Goal: Task Accomplishment & Management: Use online tool/utility

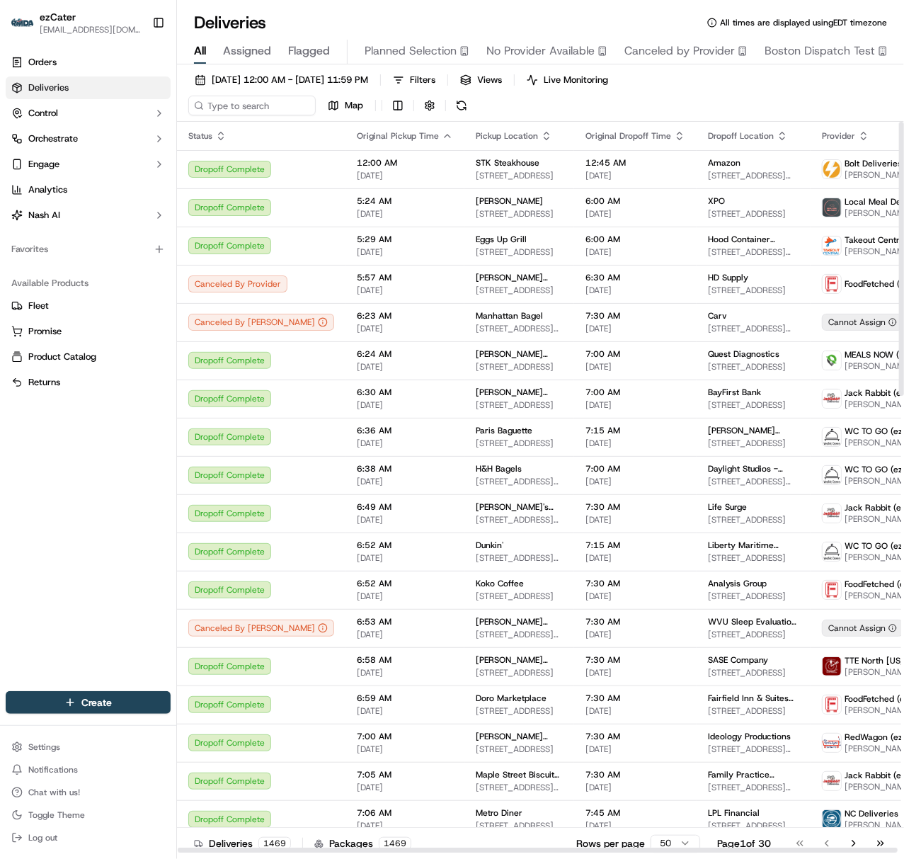
click at [250, 116] on div "[DATE] 12:00 AM - [DATE] 11:59 PM Filters Views Live Monitoring Map" at bounding box center [540, 96] width 727 height 52
click at [250, 112] on input at bounding box center [273, 106] width 170 height 20
paste input "WXPWRW"
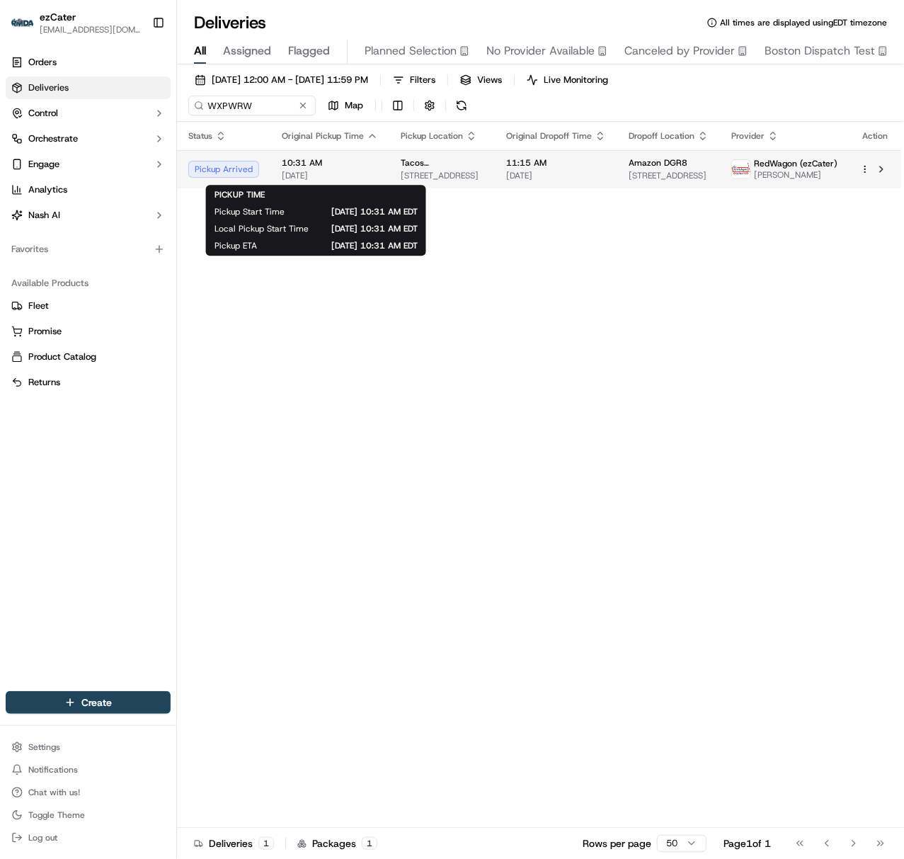
click at [327, 176] on span "[DATE]" at bounding box center [330, 175] width 96 height 11
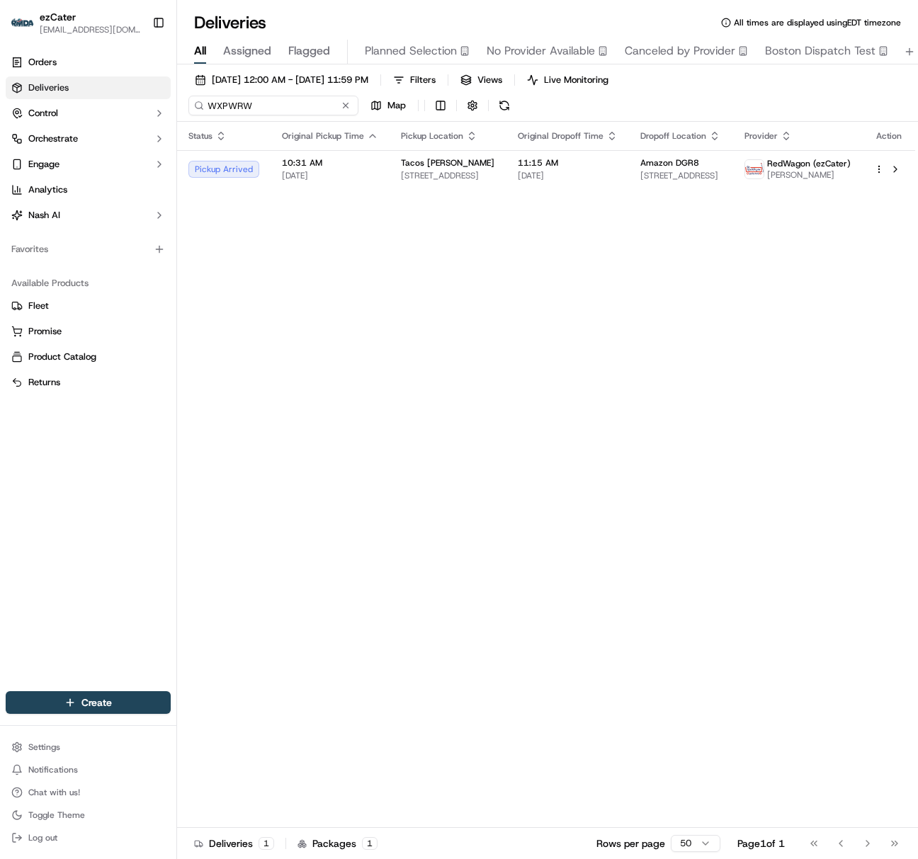
click at [244, 113] on input "WXPWRW" at bounding box center [273, 106] width 170 height 20
paste input "T85JQA"
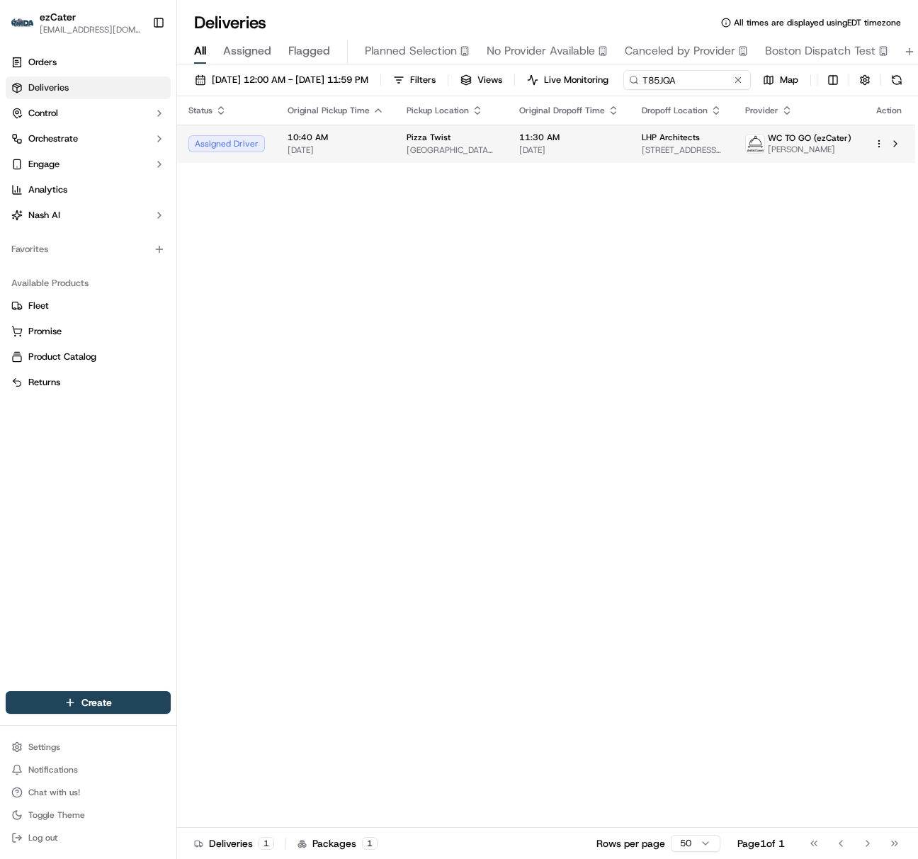
click at [304, 143] on span "10:40 AM" at bounding box center [335, 137] width 96 height 11
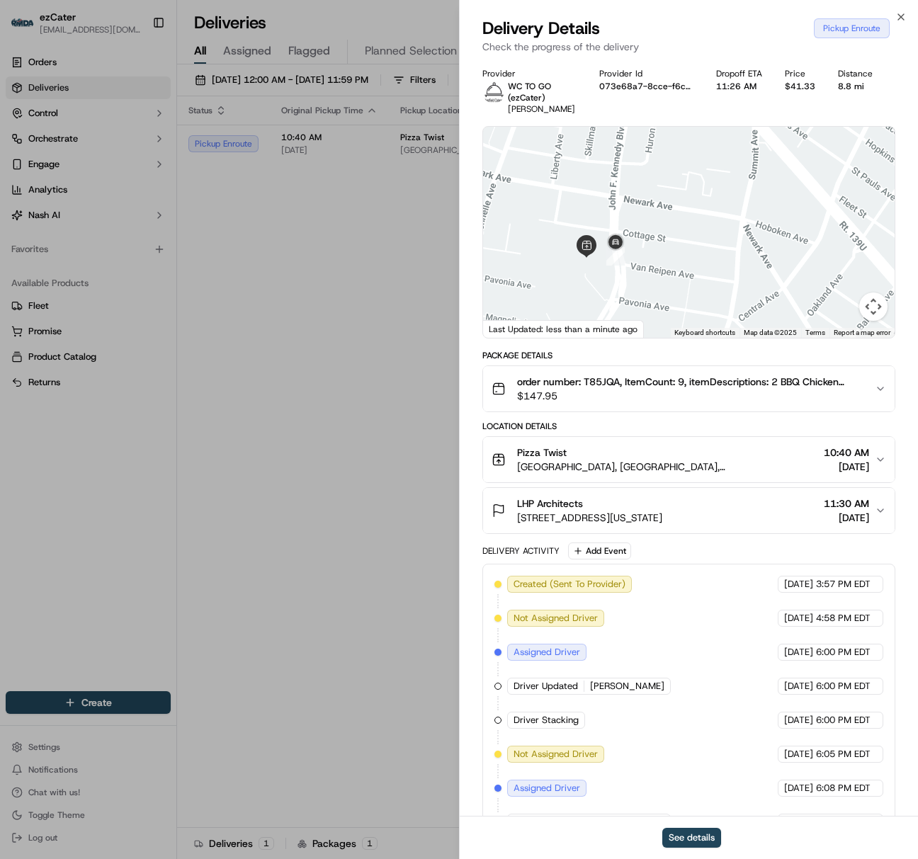
drag, startPoint x: 582, startPoint y: 273, endPoint x: 569, endPoint y: 190, distance: 83.8
click at [569, 190] on div at bounding box center [688, 232] width 411 height 211
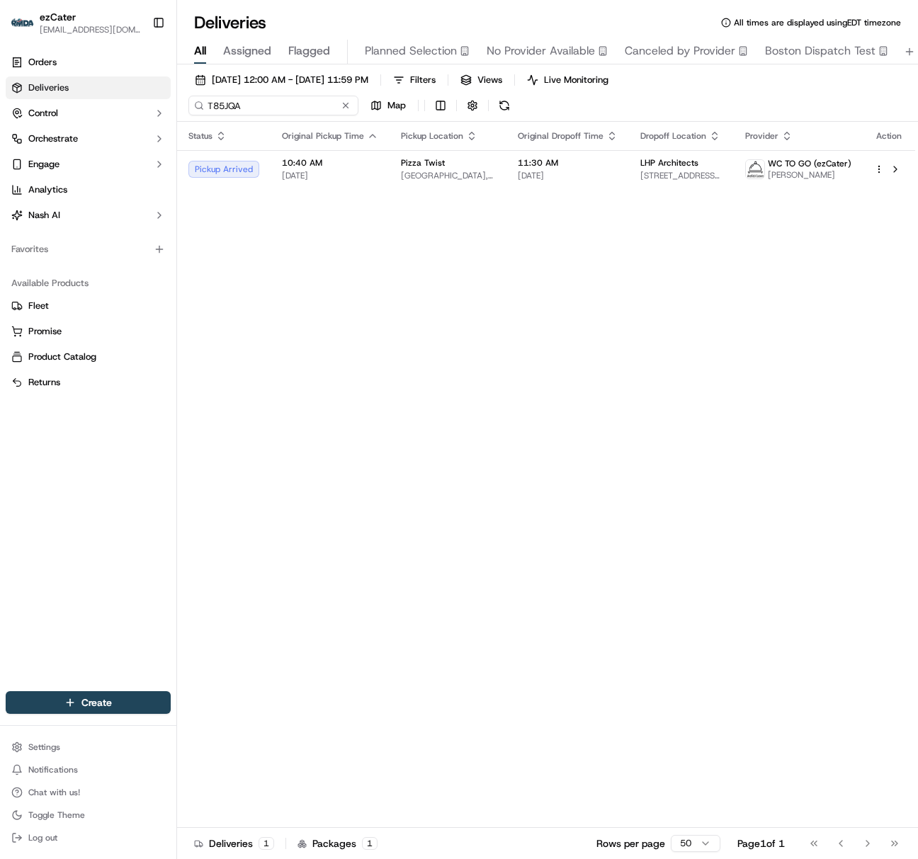
click at [234, 100] on input "T85JQA" at bounding box center [273, 106] width 170 height 20
paste input "WXPWRW"
click at [261, 108] on input "WXPWRW" at bounding box center [273, 106] width 170 height 20
click at [241, 105] on input "WXPWRW" at bounding box center [273, 106] width 170 height 20
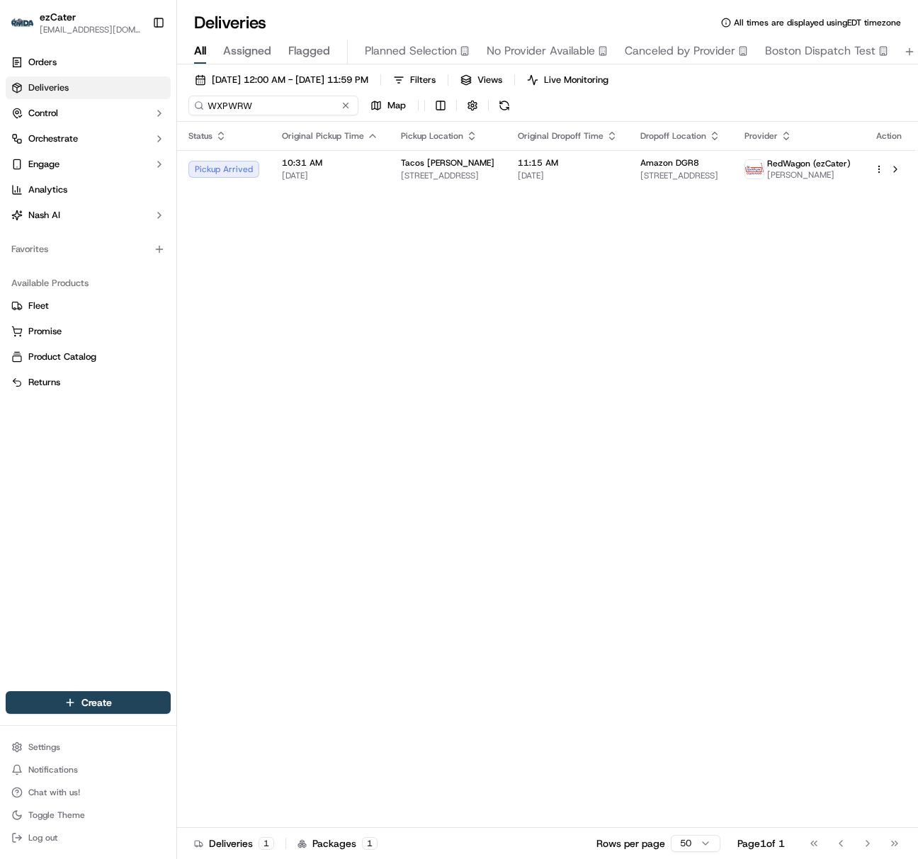
paste input "REL-M1PMZV"
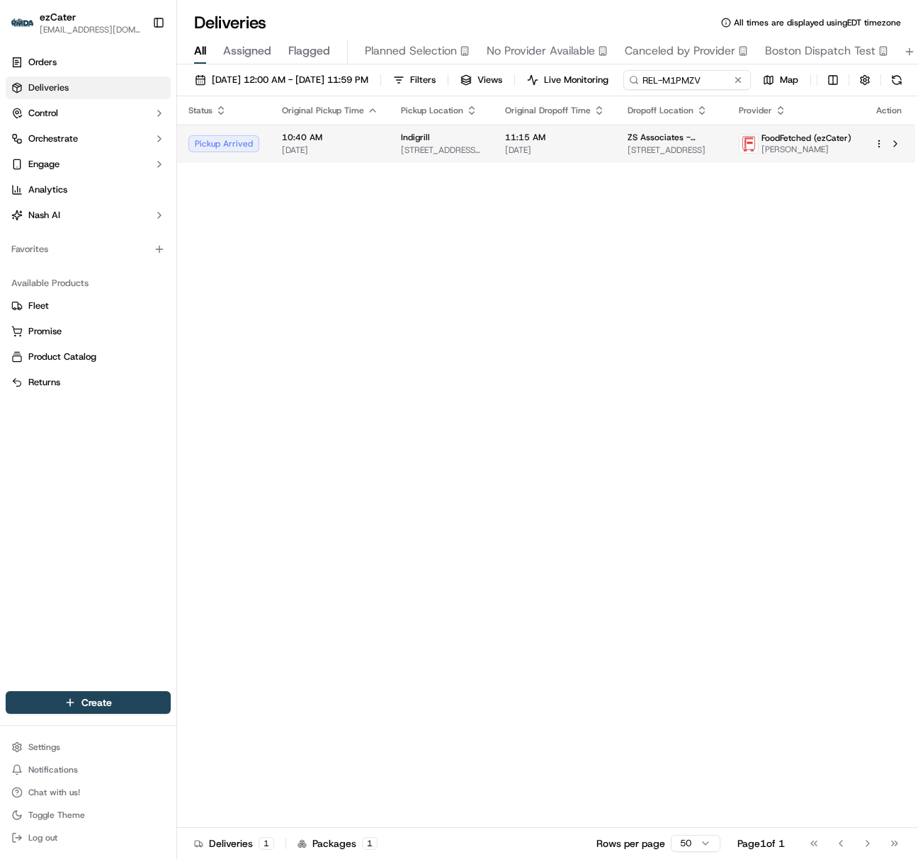
click at [312, 163] on td "10:40 AM [DATE]" at bounding box center [329, 144] width 119 height 38
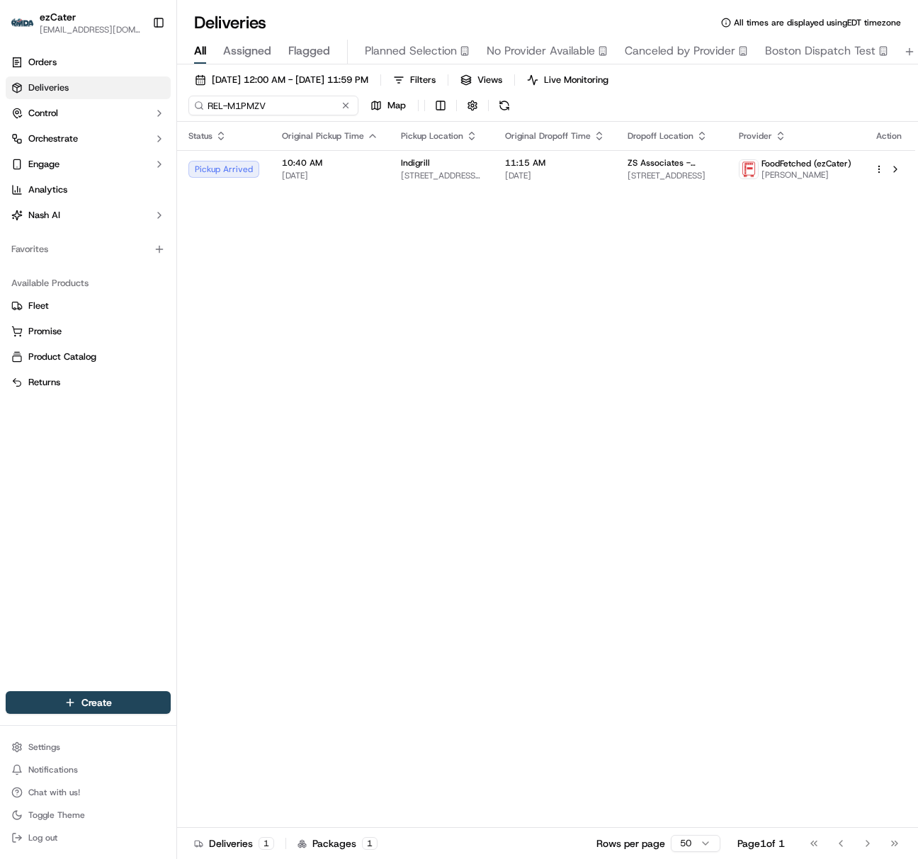
click at [236, 109] on input "REL-M1PMZV" at bounding box center [273, 106] width 170 height 20
paste input "J8U43P"
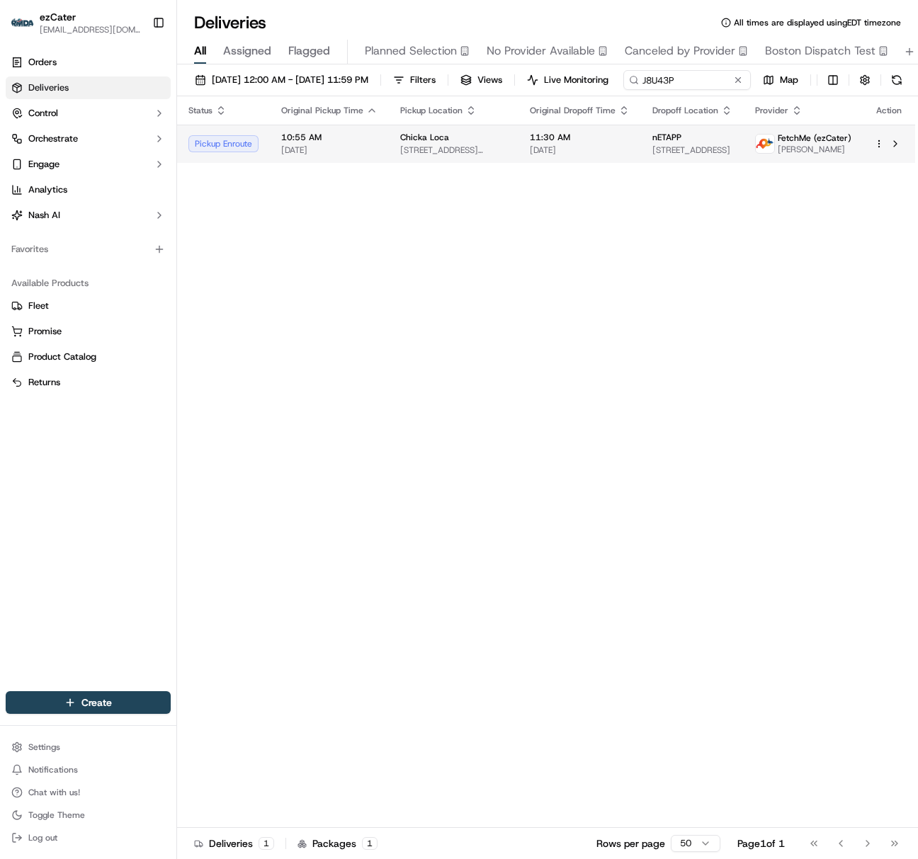
click at [324, 143] on span "10:55 AM" at bounding box center [329, 137] width 96 height 11
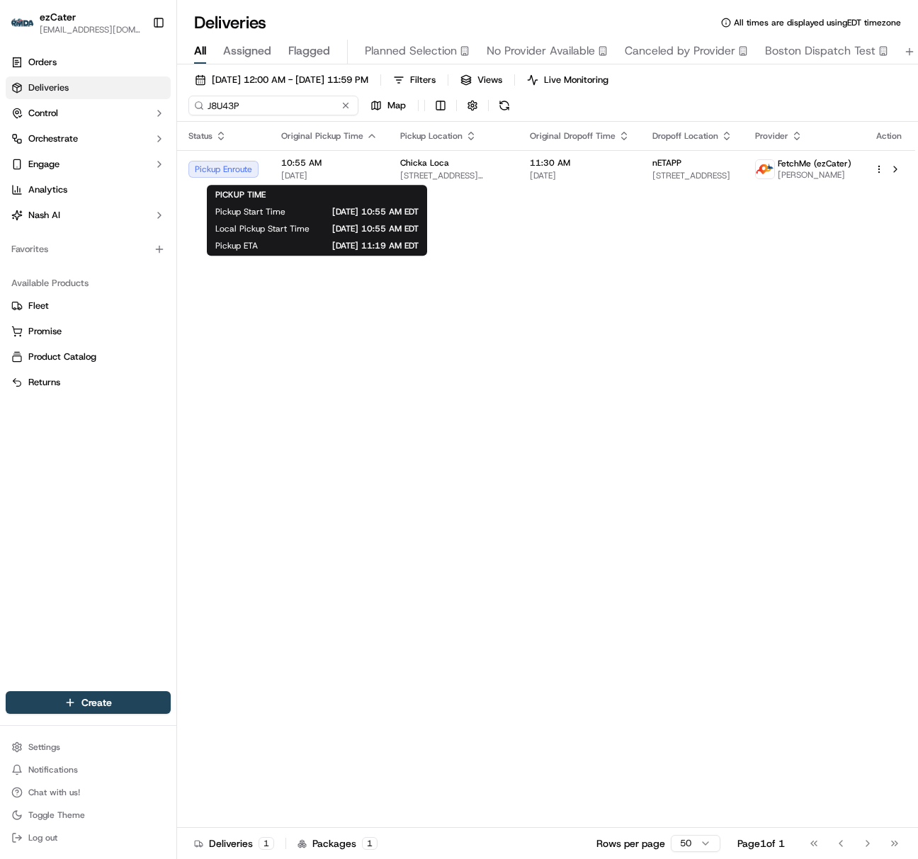
click at [227, 108] on input "J8U43P" at bounding box center [273, 106] width 170 height 20
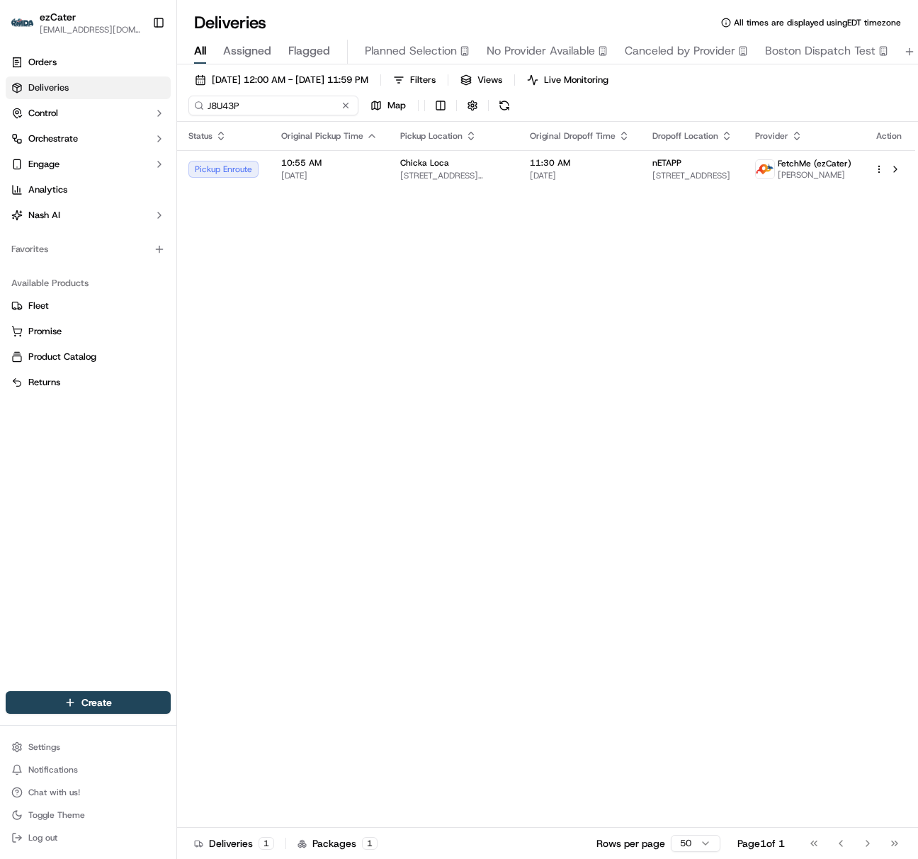
click at [227, 108] on input "J8U43P" at bounding box center [273, 106] width 170 height 20
paste input "REL-M1PMZV"
click at [222, 96] on input "REL-M1PMZV" at bounding box center [273, 106] width 170 height 20
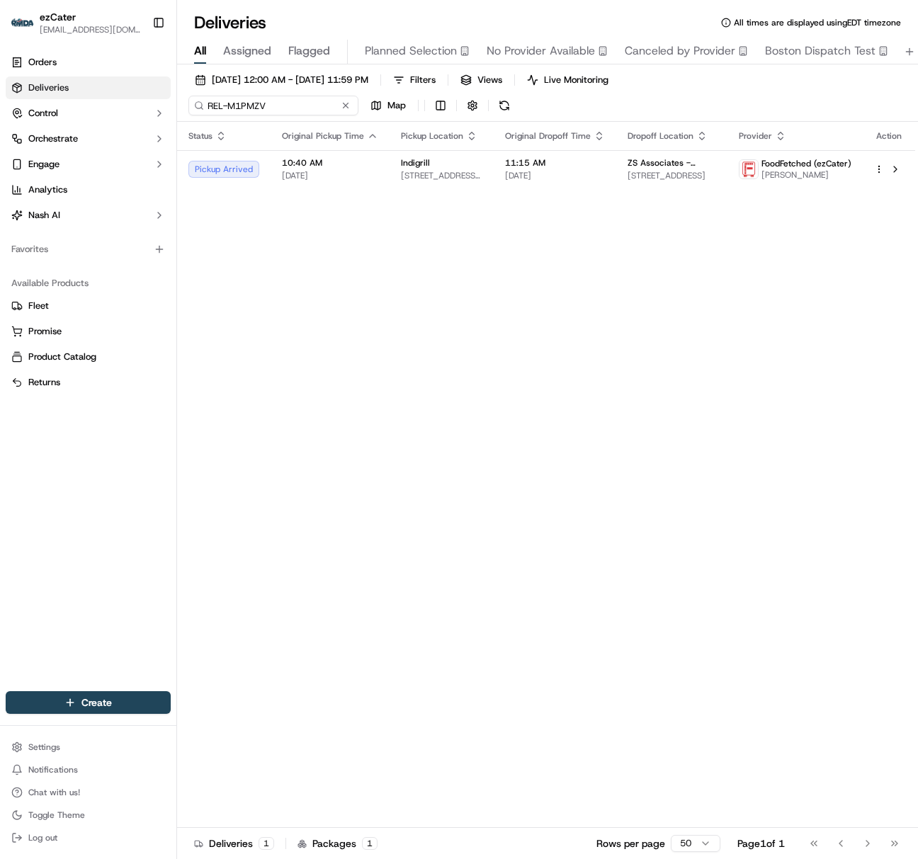
paste input "WXPWRW"
click at [229, 101] on input "WXPWRW" at bounding box center [273, 106] width 170 height 20
paste input "1FK7KH"
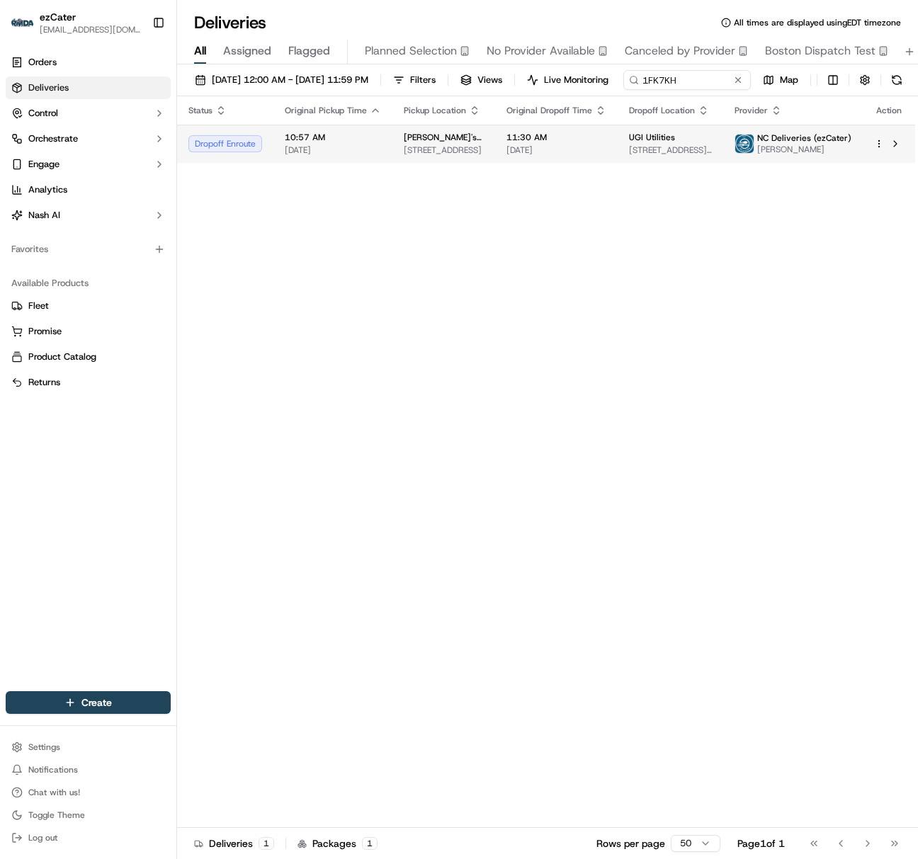
click at [332, 156] on span "[DATE]" at bounding box center [333, 149] width 96 height 11
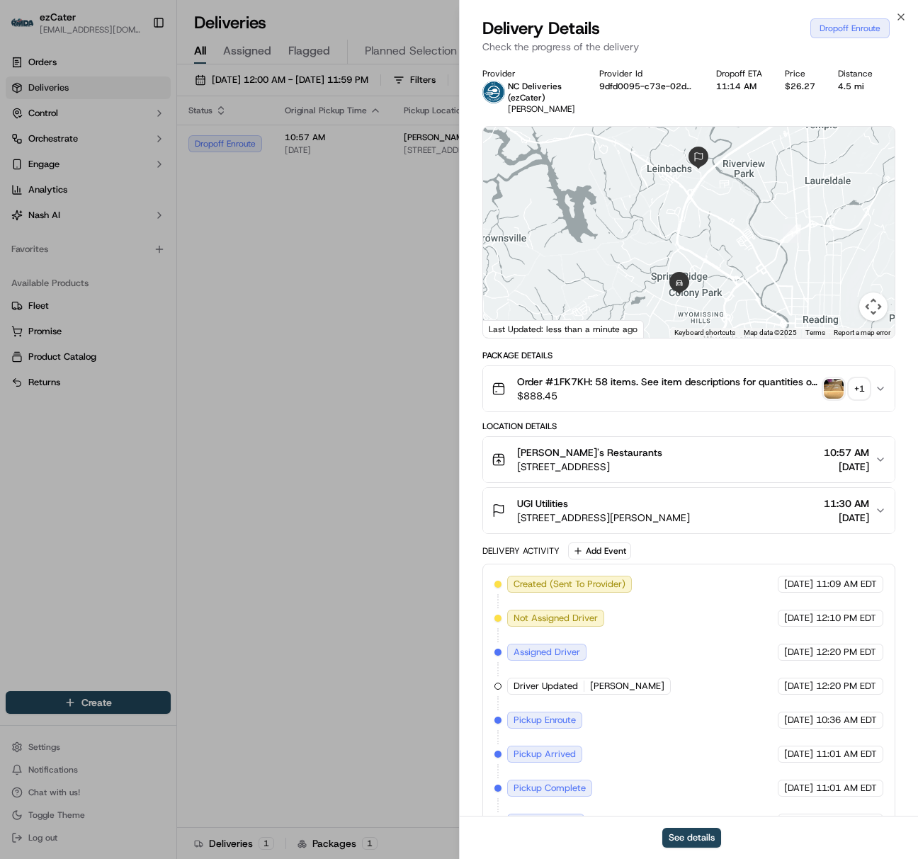
scroll to position [41, 0]
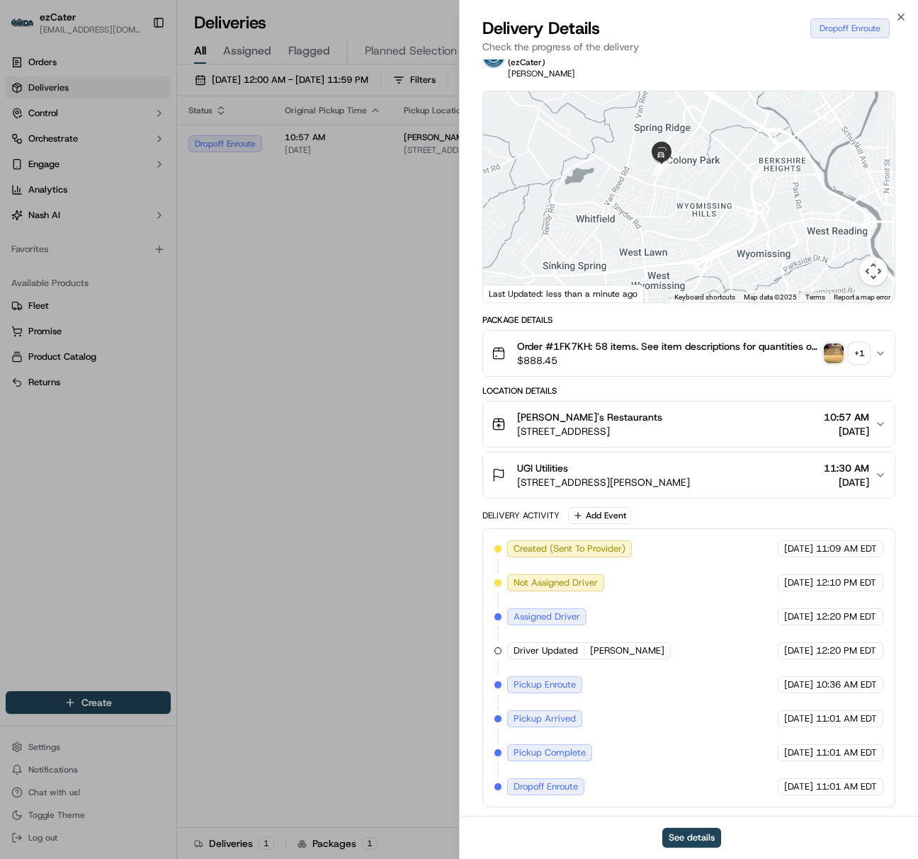
drag, startPoint x: 638, startPoint y: 258, endPoint x: 608, endPoint y: 122, distance: 139.3
click at [608, 122] on div at bounding box center [688, 196] width 411 height 211
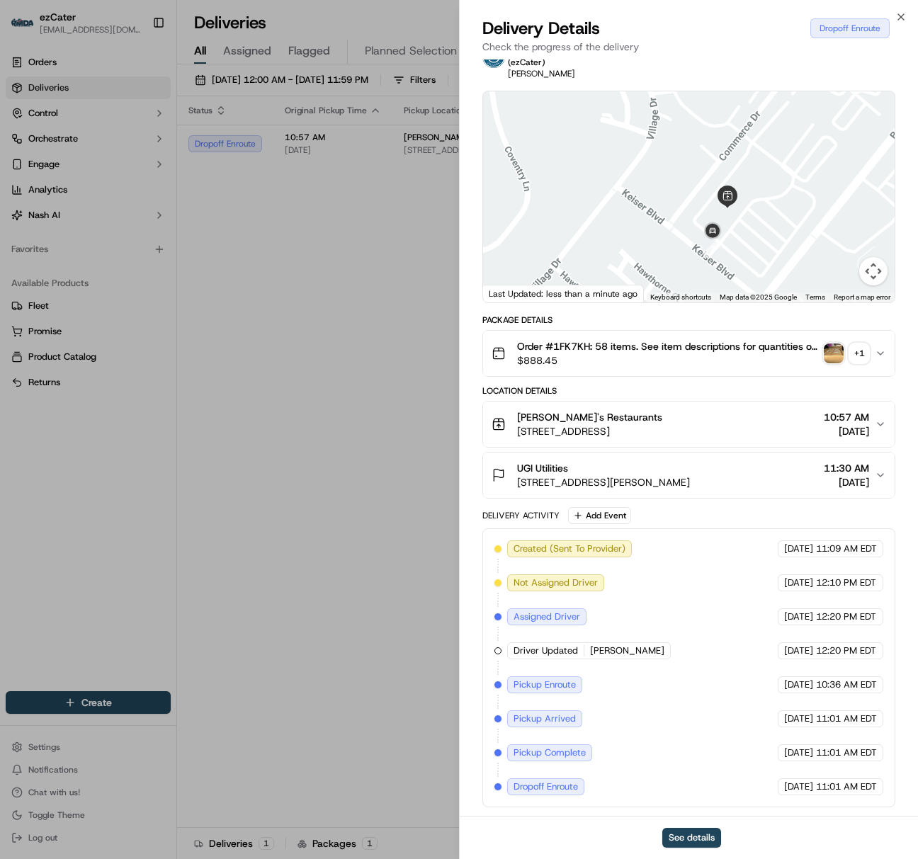
drag, startPoint x: 808, startPoint y: 184, endPoint x: 756, endPoint y: 239, distance: 75.1
click at [756, 239] on div at bounding box center [688, 196] width 411 height 211
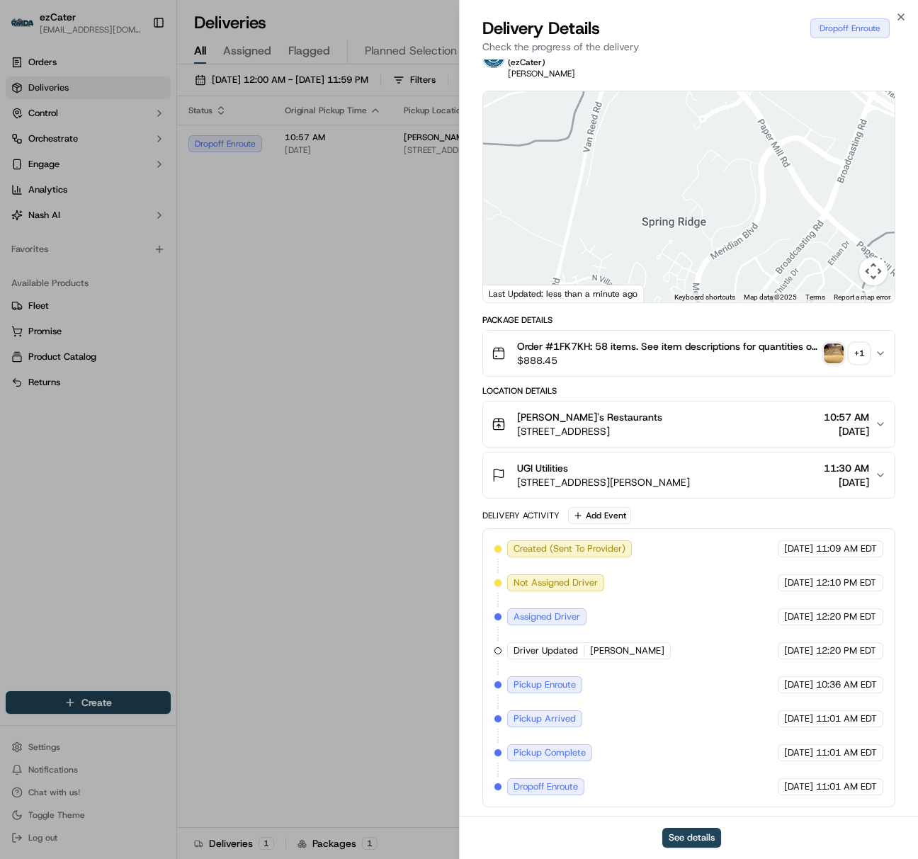
drag, startPoint x: 794, startPoint y: 165, endPoint x: 748, endPoint y: 332, distance: 173.5
click at [748, 332] on div "Provider NC Deliveries (ezCater) [PERSON_NAME] Provider Id 9dfd0095-c73e-02d3-3…" at bounding box center [688, 420] width 413 height 775
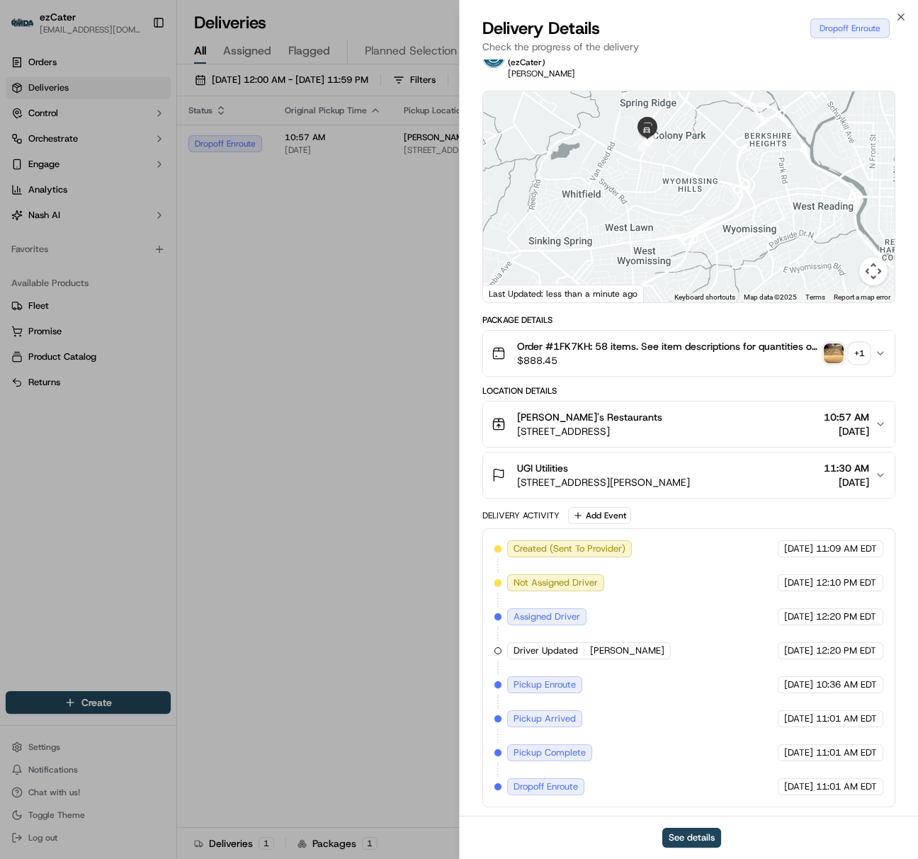
drag, startPoint x: 714, startPoint y: 234, endPoint x: 659, endPoint y: 100, distance: 144.8
click at [659, 100] on div at bounding box center [688, 196] width 411 height 211
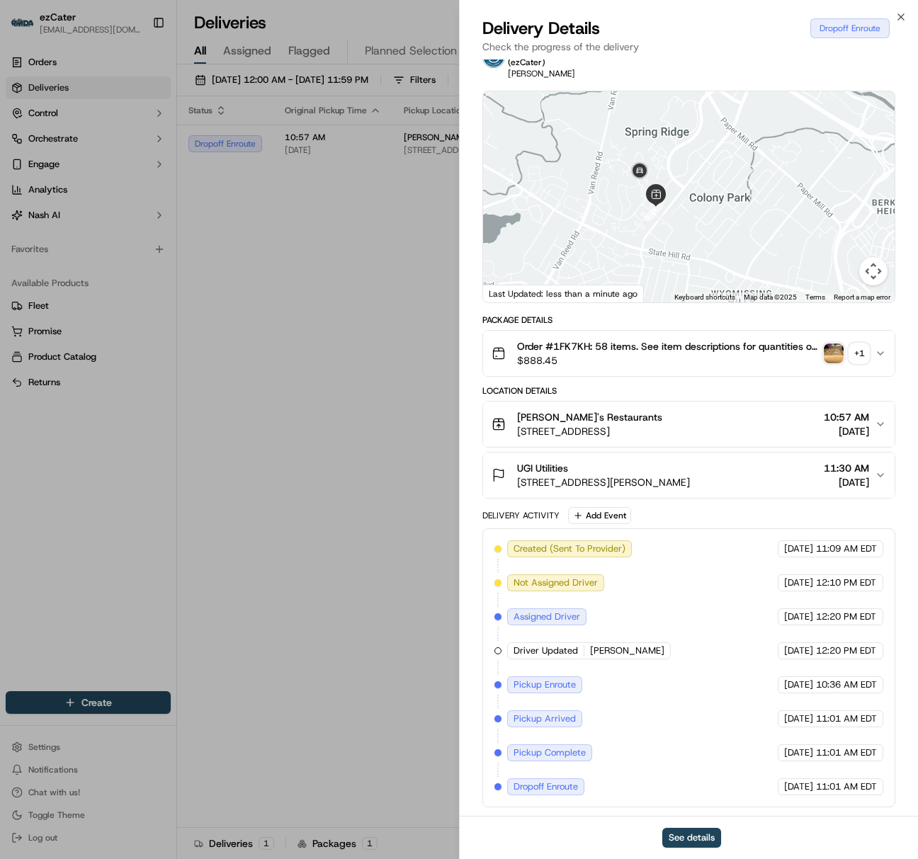
drag, startPoint x: 615, startPoint y: 171, endPoint x: 626, endPoint y: 219, distance: 48.8
click at [626, 219] on div at bounding box center [688, 196] width 411 height 211
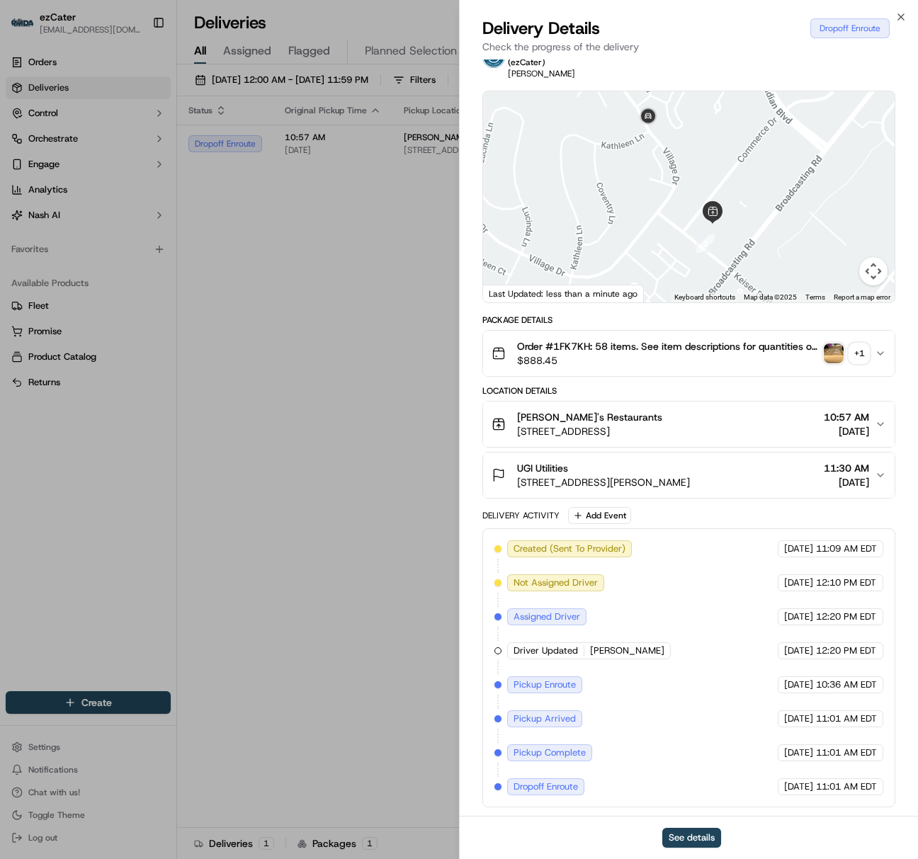
drag, startPoint x: 708, startPoint y: 165, endPoint x: 686, endPoint y: 205, distance: 45.9
click at [686, 205] on div at bounding box center [688, 196] width 411 height 211
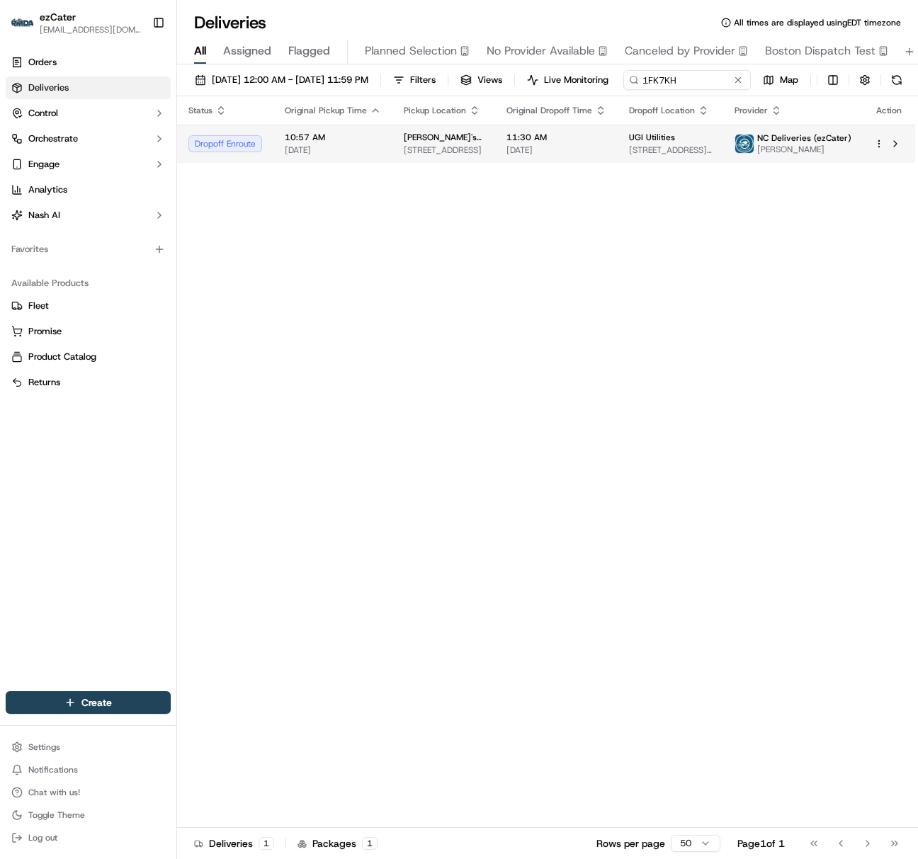
click at [343, 156] on span "[DATE]" at bounding box center [333, 149] width 96 height 11
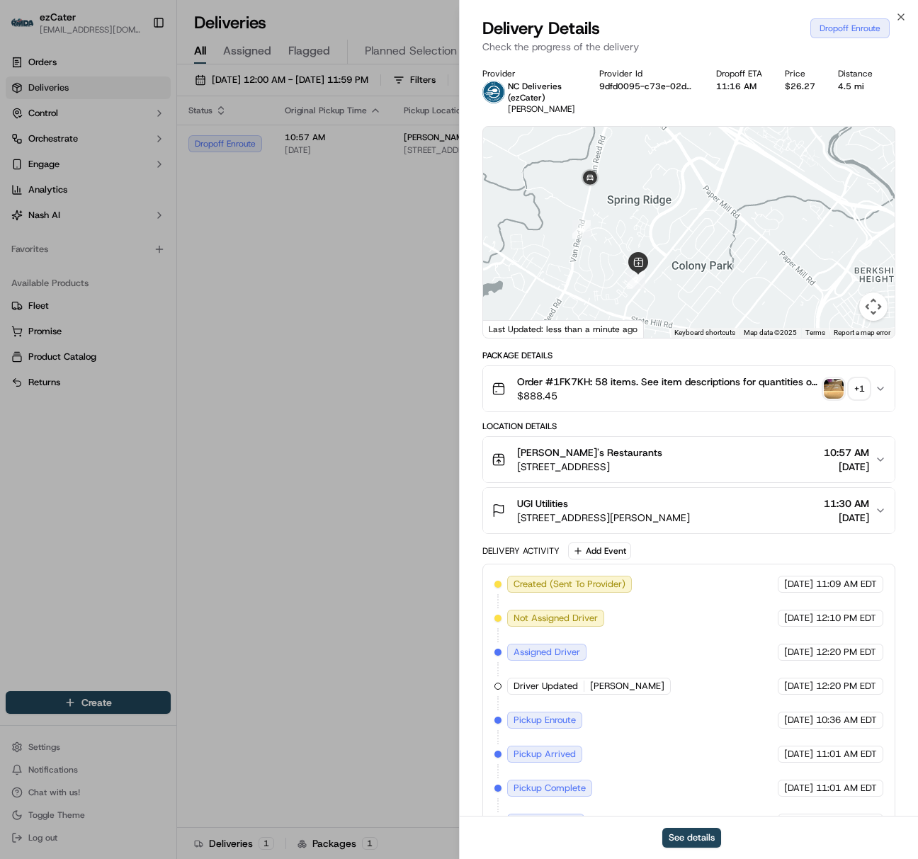
drag, startPoint x: 690, startPoint y: 273, endPoint x: 676, endPoint y: 204, distance: 70.1
click at [676, 204] on div at bounding box center [688, 232] width 411 height 211
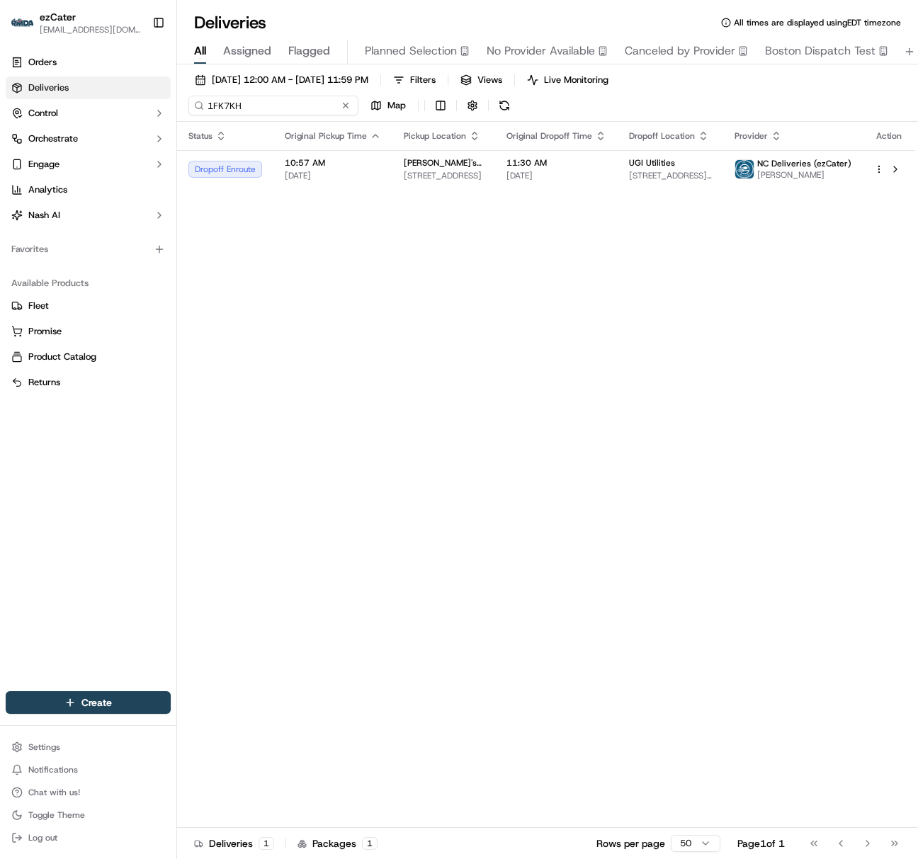
click at [251, 101] on input "1FK7KH" at bounding box center [273, 106] width 170 height 20
paste input "T85JQA"
click at [216, 103] on input "T85JQA" at bounding box center [273, 106] width 170 height 20
paste input "1FK7KH"
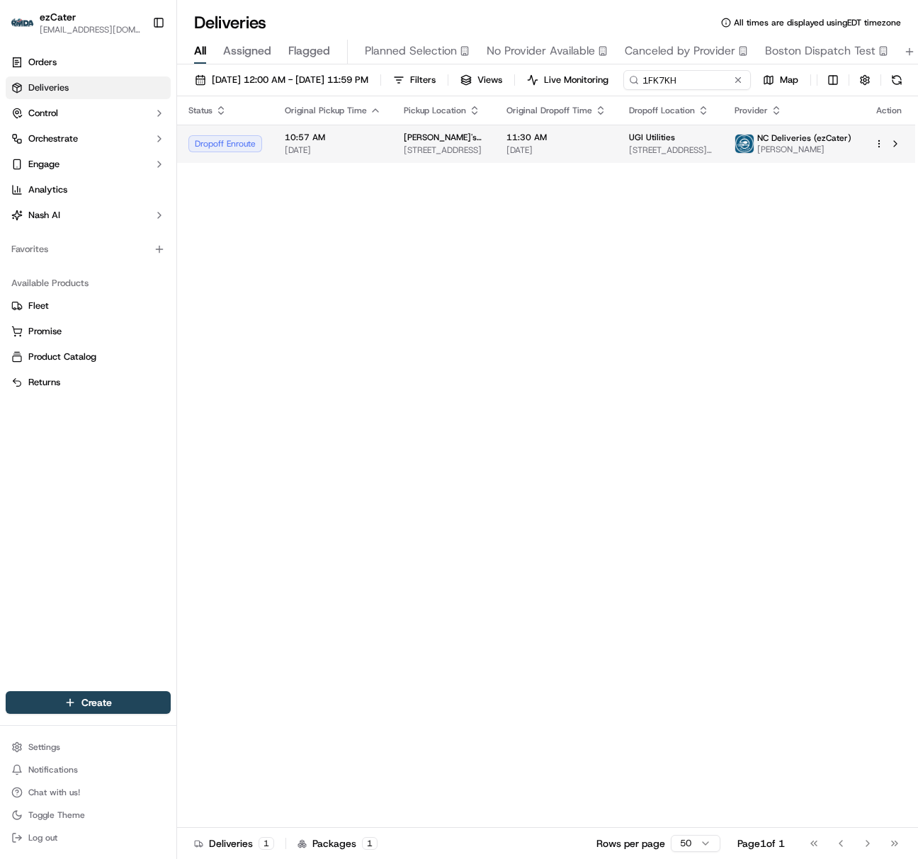
click at [313, 156] on span "[DATE]" at bounding box center [333, 149] width 96 height 11
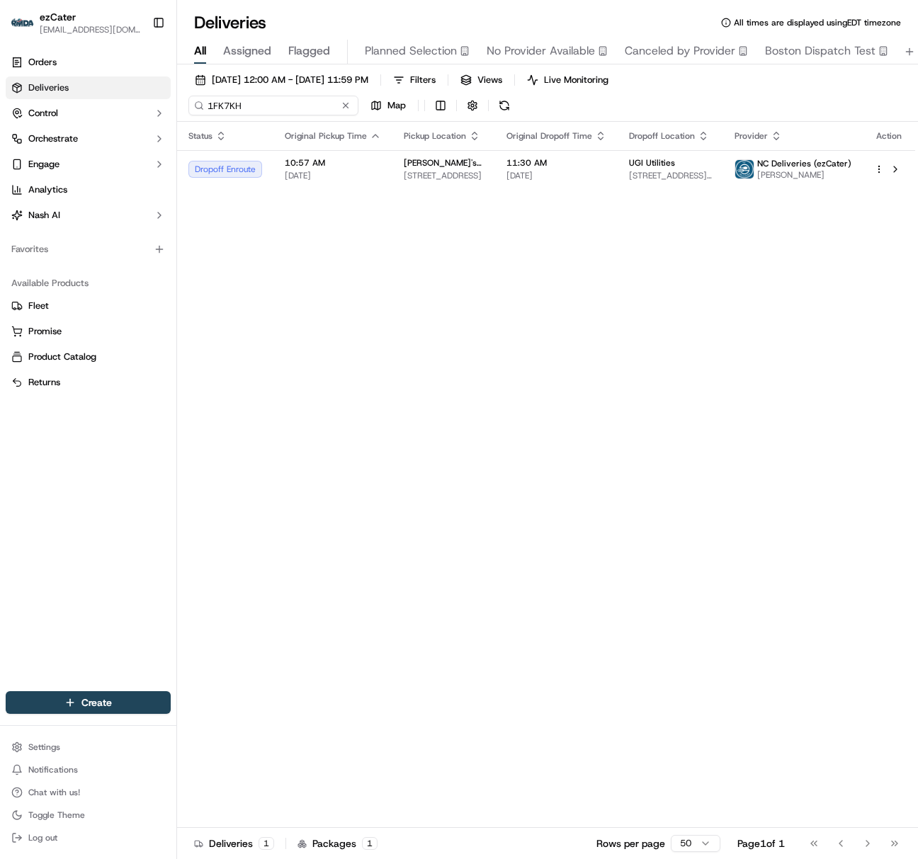
click at [238, 103] on input "1FK7KH" at bounding box center [273, 106] width 170 height 20
paste input "WXPWRW"
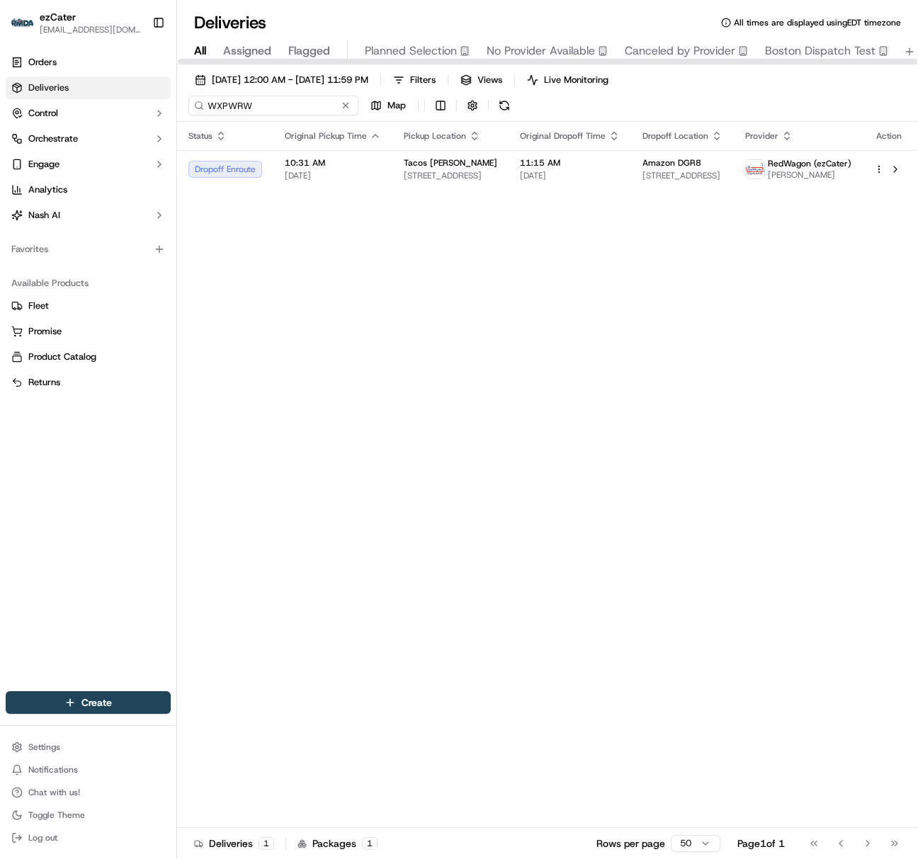
click at [210, 106] on input "WXPWRW" at bounding box center [273, 106] width 170 height 20
paste input "CRR0M5"
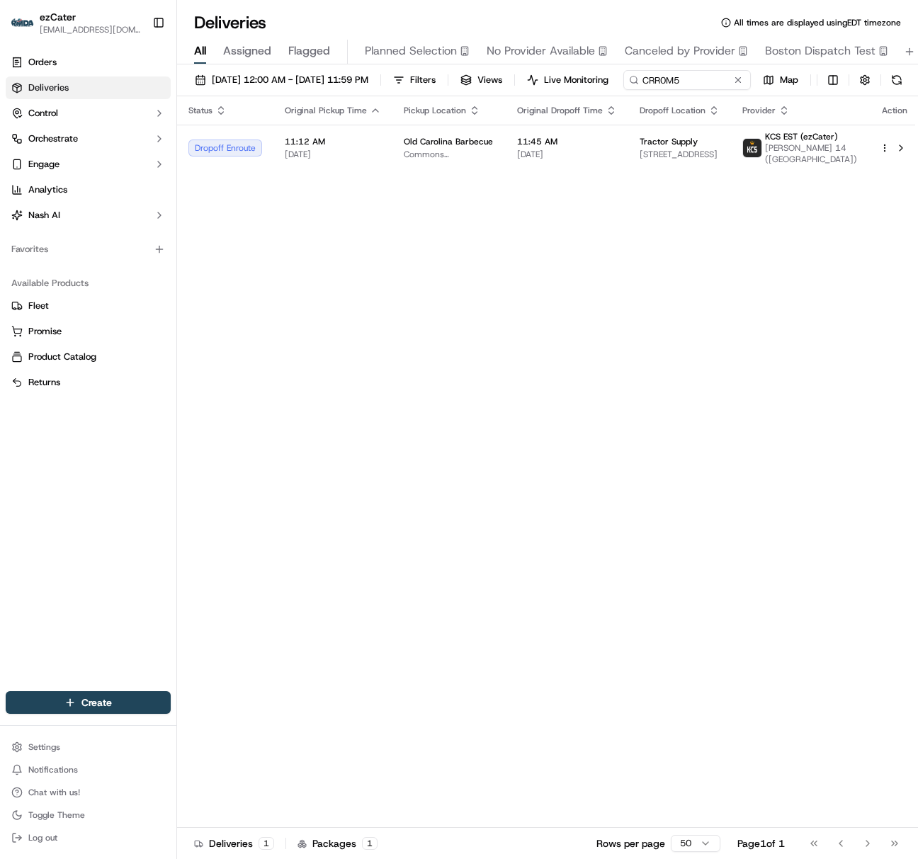
click at [312, 160] on span "[DATE]" at bounding box center [333, 154] width 96 height 11
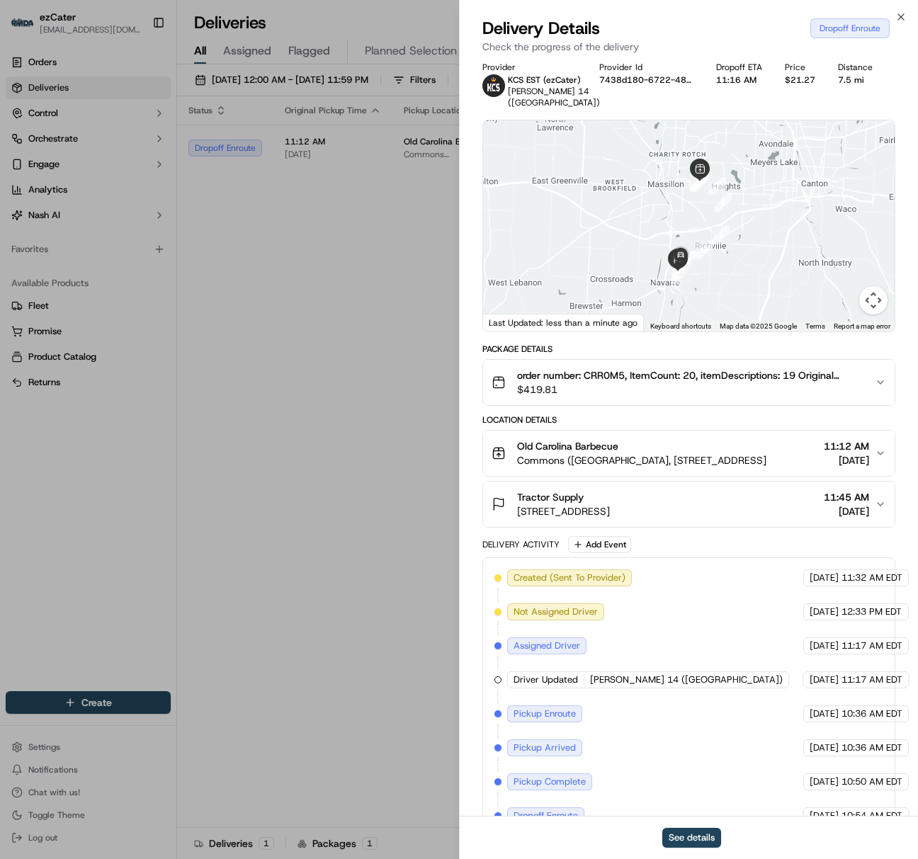
scroll to position [7, 0]
click at [882, 509] on icon "button" at bounding box center [879, 503] width 11 height 11
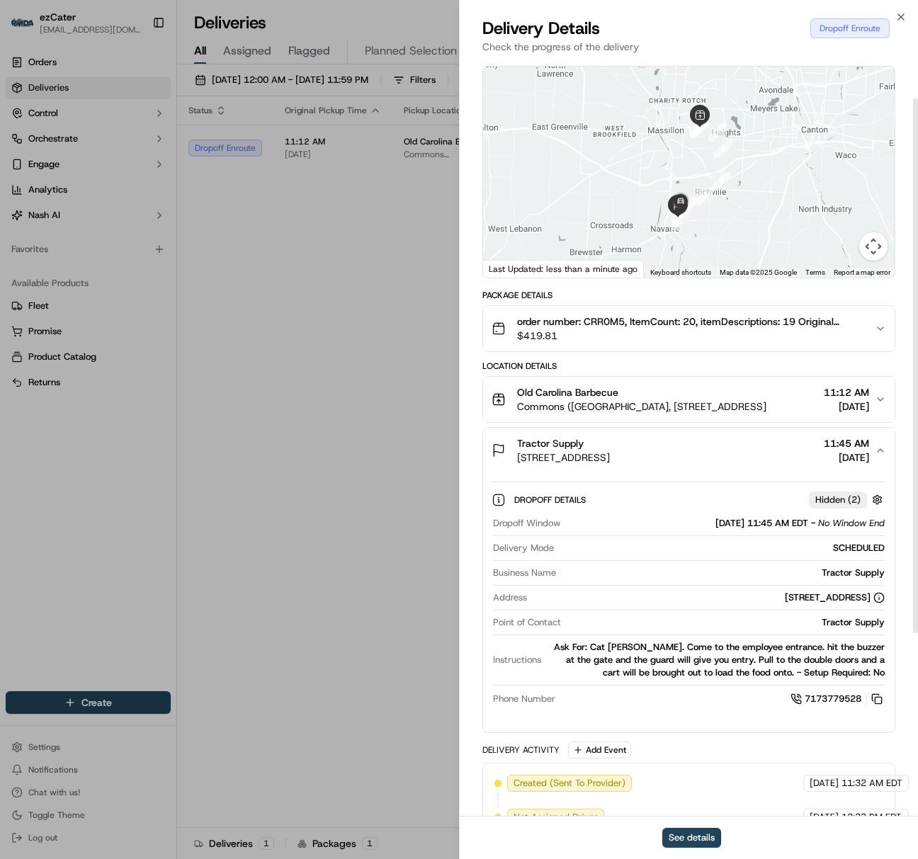
scroll to position [67, 0]
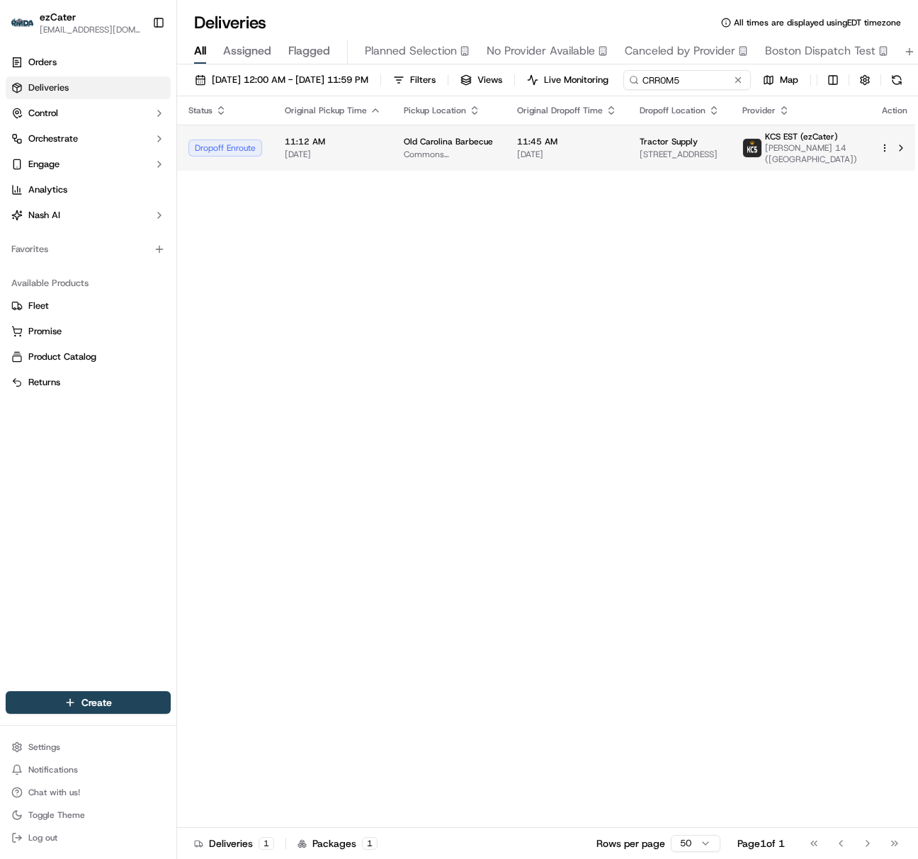
click at [343, 160] on span "[DATE]" at bounding box center [333, 154] width 96 height 11
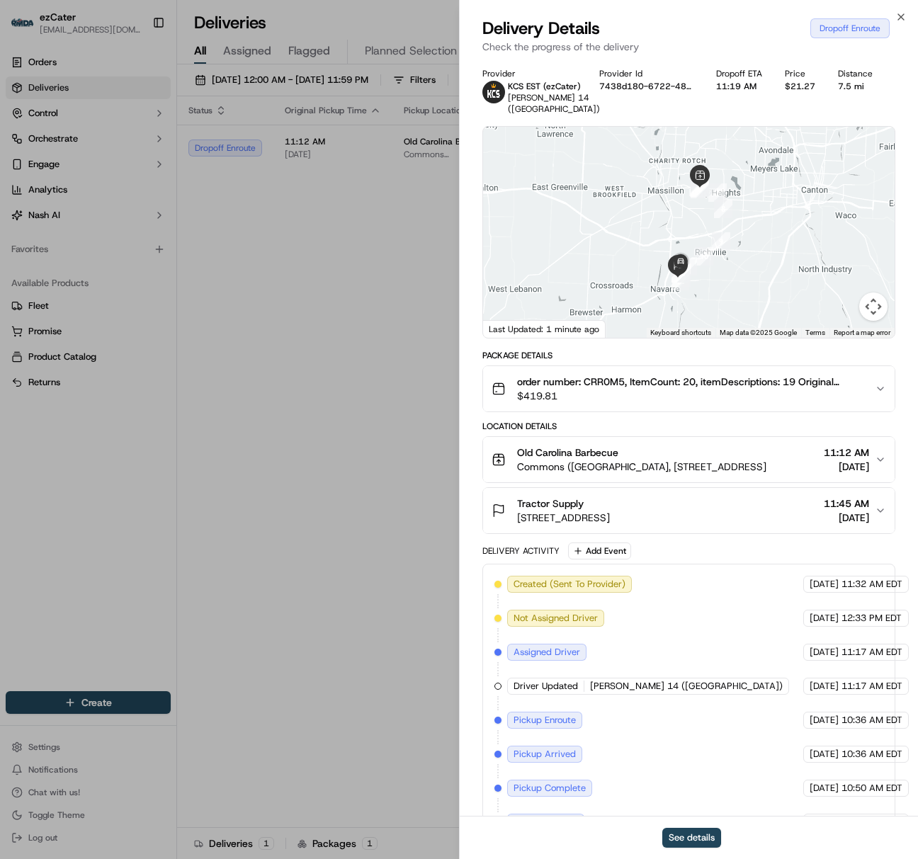
click at [873, 519] on div "Tractor Supply [STREET_ADDRESS] 11:45 AM [DATE]" at bounding box center [682, 510] width 383 height 28
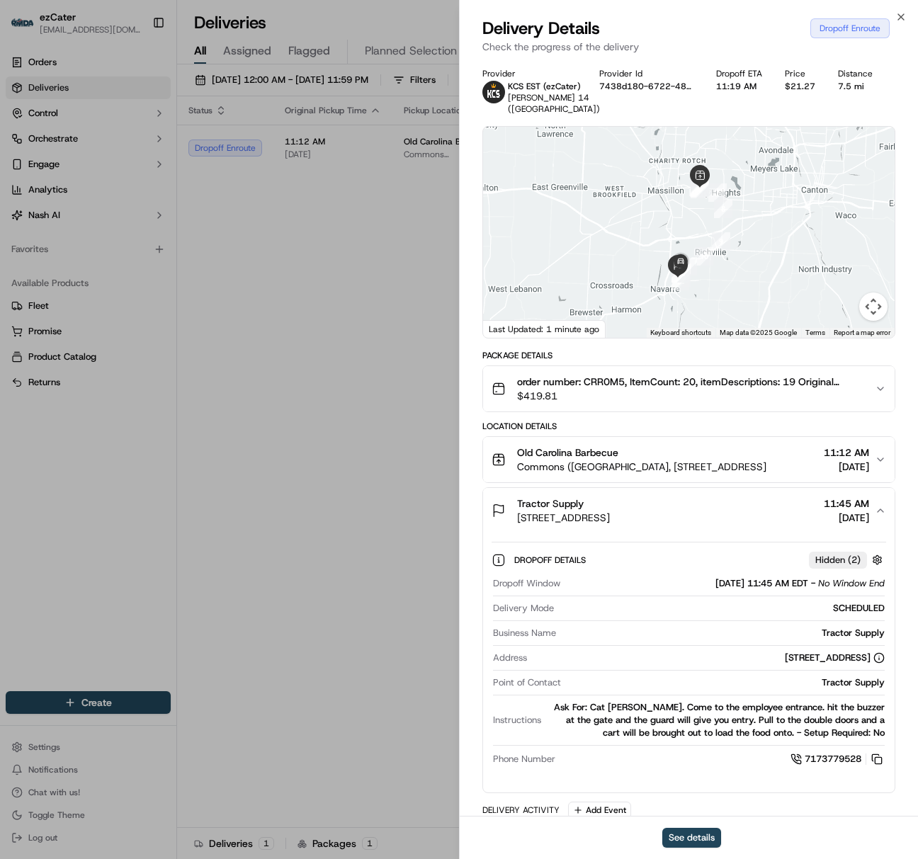
scroll to position [4, 0]
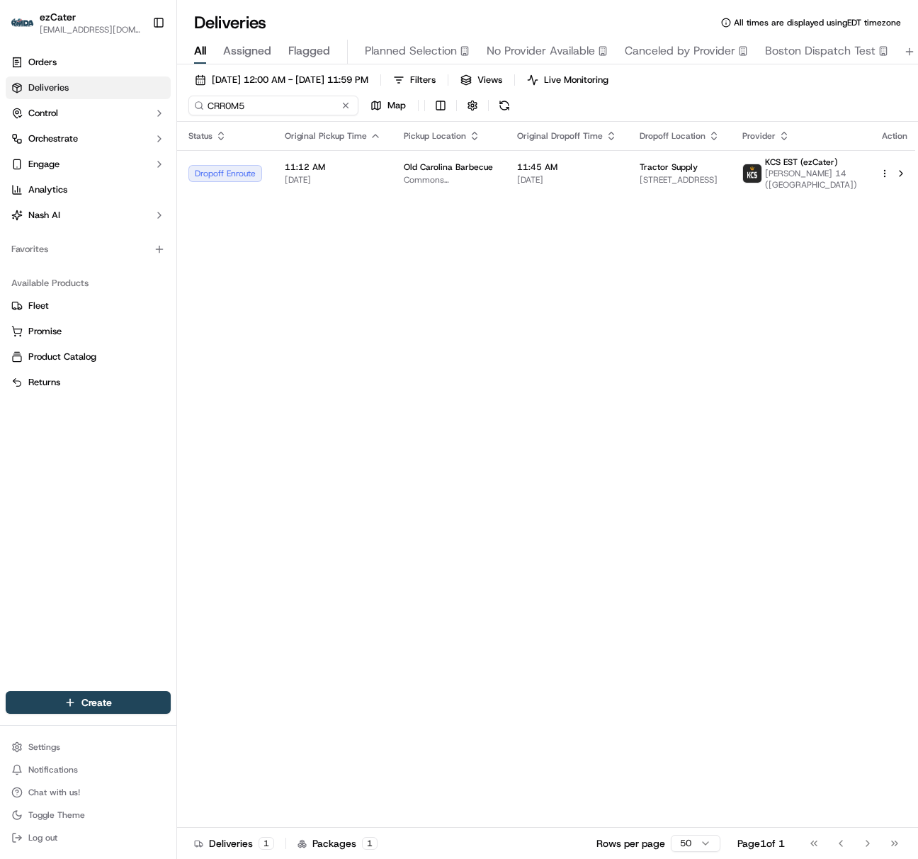
click at [253, 114] on input "CRR0M5" at bounding box center [273, 106] width 170 height 20
paste input "GXX554"
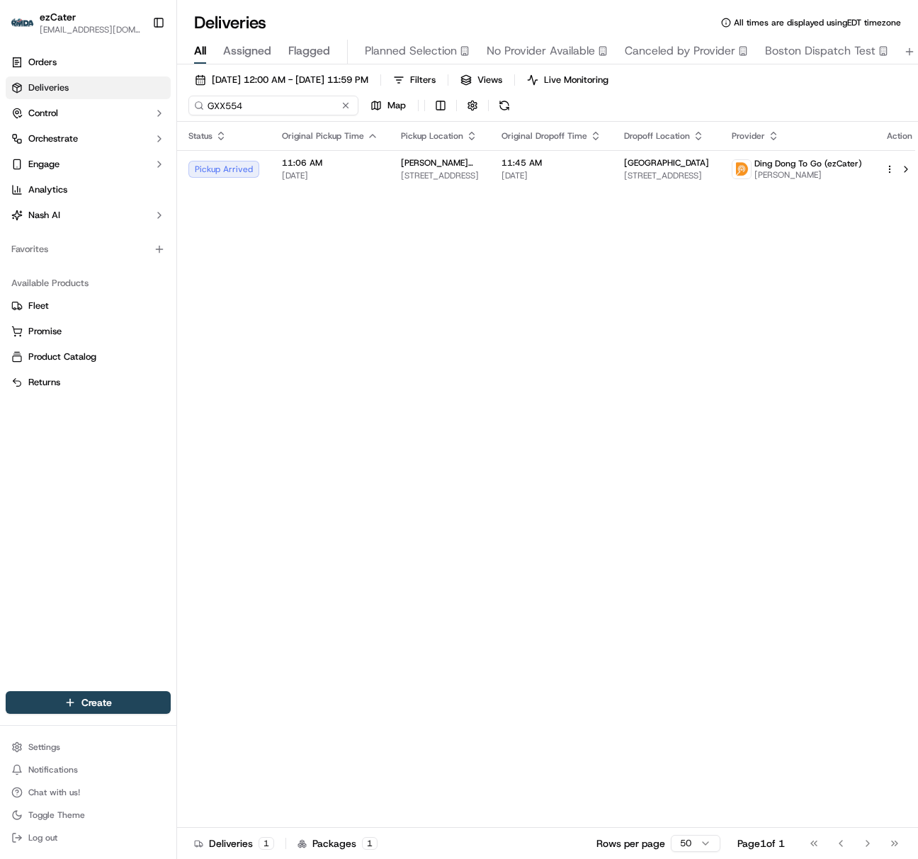
click at [229, 108] on input "GXX554" at bounding box center [273, 106] width 170 height 20
paste input "YMYY2G"
click at [222, 105] on input "YMYY2G" at bounding box center [273, 106] width 170 height 20
click at [222, 108] on input "YMYY2G" at bounding box center [273, 106] width 170 height 20
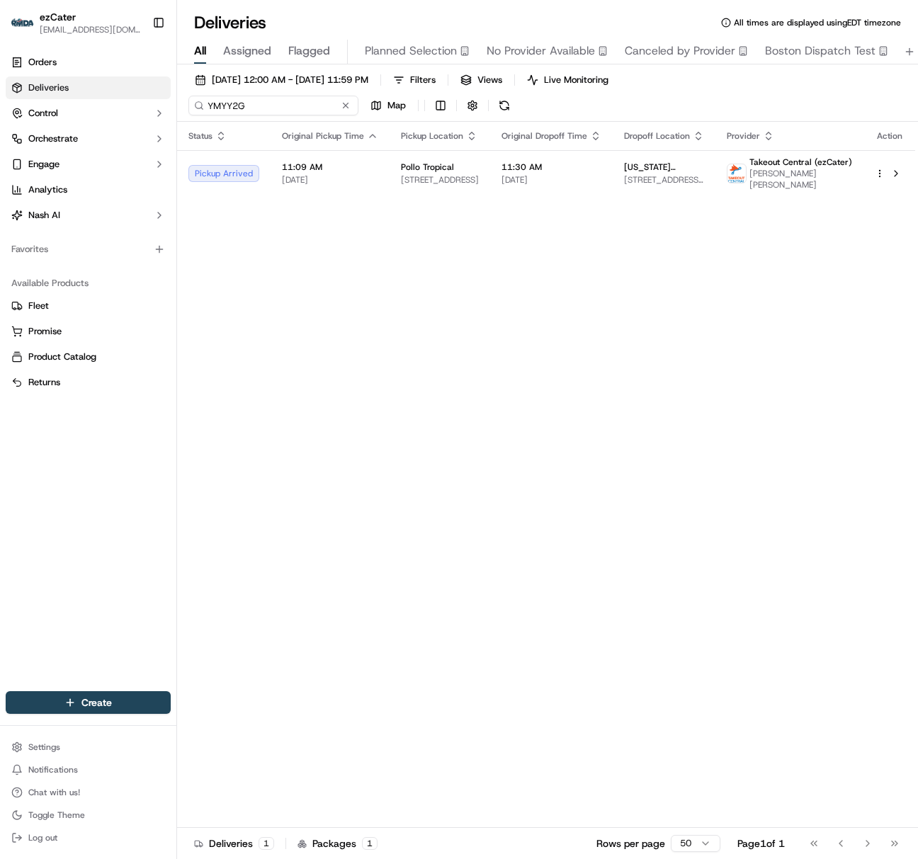
click at [222, 108] on input "YMYY2G" at bounding box center [273, 106] width 170 height 20
paste input "REL-KH07Z8"
click at [215, 108] on input "REL-KH07Z8" at bounding box center [273, 106] width 170 height 20
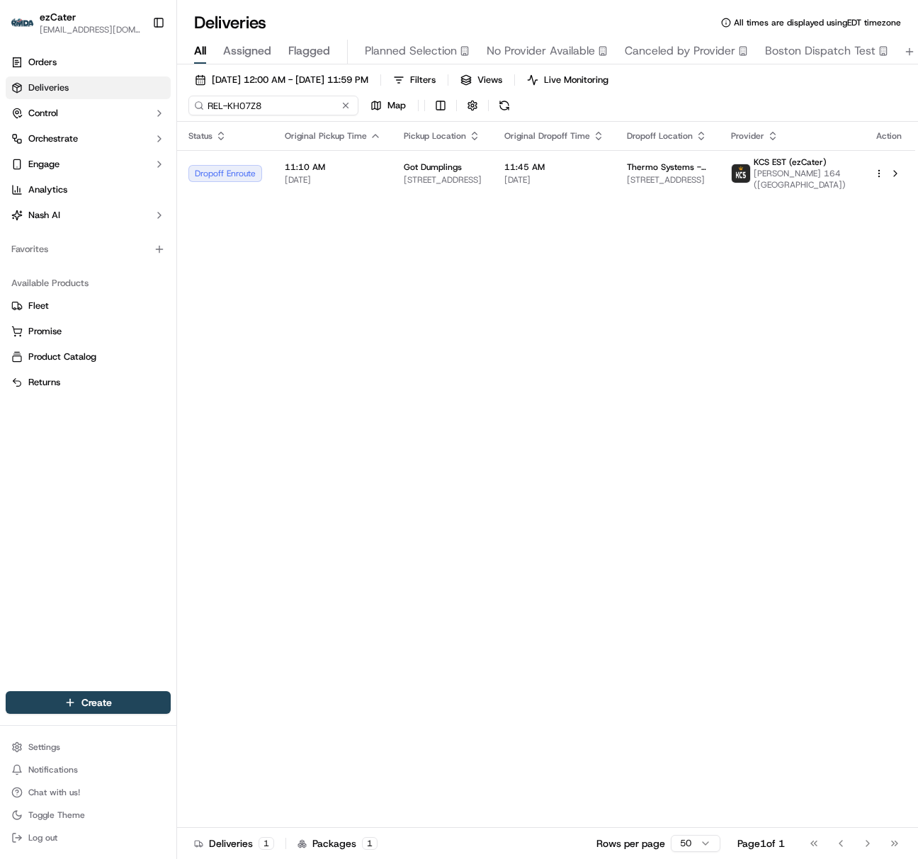
click at [215, 108] on input "REL-KH07Z8" at bounding box center [273, 106] width 170 height 20
paste input "8RG0J5"
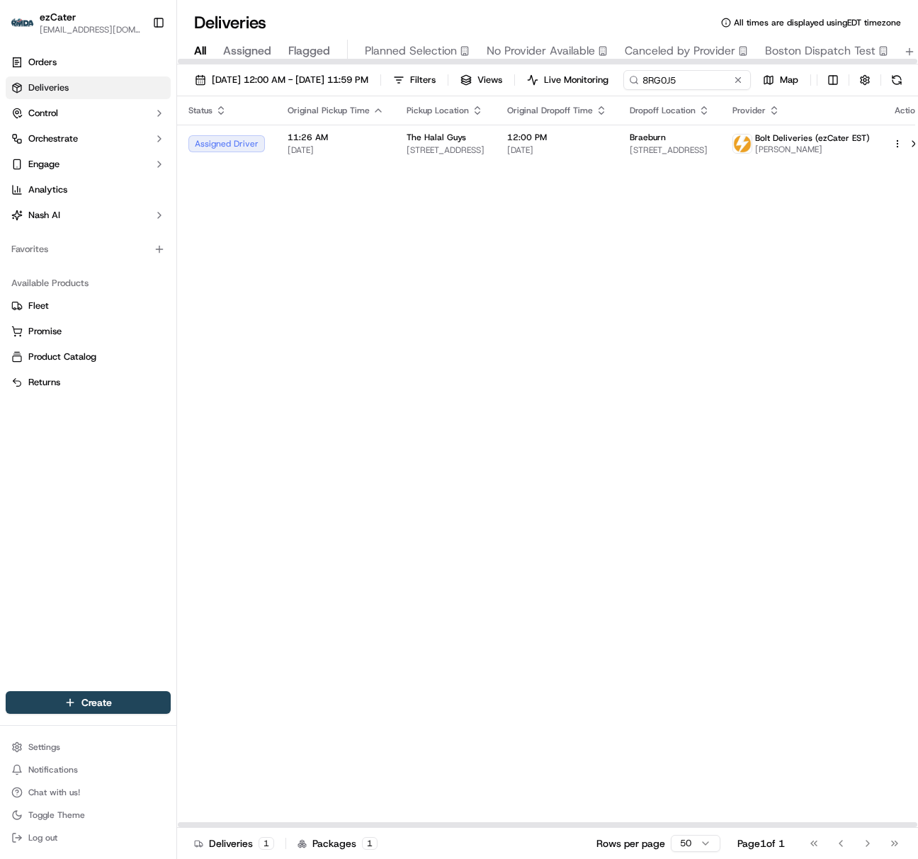
click at [231, 96] on div "[DATE] 12:00 AM - [DATE] 11:59 PM Filters Views Live Monitoring 8RG0J5 Map" at bounding box center [547, 83] width 741 height 26
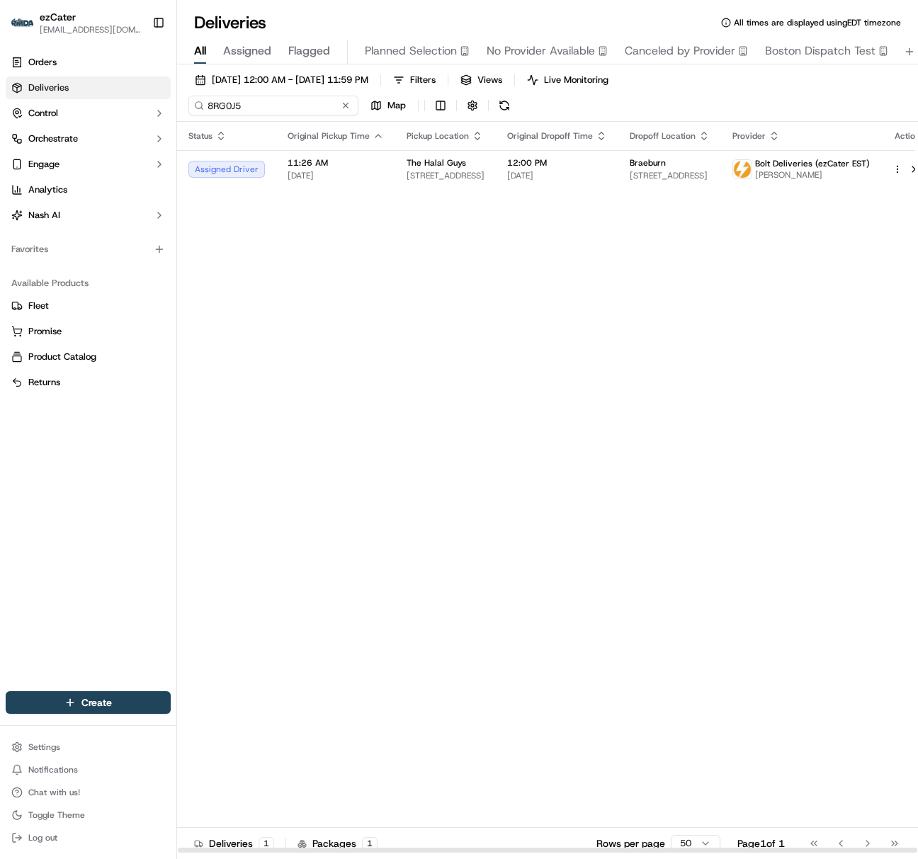
click at [228, 110] on input "8RG0J5" at bounding box center [273, 106] width 170 height 20
paste input "GUA42A"
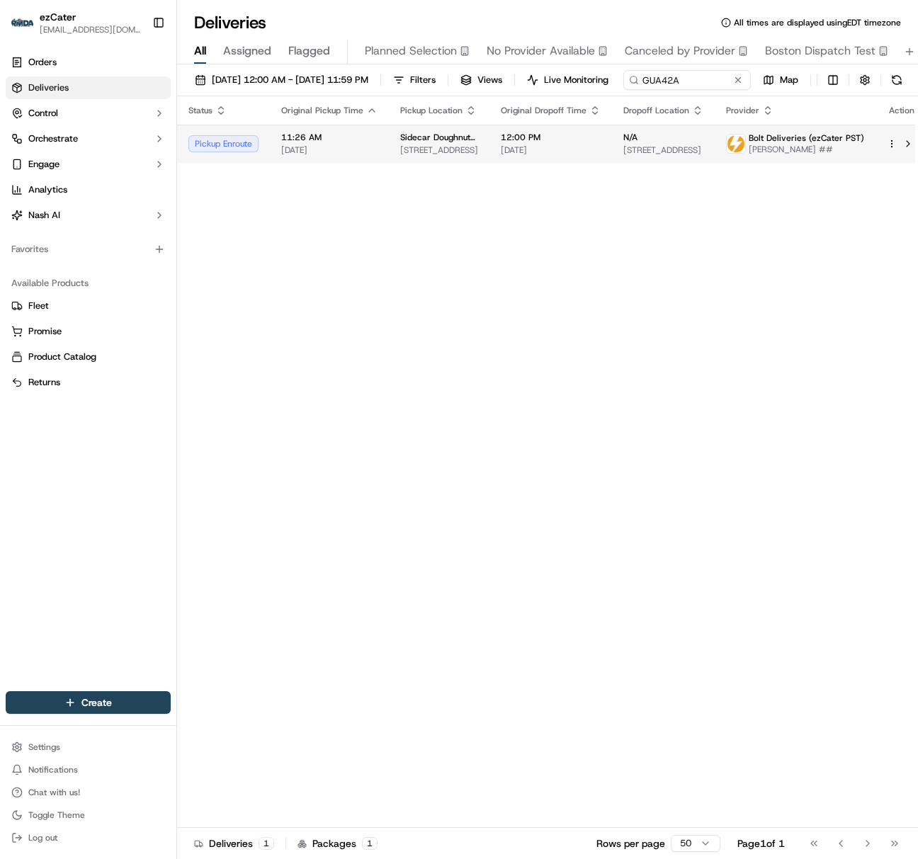
click at [275, 163] on td "11:26 AM [DATE]" at bounding box center [329, 144] width 119 height 38
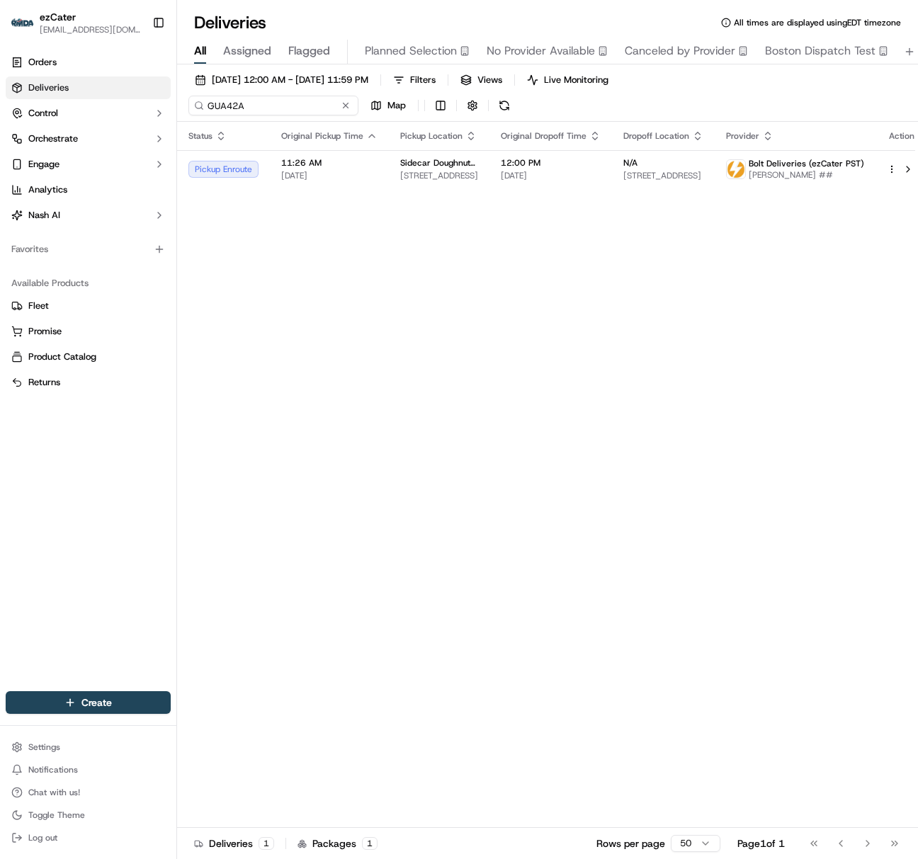
click at [227, 108] on input "GUA42A" at bounding box center [273, 106] width 170 height 20
paste input "RMP4AT"
click at [217, 105] on input "RMP4AT" at bounding box center [273, 106] width 170 height 20
paste input "8RG0J5"
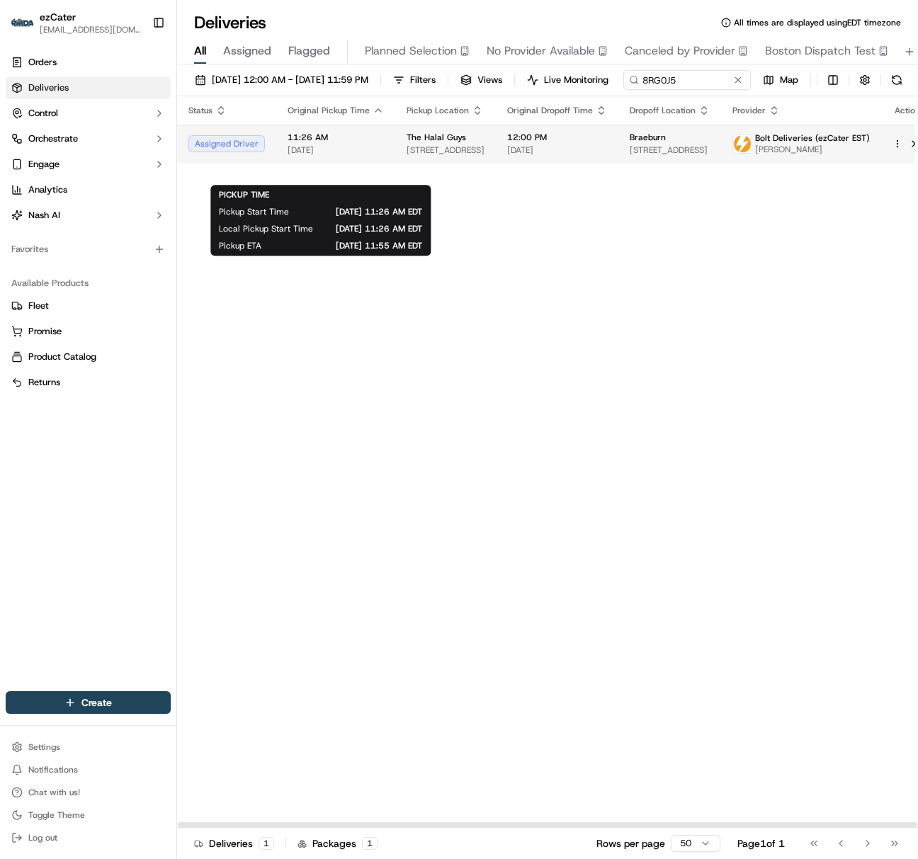
click at [312, 156] on span "[DATE]" at bounding box center [335, 149] width 96 height 11
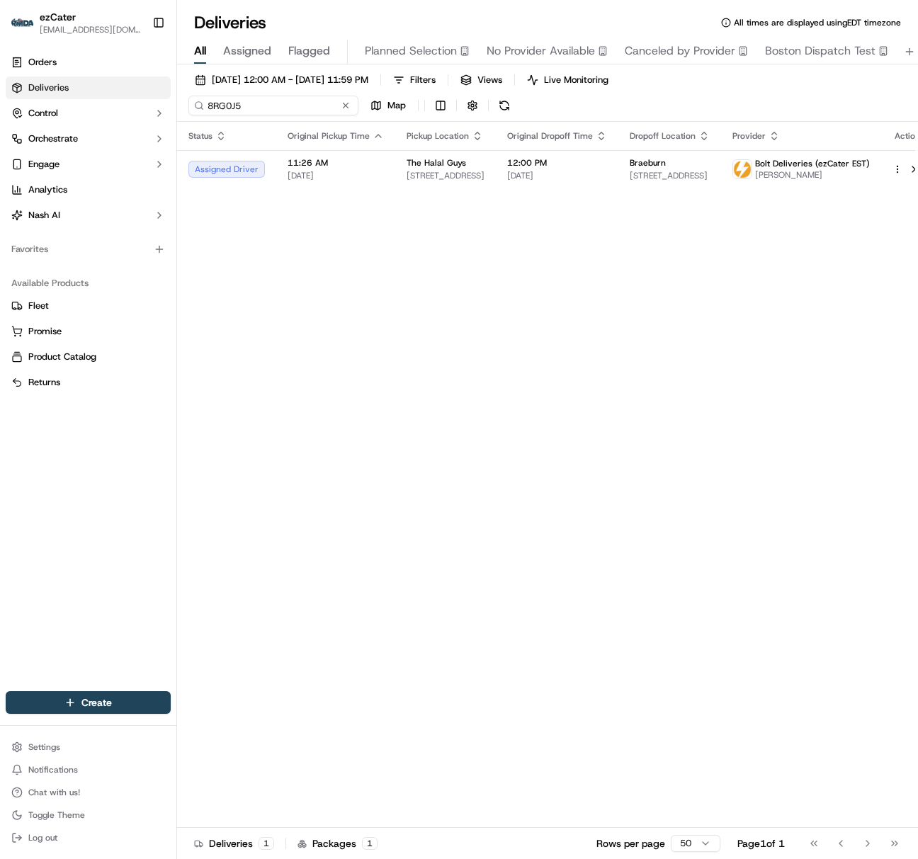
click at [227, 103] on input "8RG0J5" at bounding box center [273, 106] width 170 height 20
paste input "G61E7K"
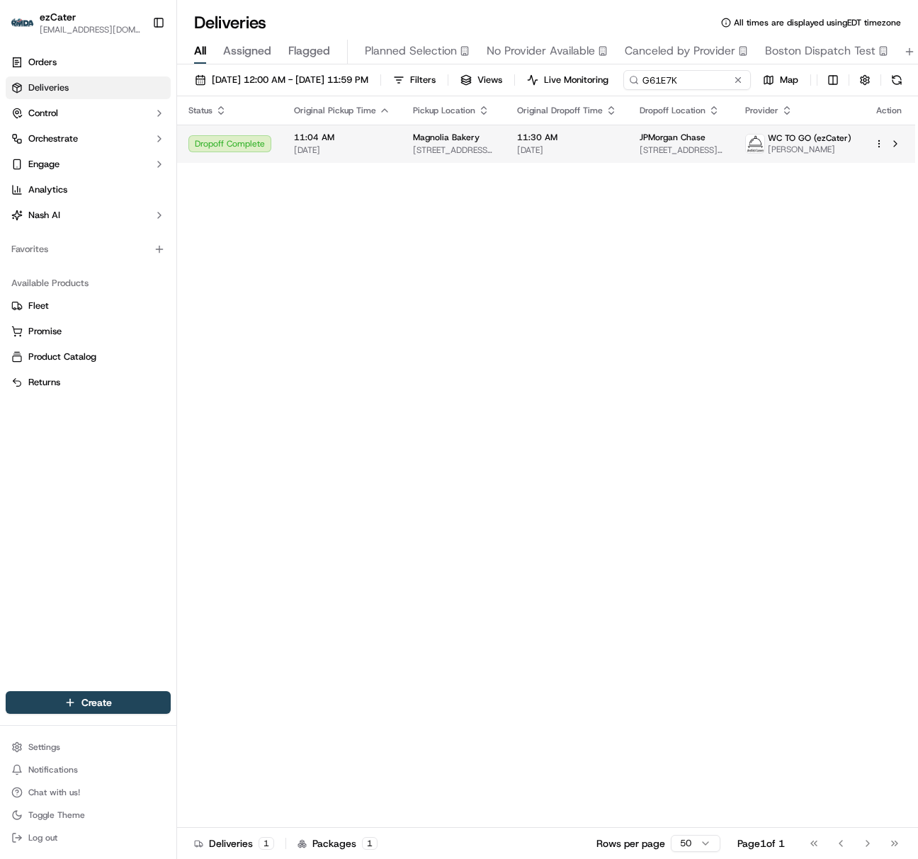
click at [332, 143] on span "11:04 AM" at bounding box center [342, 137] width 96 height 11
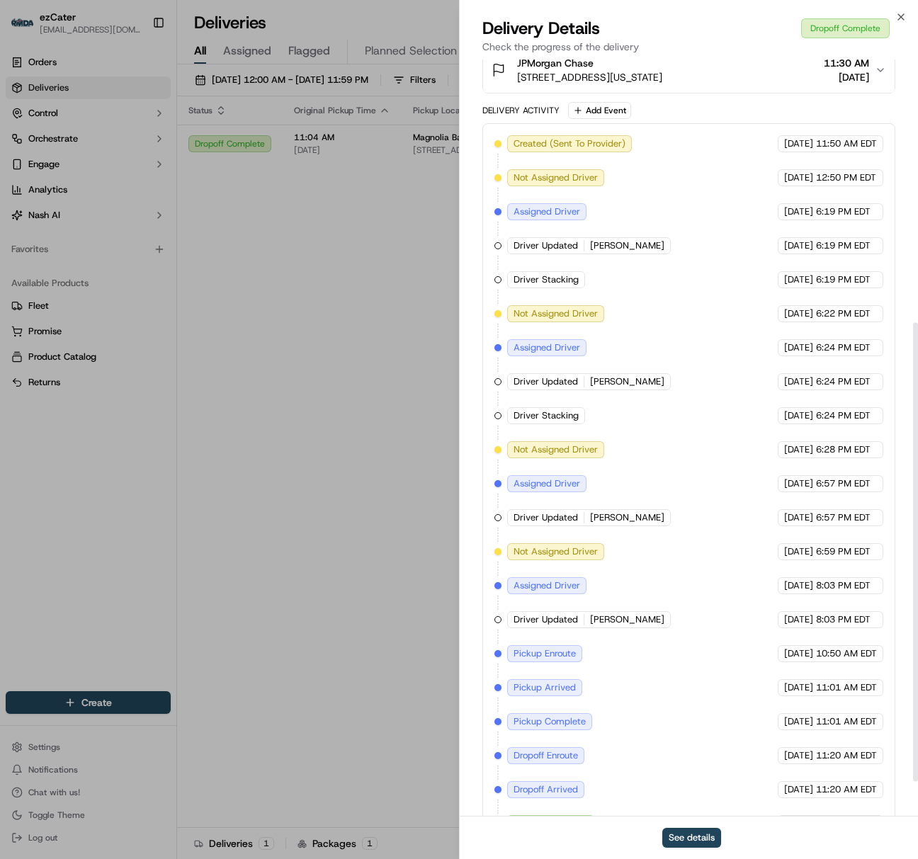
scroll to position [489, 0]
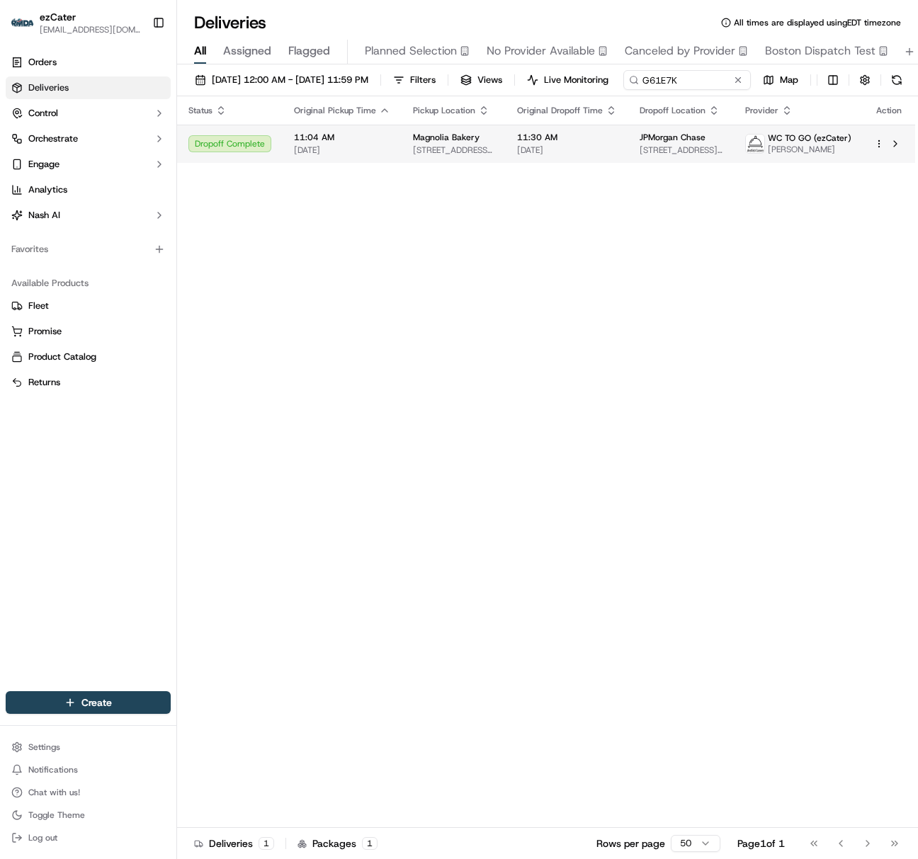
click at [329, 143] on span "11:04 AM" at bounding box center [342, 137] width 96 height 11
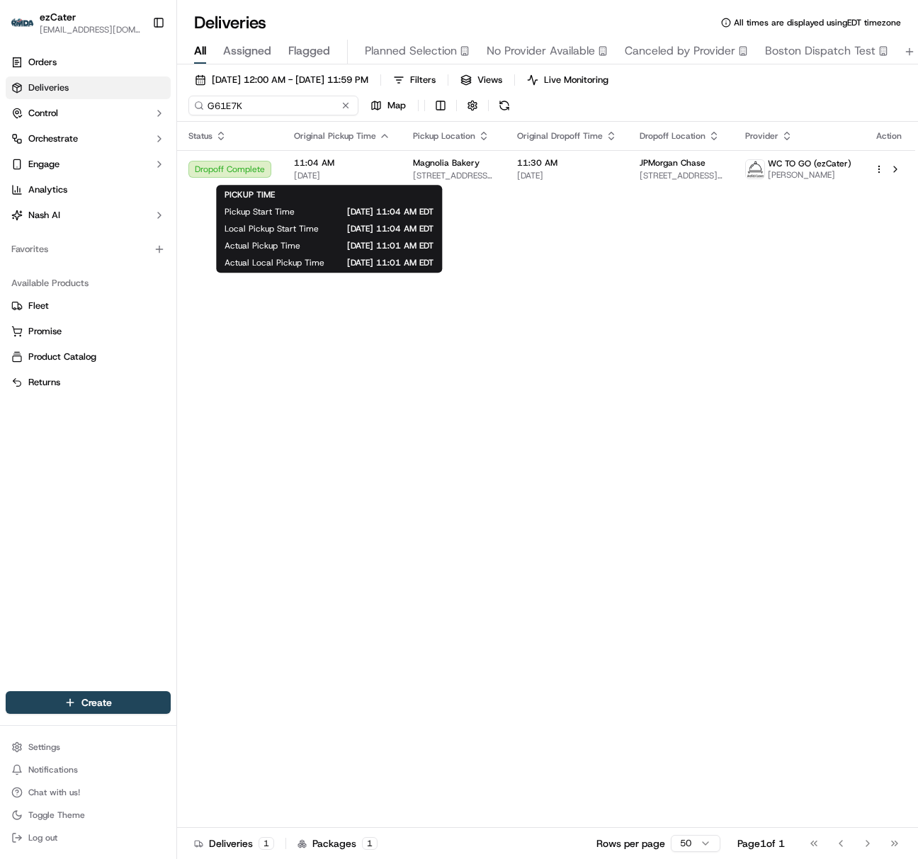
click at [258, 106] on input "G61E7K" at bounding box center [273, 106] width 170 height 20
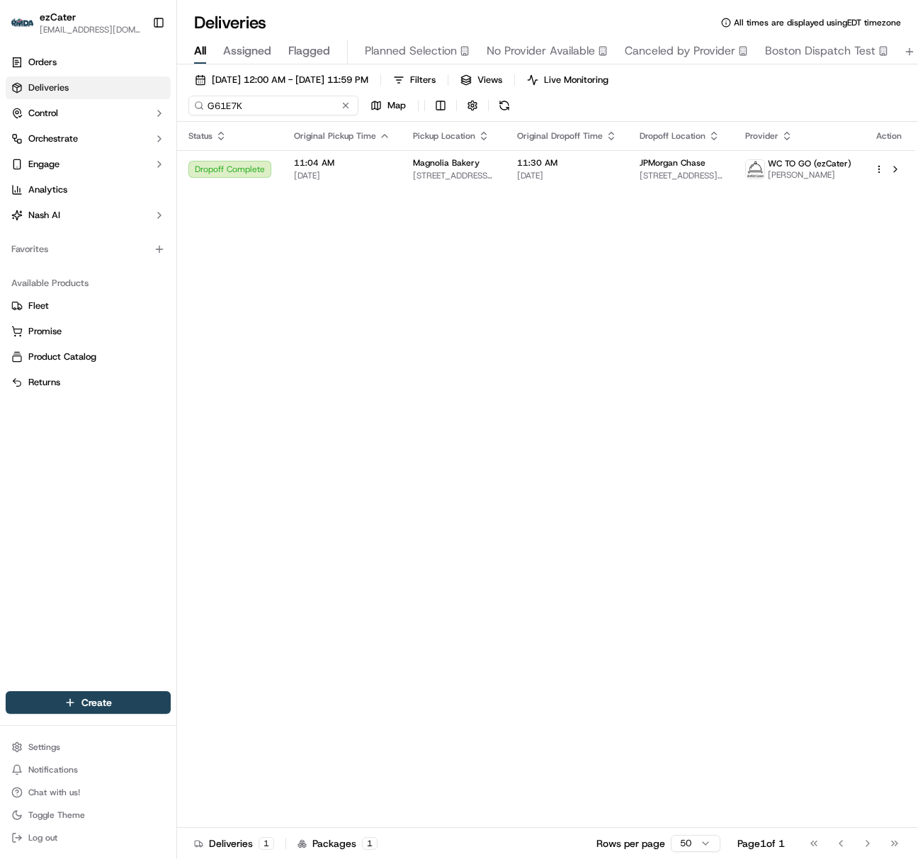
paste input "5F4Q64"
click at [221, 103] on input "5F4Q64" at bounding box center [273, 106] width 170 height 20
paste input "8YTM09"
click at [222, 114] on input "8YTM09" at bounding box center [273, 106] width 170 height 20
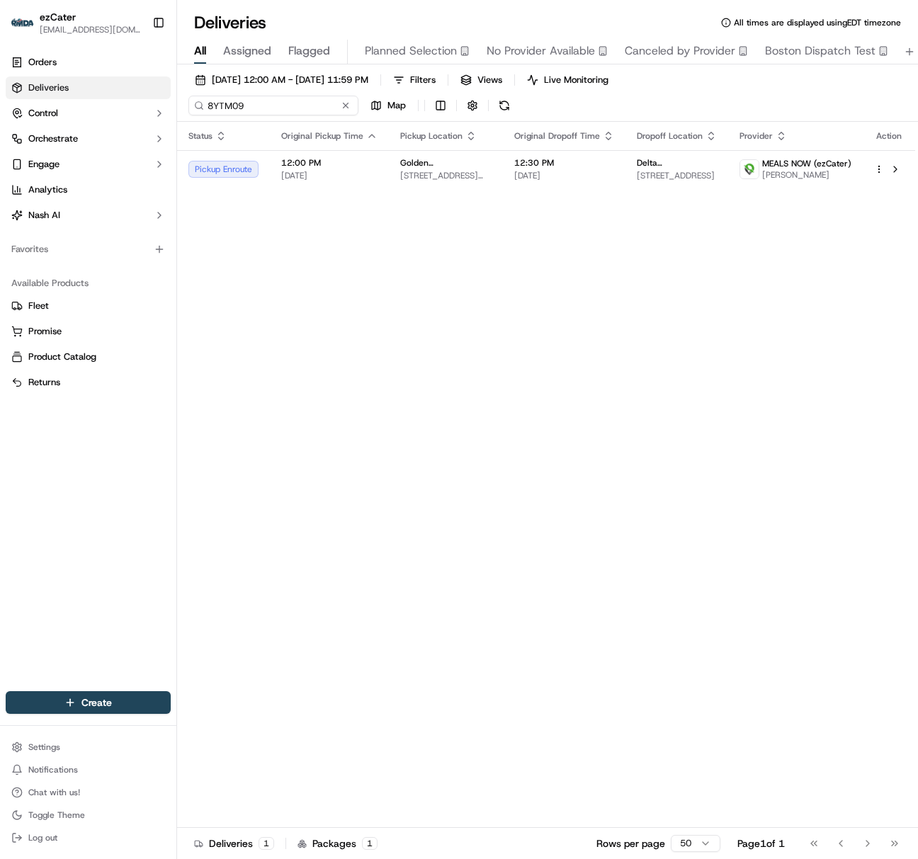
click at [222, 114] on input "8YTM09" at bounding box center [273, 106] width 170 height 20
paste input "MAM2K0"
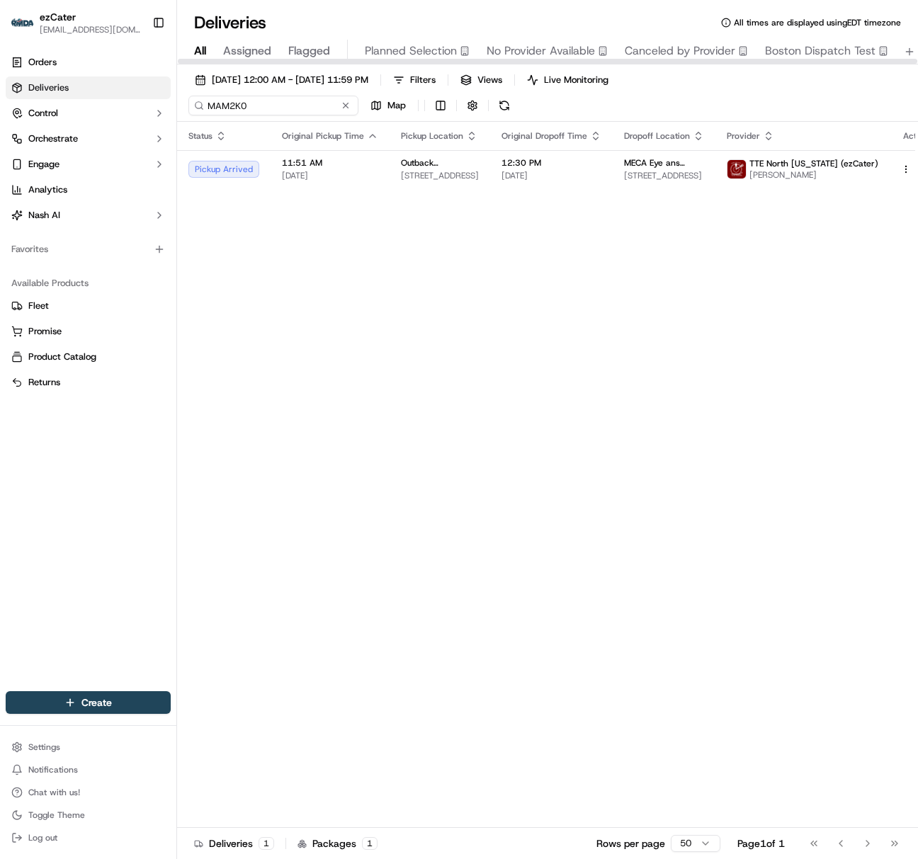
click at [217, 105] on input "MAM2K0" at bounding box center [273, 106] width 170 height 20
paste input "5F4Q64"
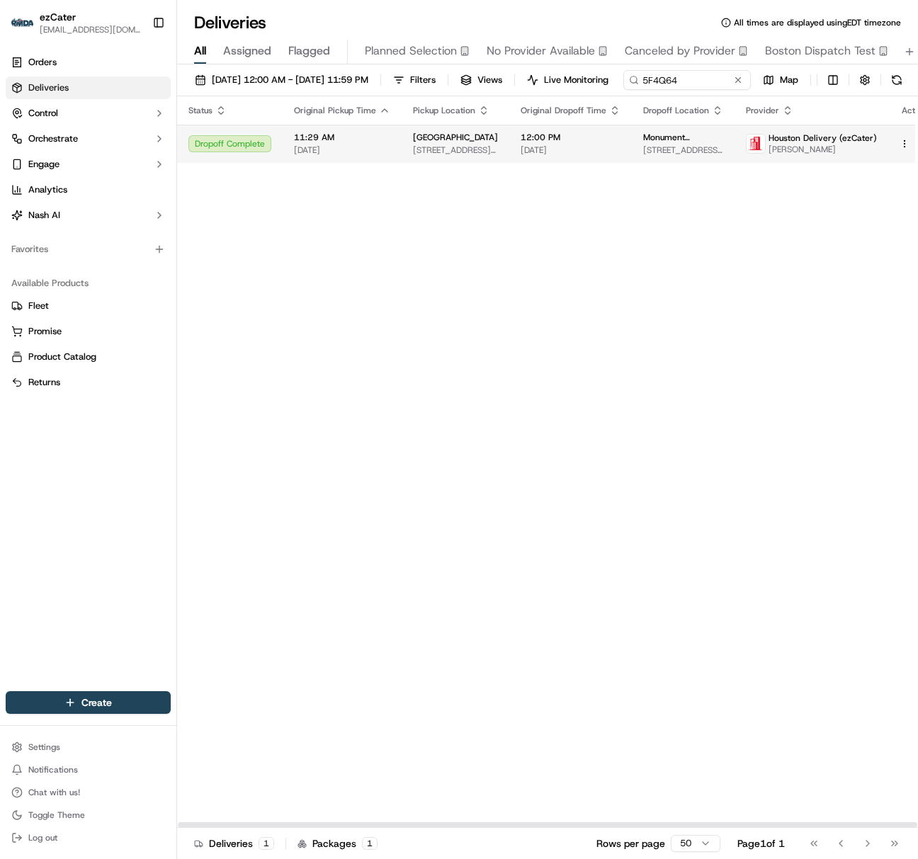
click at [329, 156] on span "[DATE]" at bounding box center [342, 149] width 96 height 11
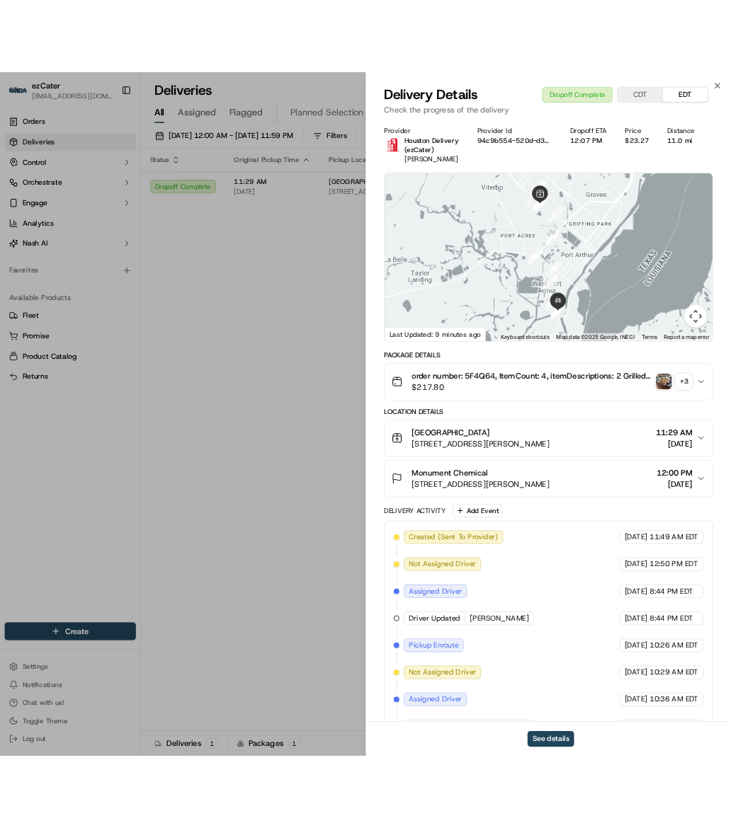
scroll to position [248, 0]
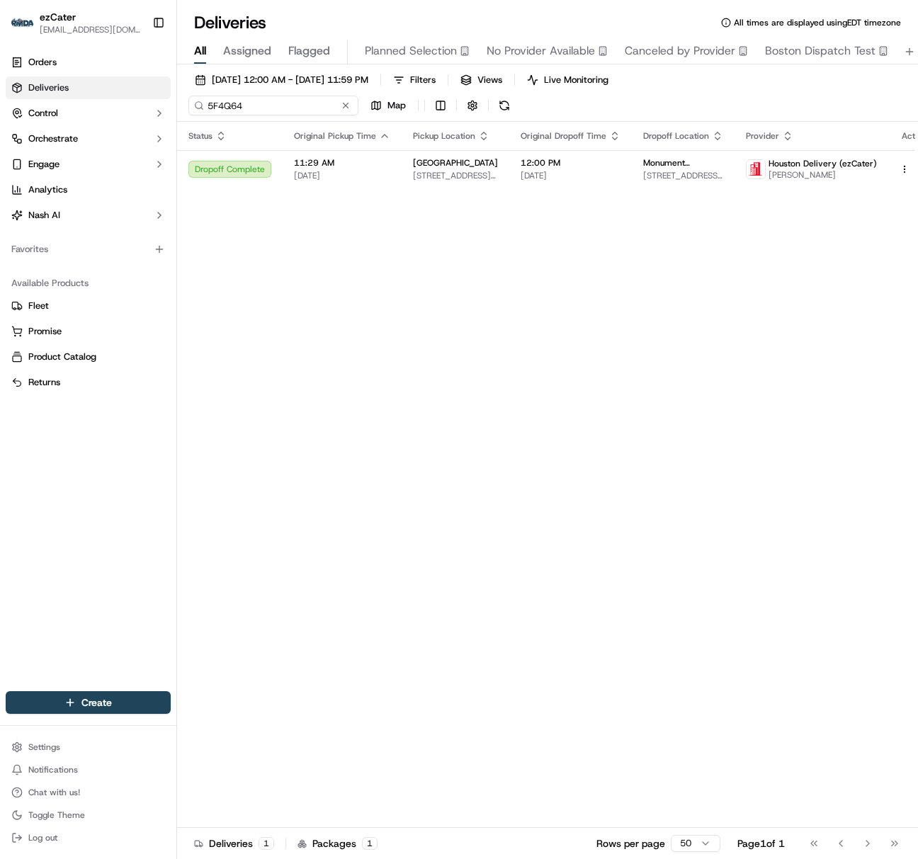
click at [212, 102] on input "5F4Q64" at bounding box center [273, 106] width 170 height 20
paste input "8RG0J5"
click at [239, 114] on input "8RG0J5" at bounding box center [273, 106] width 170 height 20
paste input "YKX-VV9"
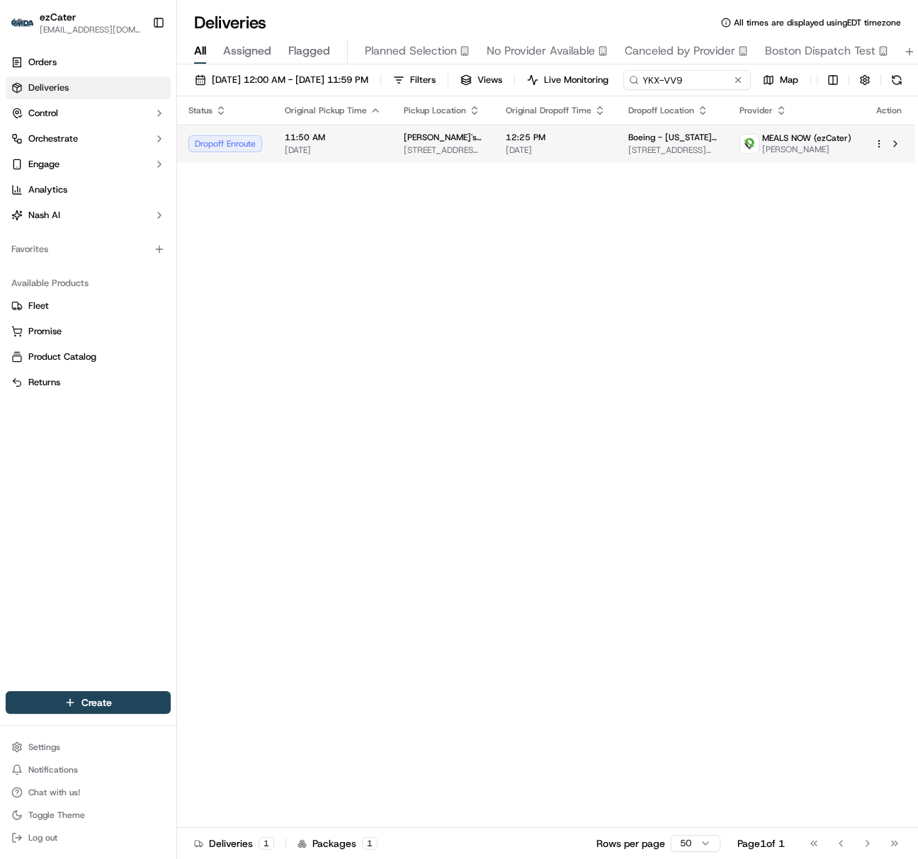
click at [348, 156] on span "[DATE]" at bounding box center [333, 149] width 96 height 11
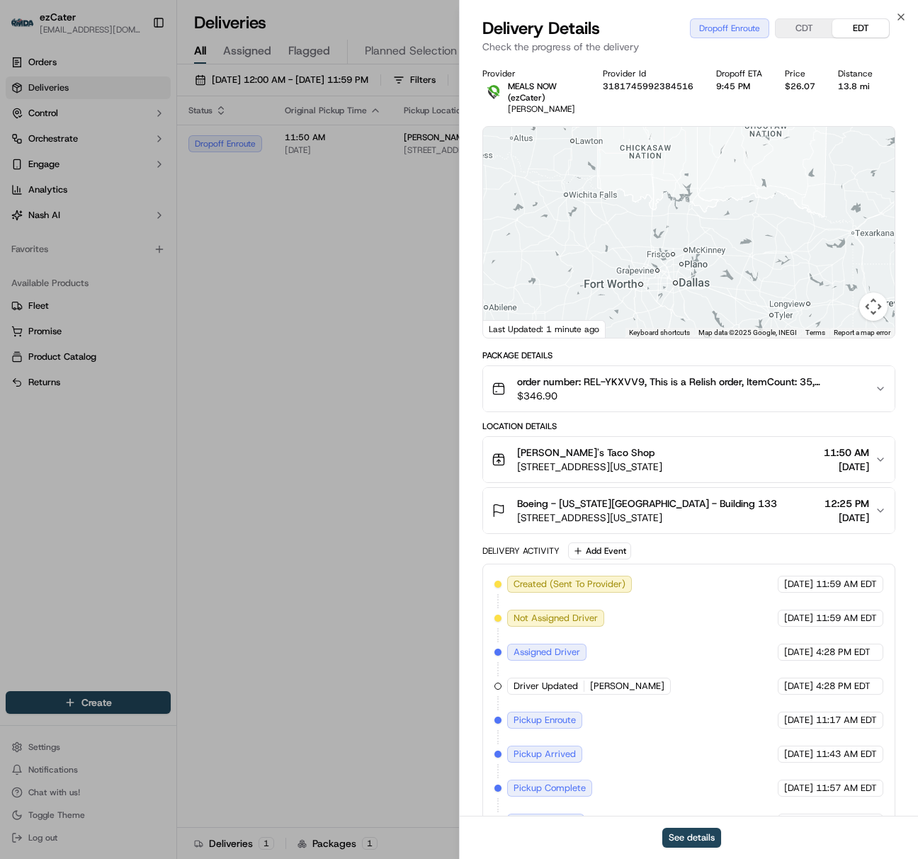
drag, startPoint x: 670, startPoint y: 290, endPoint x: 638, endPoint y: 117, distance: 175.7
drag, startPoint x: 638, startPoint y: 117, endPoint x: 685, endPoint y: 282, distance: 171.7
click at [685, 282] on div at bounding box center [688, 232] width 411 height 211
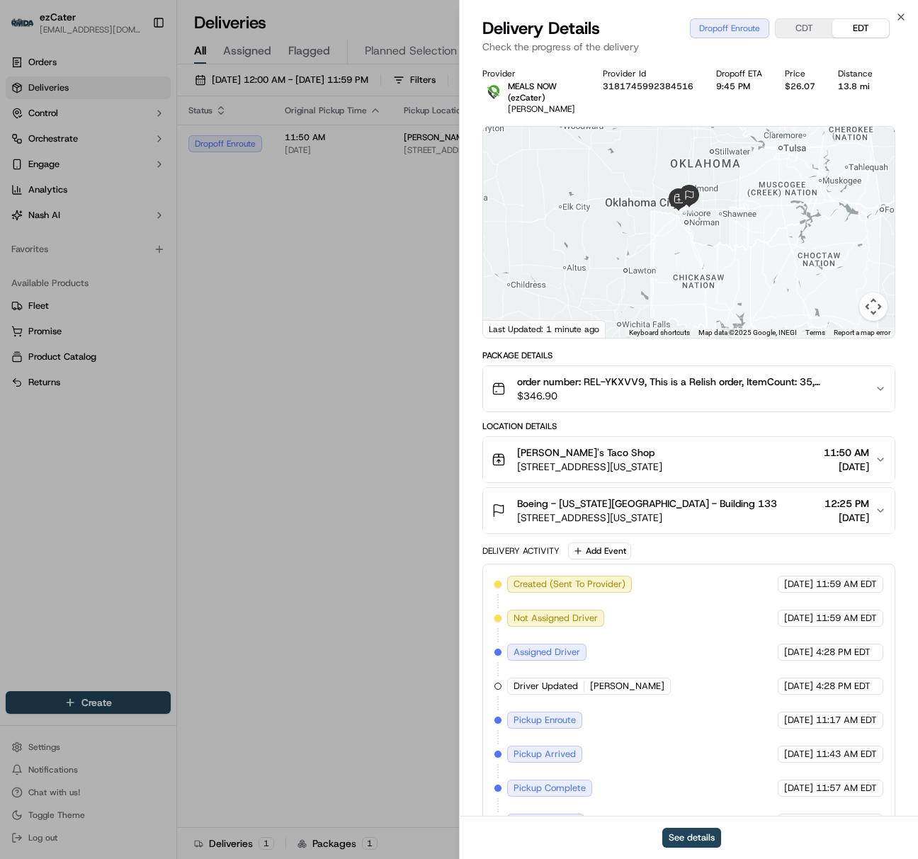
drag, startPoint x: 630, startPoint y: 248, endPoint x: 678, endPoint y: 380, distance: 140.0
click at [678, 380] on div "Provider MEALS NOW (ezCater) [PERSON_NAME] Provider Id 3181745992384516 Dropoff…" at bounding box center [688, 455] width 413 height 775
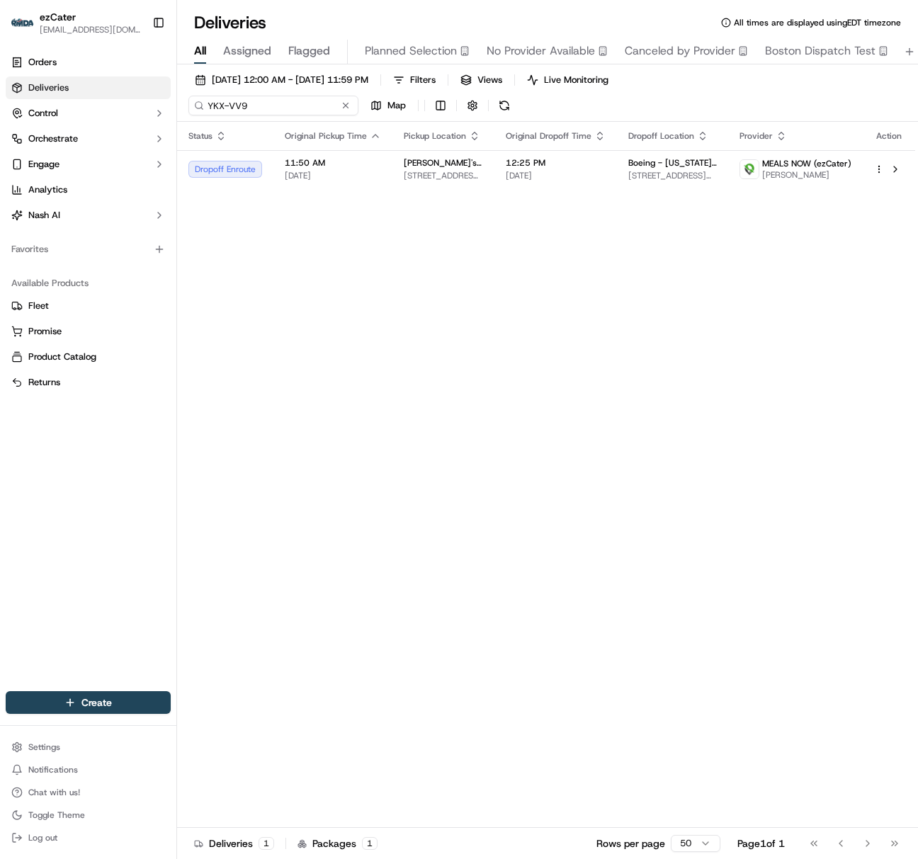
click at [222, 113] on input "YKX-VV9" at bounding box center [273, 106] width 170 height 20
paste input "8YTM09"
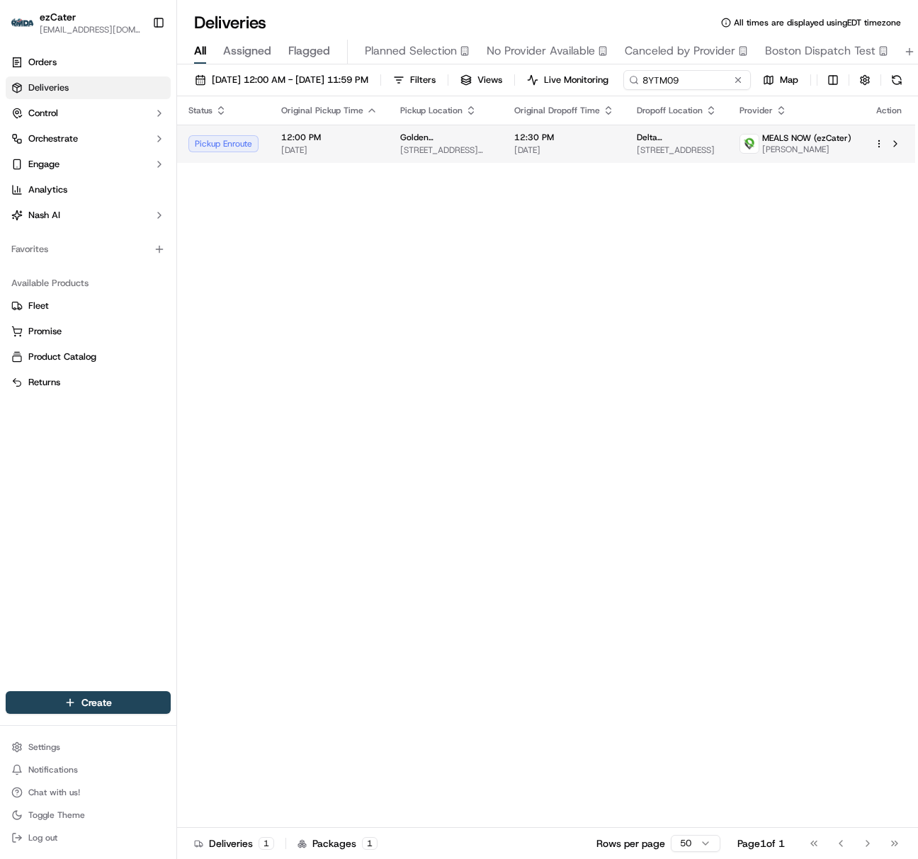
click at [286, 143] on span "12:00 PM" at bounding box center [329, 137] width 96 height 11
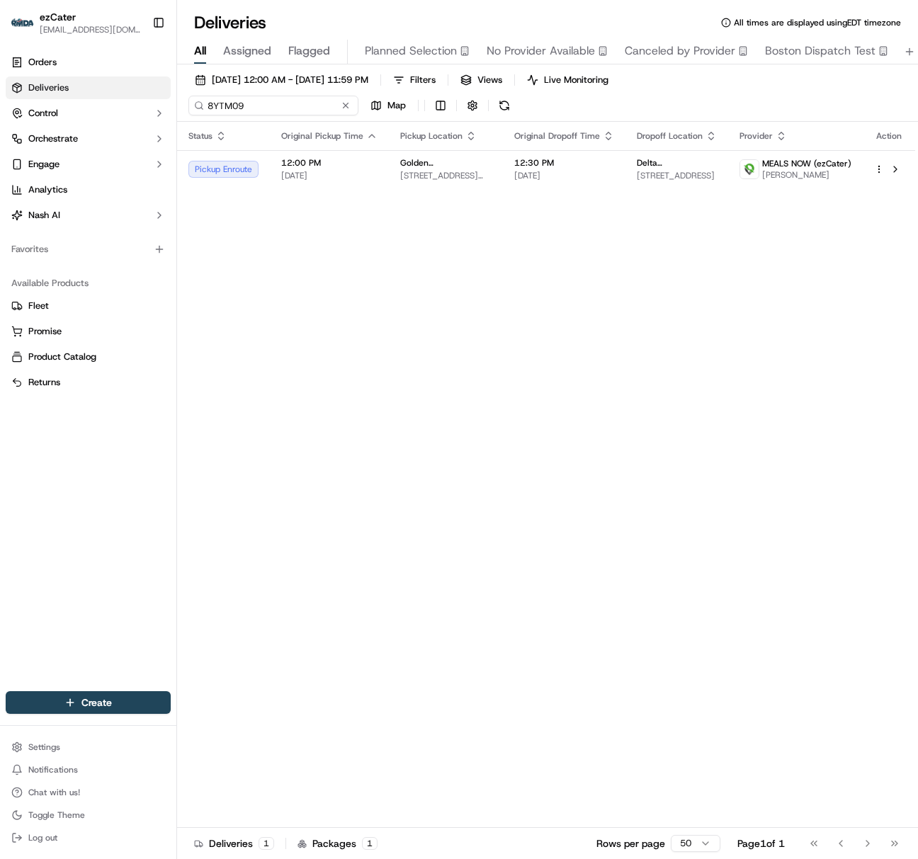
click at [222, 105] on input "8YTM09" at bounding box center [273, 106] width 170 height 20
paste input "YKX-VV"
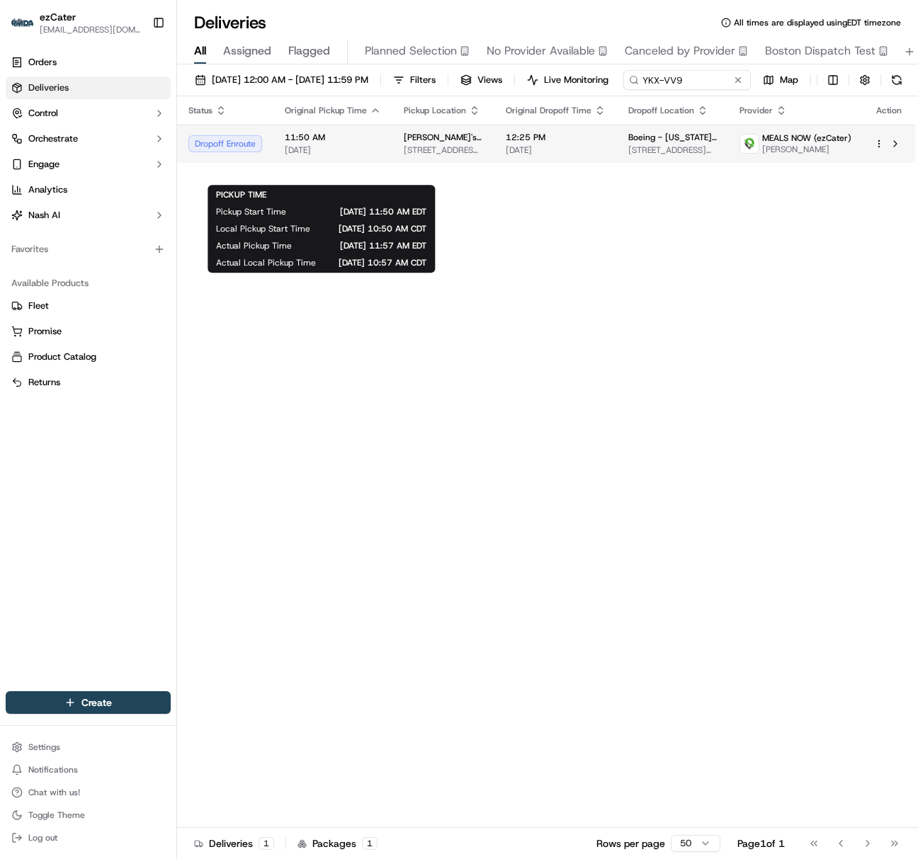
click at [363, 156] on span "[DATE]" at bounding box center [333, 149] width 96 height 11
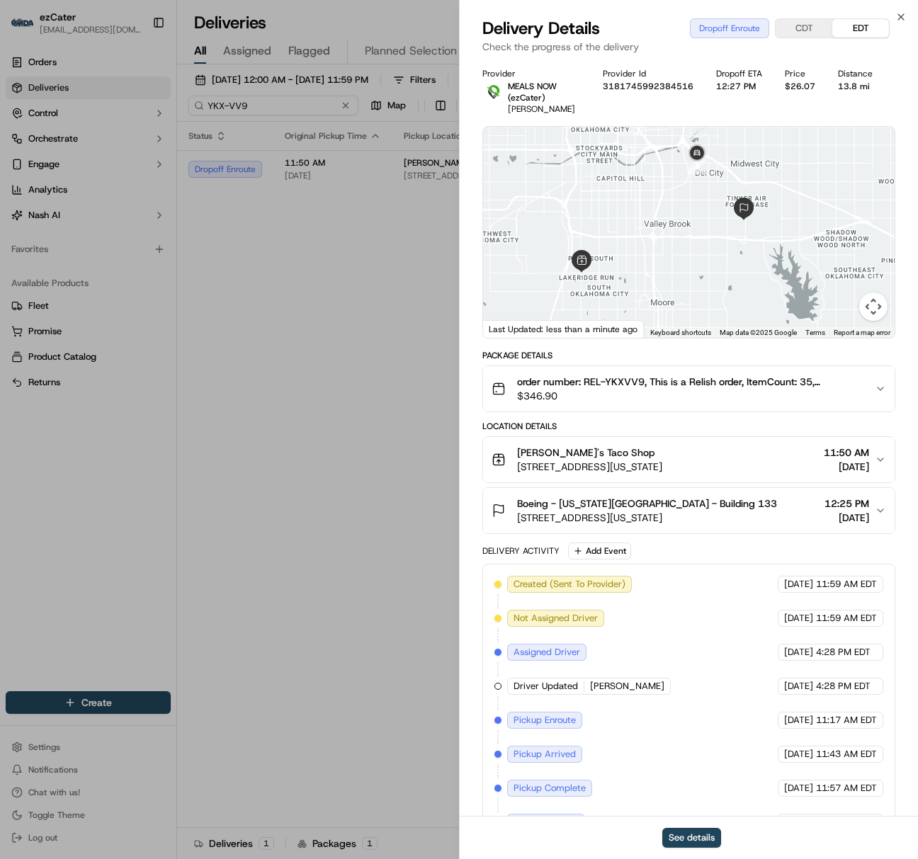
click at [233, 109] on input "YKX-VV9" at bounding box center [273, 106] width 170 height 20
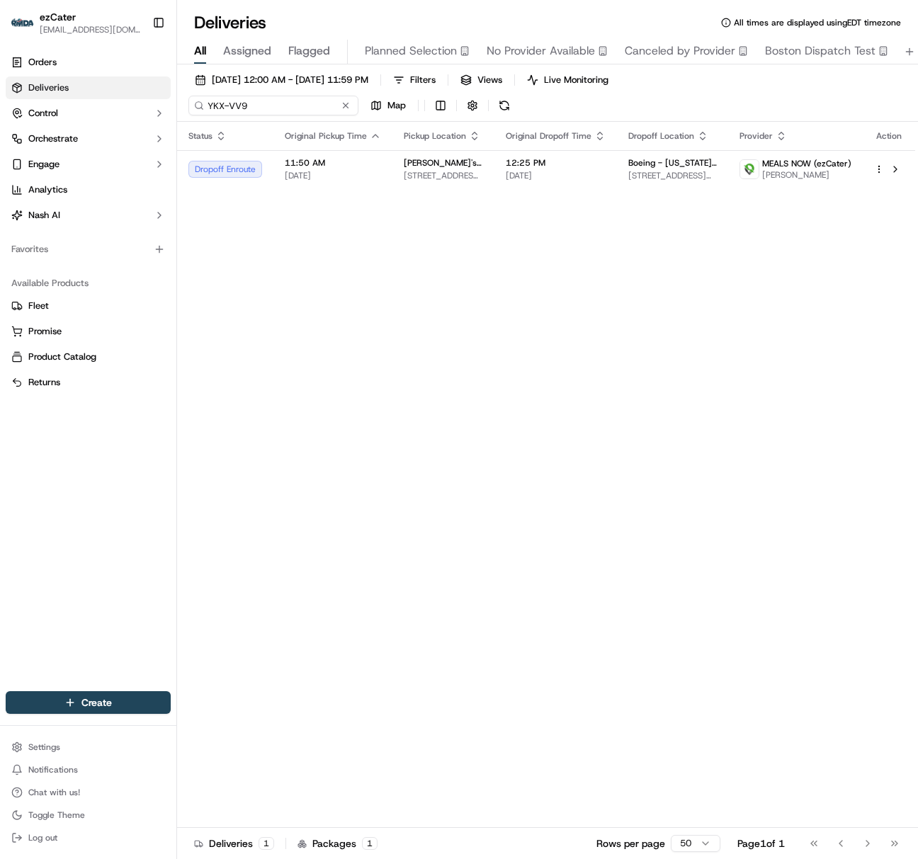
click at [233, 109] on input "YKX-VV9" at bounding box center [273, 106] width 170 height 20
paste input "P34KZ5"
click at [224, 103] on input "P34KZ5" at bounding box center [273, 106] width 170 height 20
paste input
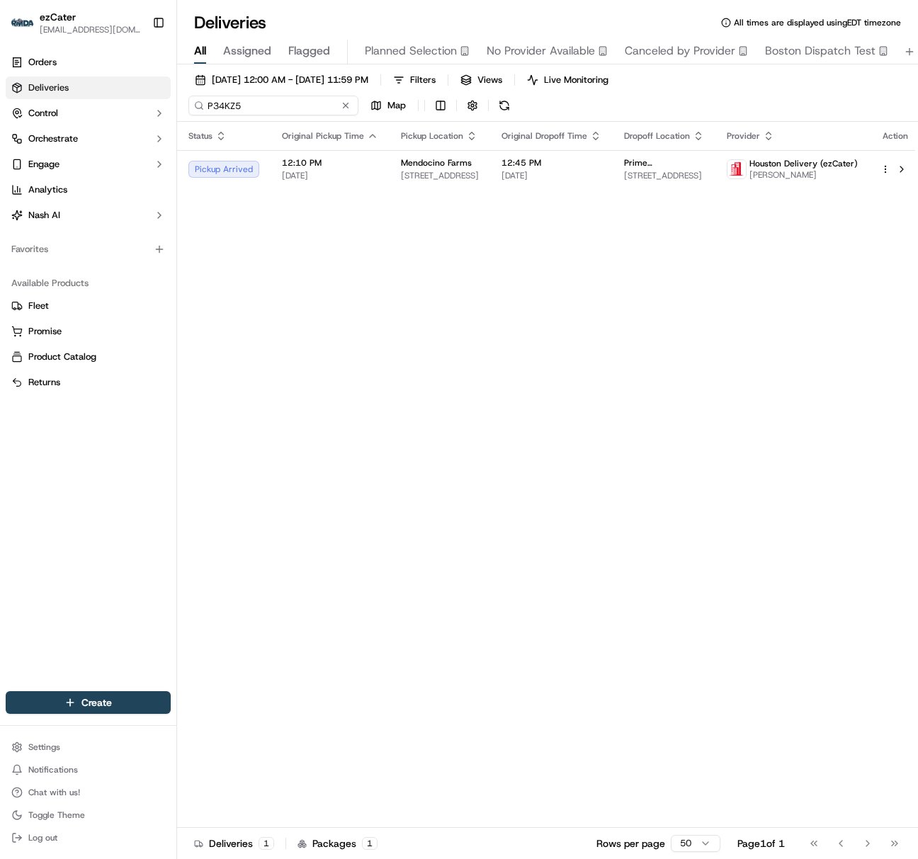
click at [222, 101] on input "P34KZ5" at bounding box center [273, 106] width 170 height 20
paste input "RACUG"
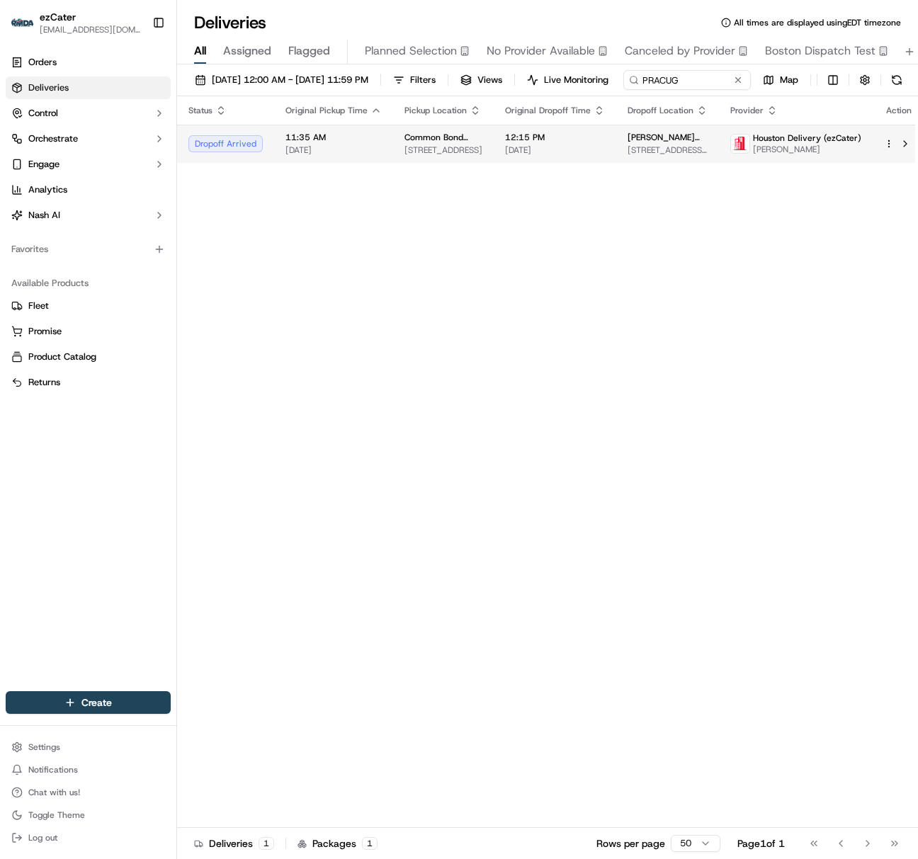
click at [327, 143] on span "11:35 AM" at bounding box center [333, 137] width 96 height 11
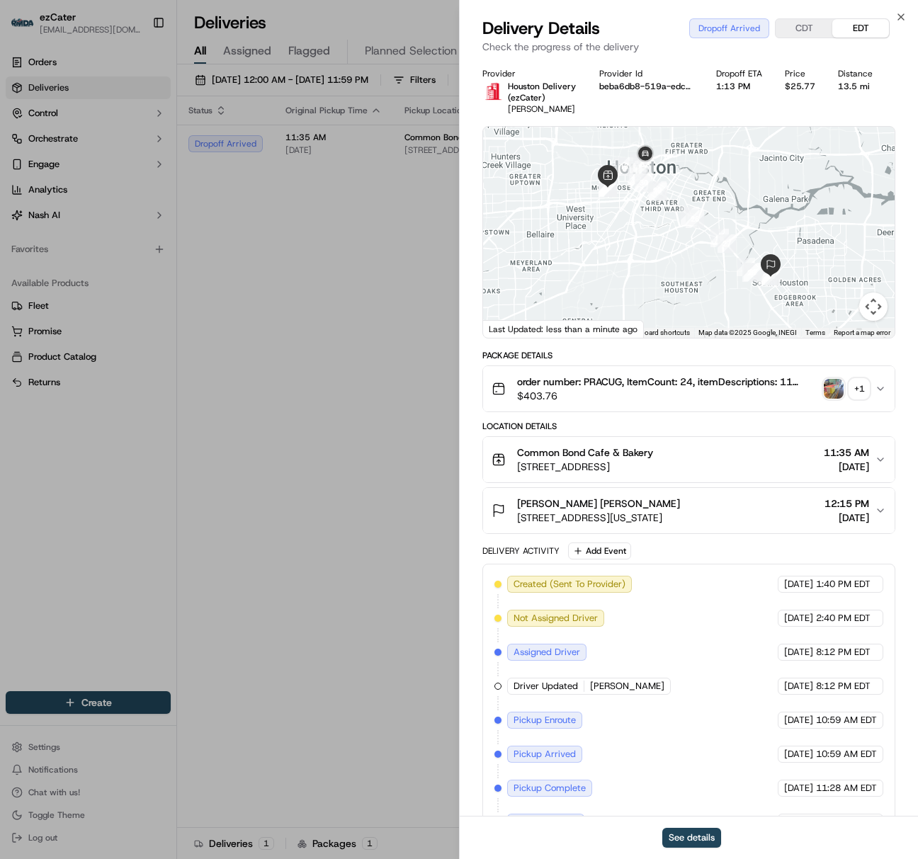
click at [855, 508] on span "12:15 PM" at bounding box center [846, 503] width 45 height 14
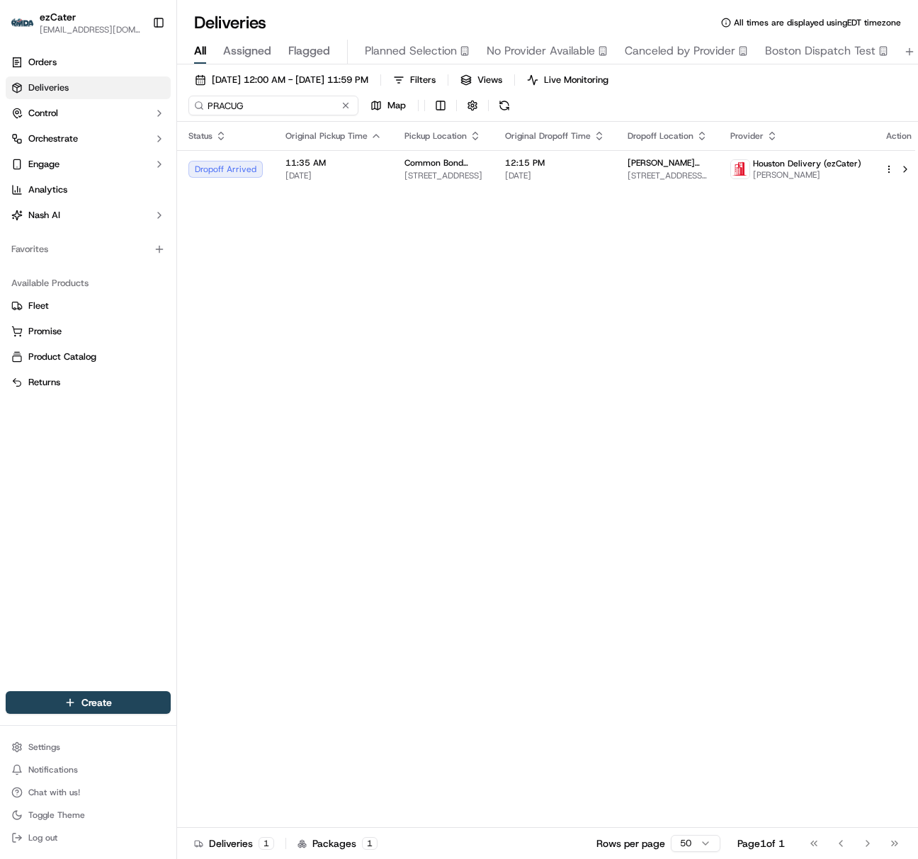
click at [216, 109] on input "PRACUG" at bounding box center [273, 106] width 170 height 20
paste input "MAM2K0"
click at [213, 99] on input "MAM2K0" at bounding box center [273, 106] width 170 height 20
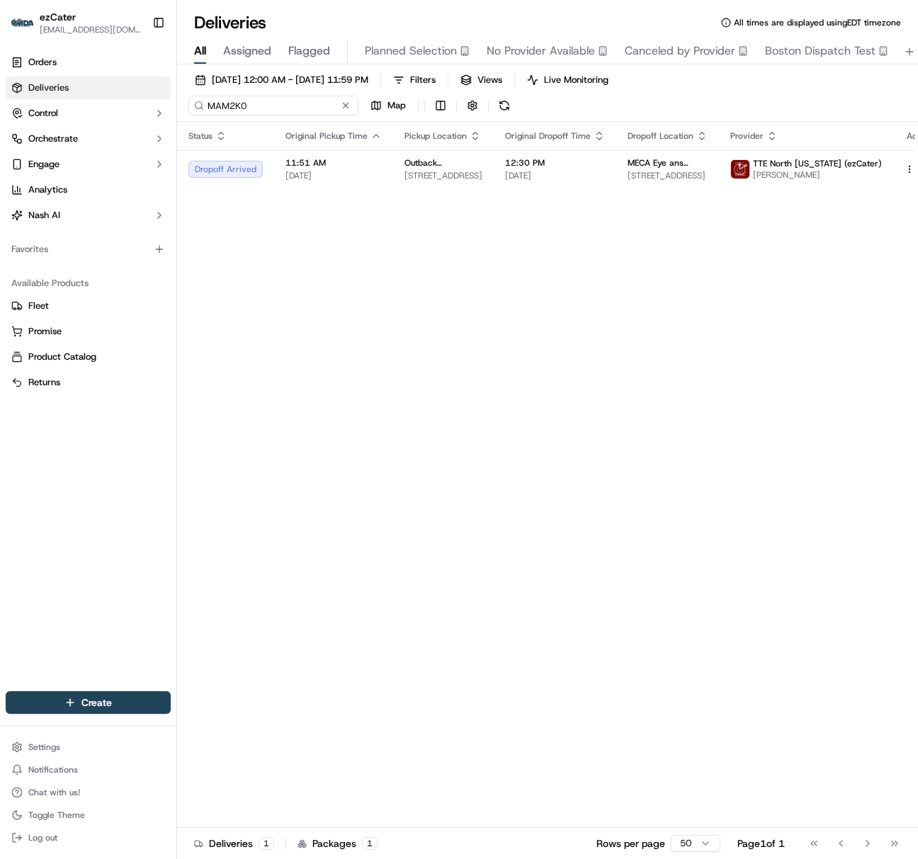
paste input "4VGPJF"
click at [222, 103] on input "4VGPJF" at bounding box center [273, 106] width 170 height 20
paste input "T9UKW6"
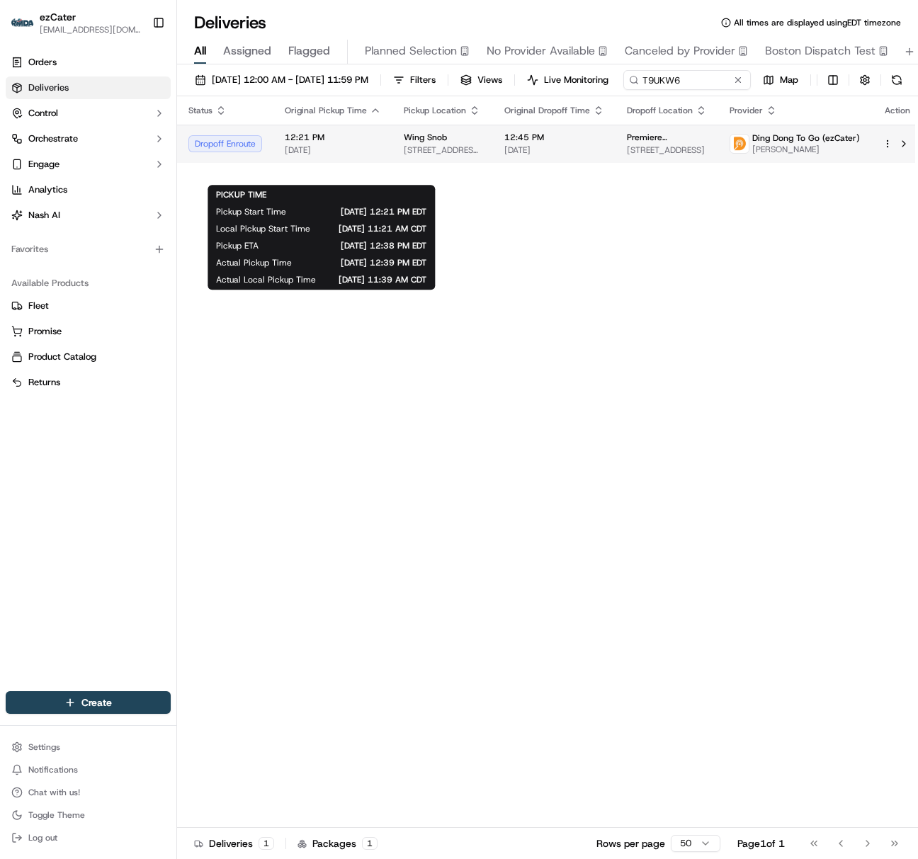
click at [310, 156] on span "[DATE]" at bounding box center [333, 149] width 96 height 11
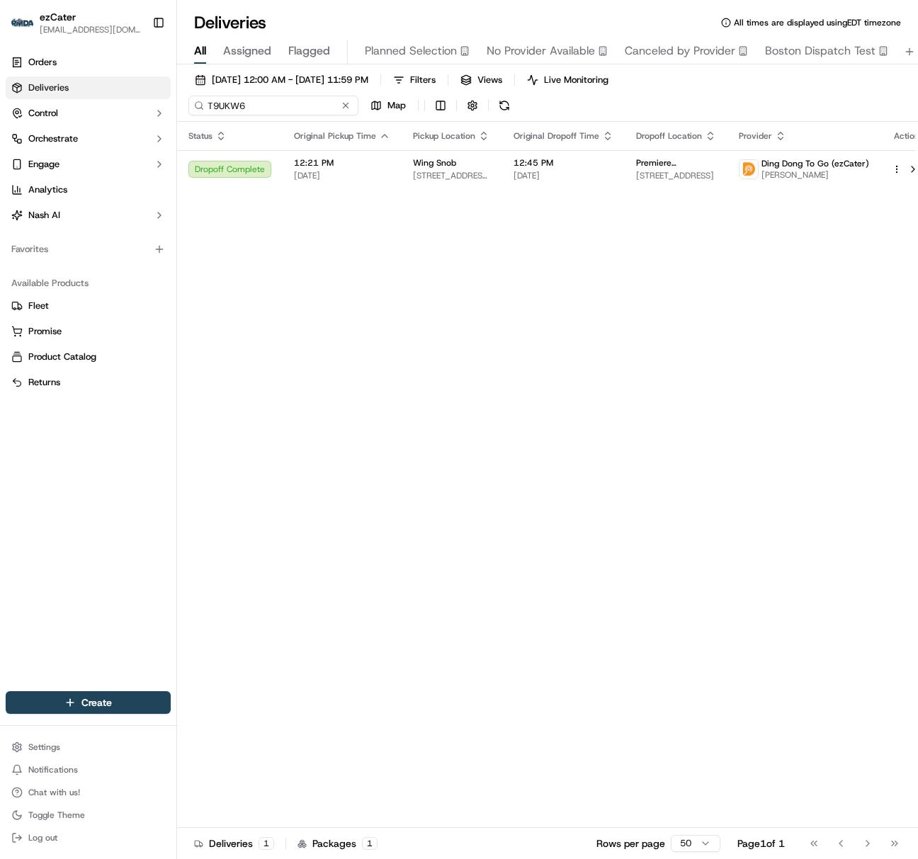
click at [218, 109] on input "T9UKW6" at bounding box center [273, 106] width 170 height 20
paste input "8YTM09"
click at [228, 111] on input "8YTM09" at bounding box center [273, 106] width 170 height 20
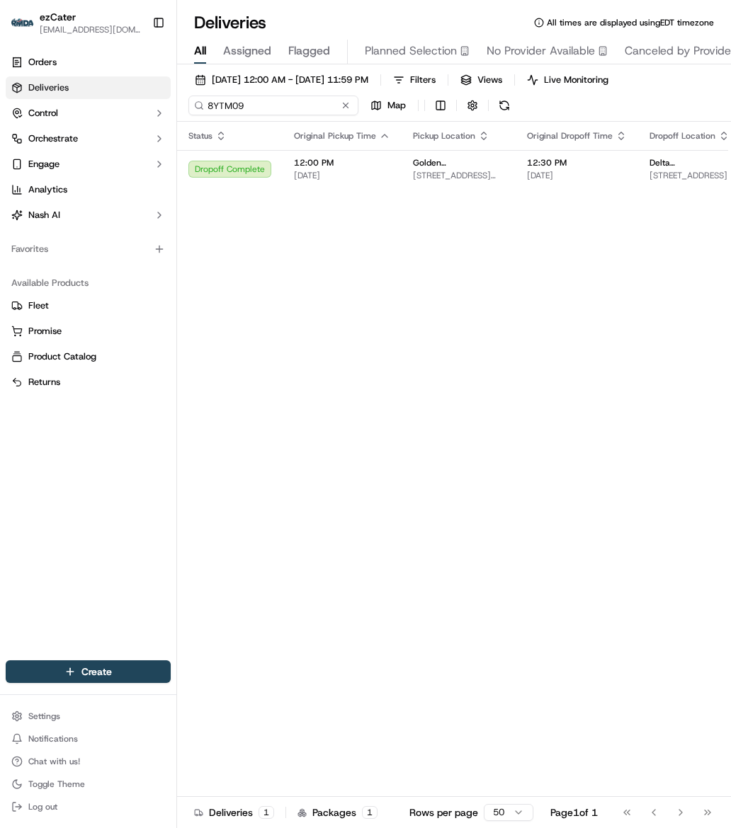
click at [275, 108] on input "8YTM09" at bounding box center [273, 106] width 170 height 20
paste input "WXPWRW"
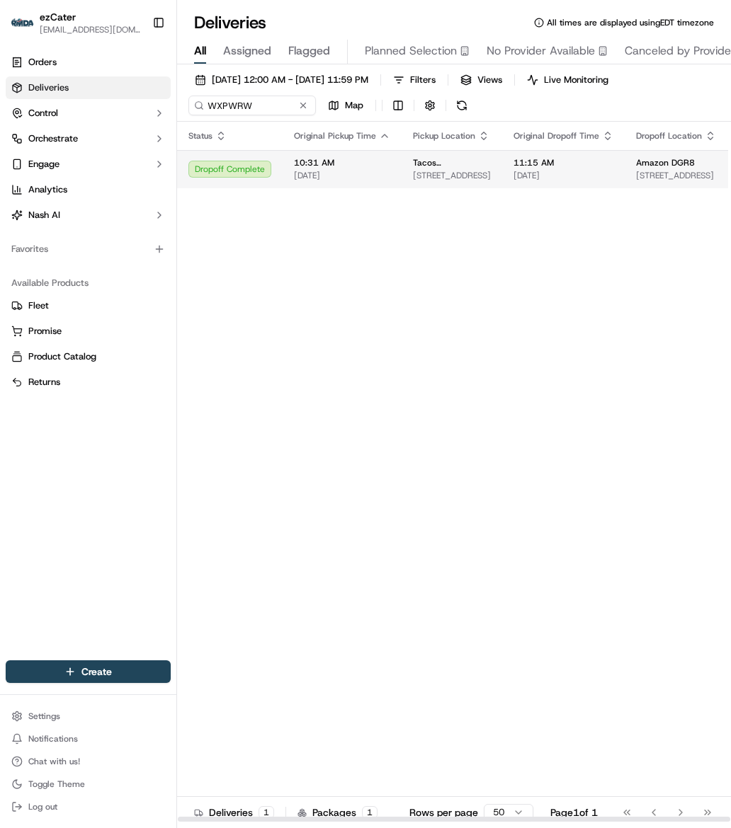
click at [363, 188] on td "10:31 AM [DATE]" at bounding box center [342, 169] width 119 height 38
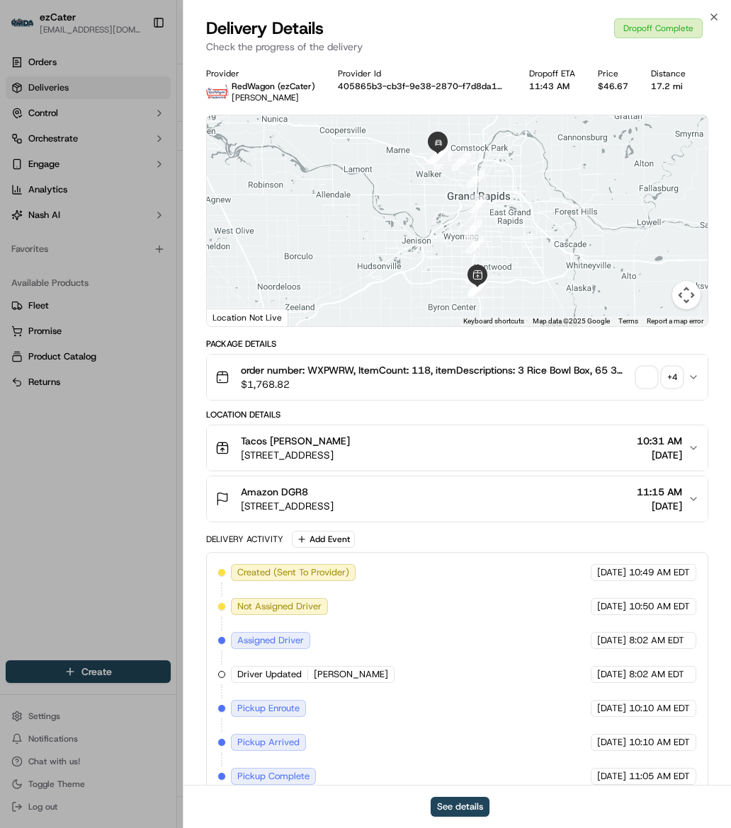
scroll to position [129, 0]
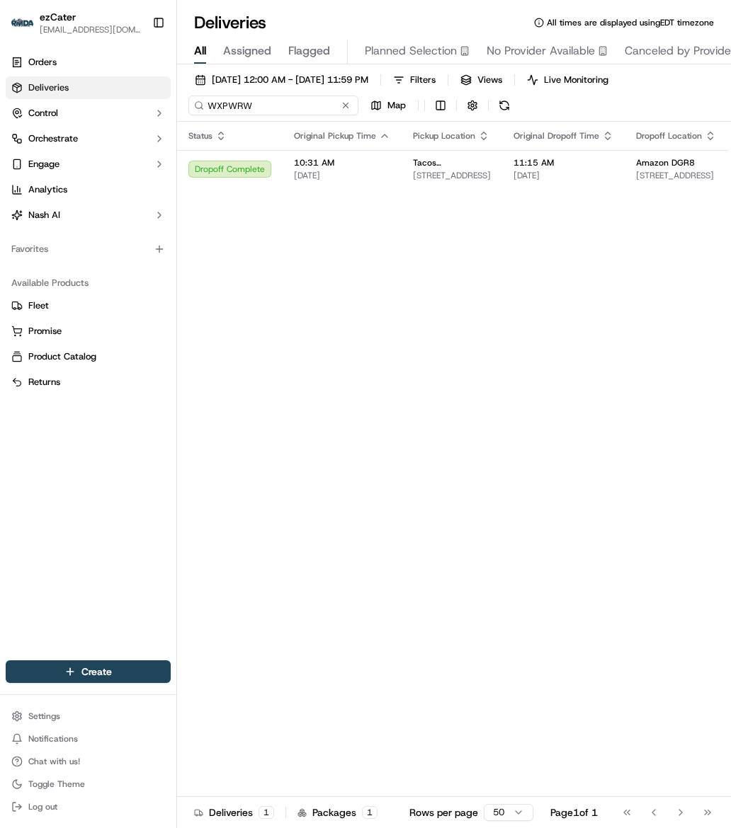
click at [219, 108] on input "WXPWRW" at bounding box center [273, 106] width 170 height 20
paste input "T85JQA"
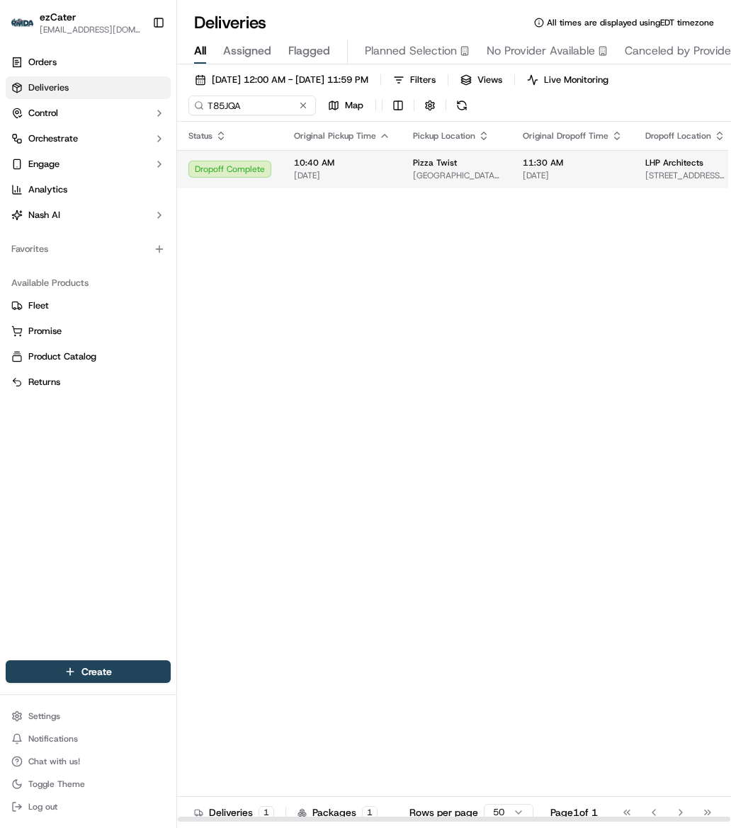
click at [331, 181] on span "[DATE]" at bounding box center [342, 175] width 96 height 11
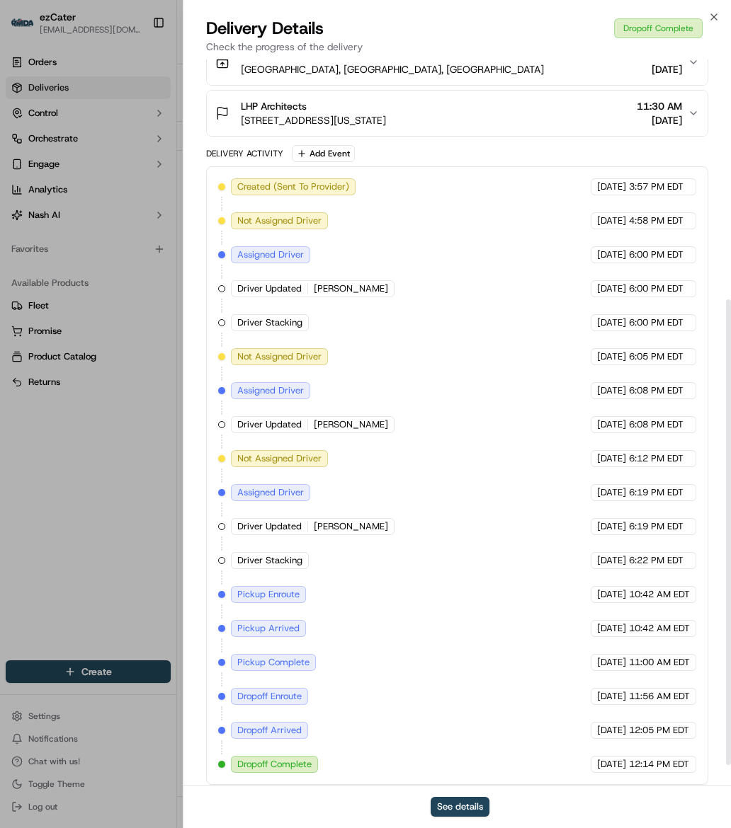
scroll to position [405, 0]
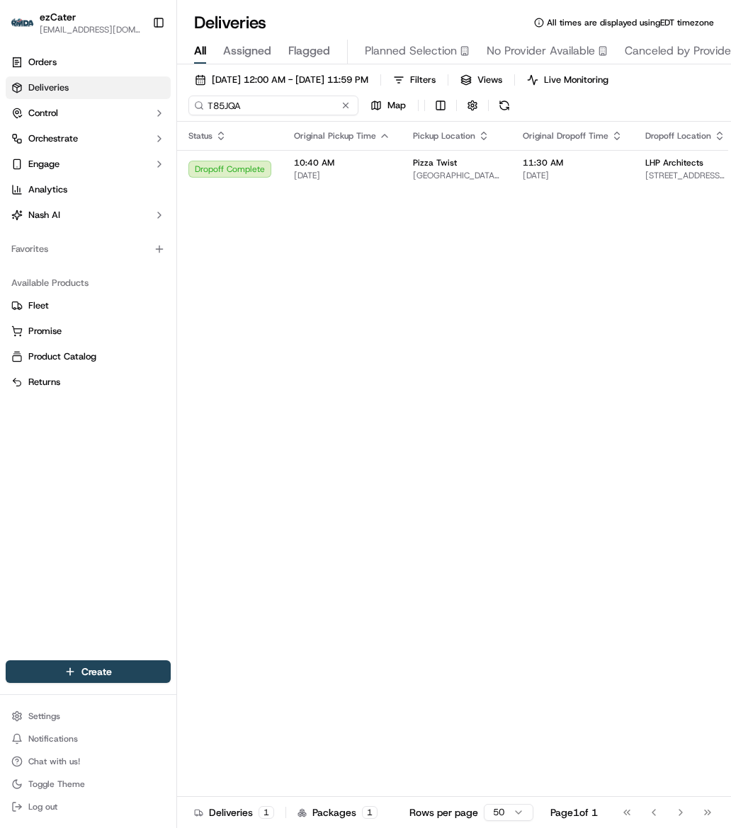
click at [220, 115] on input "T85JQA" at bounding box center [273, 106] width 170 height 20
paste input "REL-M1PMZV"
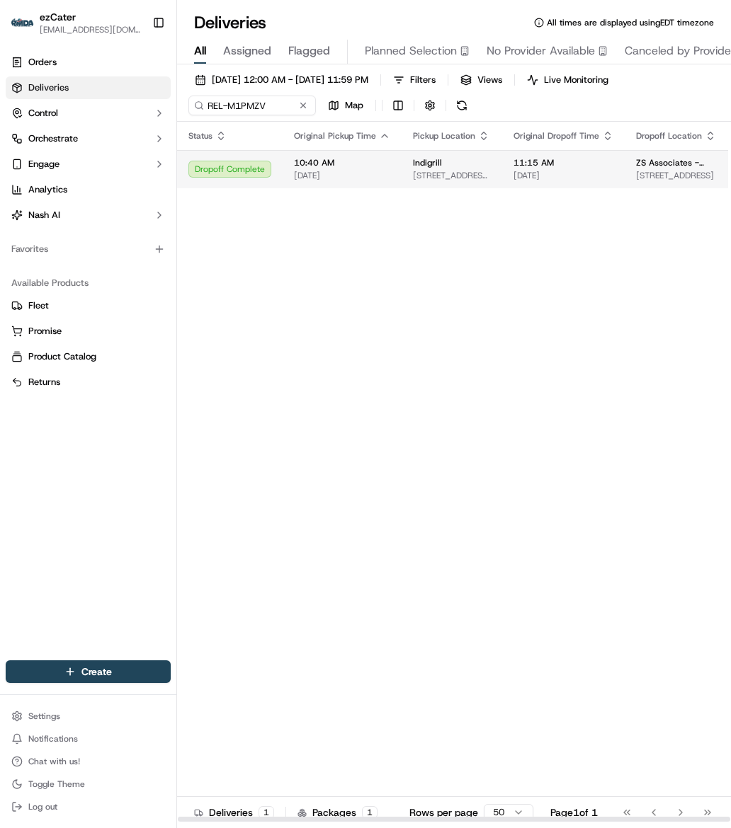
click at [275, 174] on td "Dropoff Complete" at bounding box center [230, 169] width 106 height 38
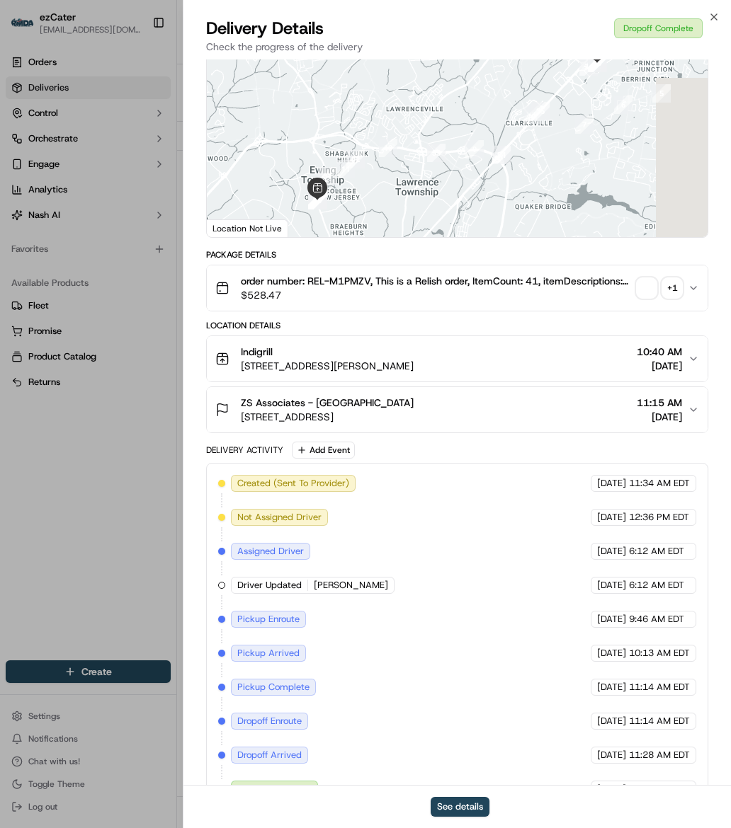
scroll to position [129, 0]
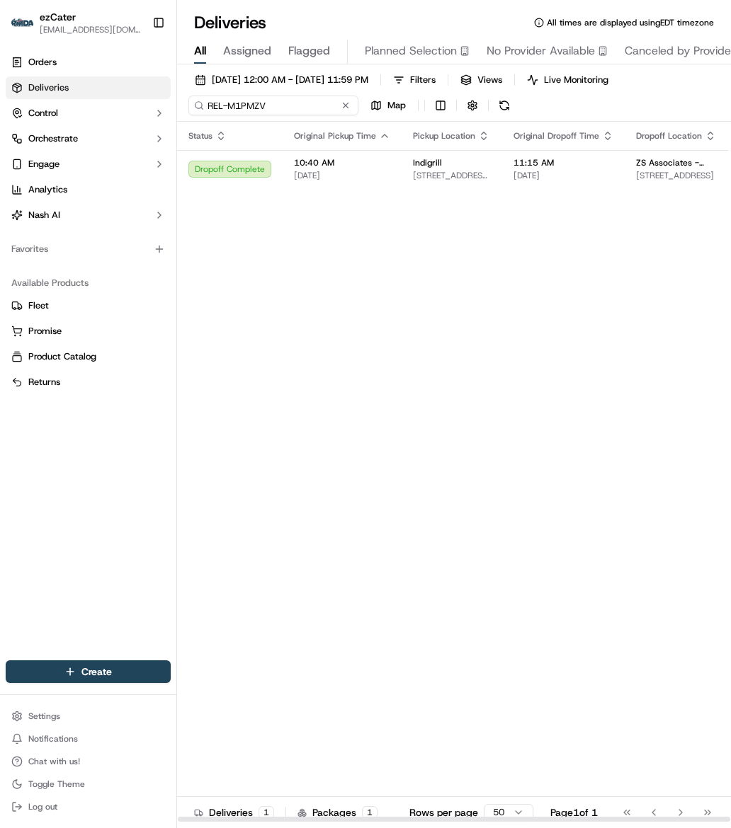
click at [229, 109] on input "REL-M1PMZV" at bounding box center [273, 106] width 170 height 20
paste input "J8U43P"
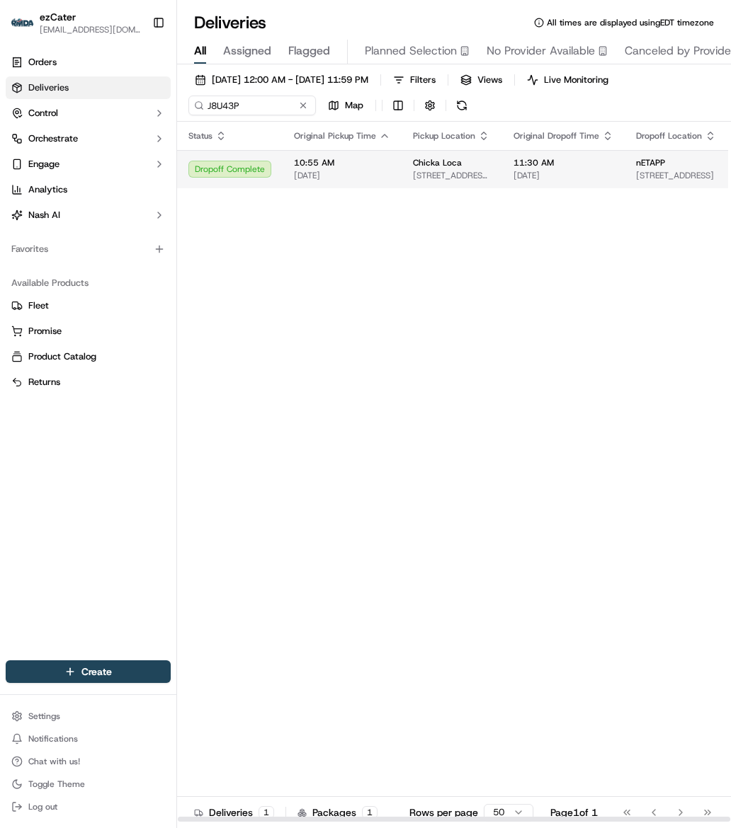
click at [329, 176] on span "[DATE]" at bounding box center [342, 175] width 96 height 11
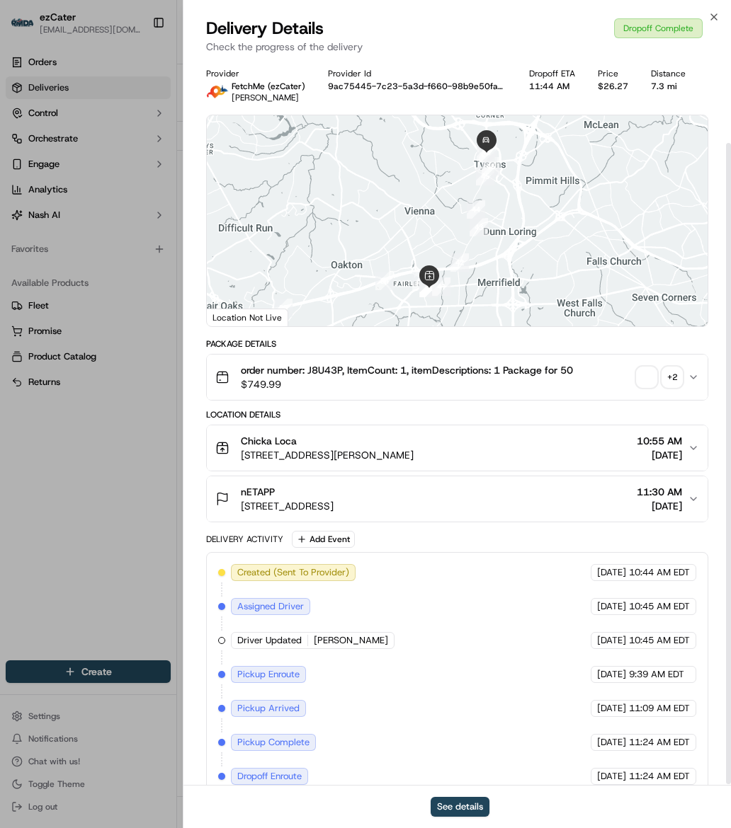
scroll to position [94, 0]
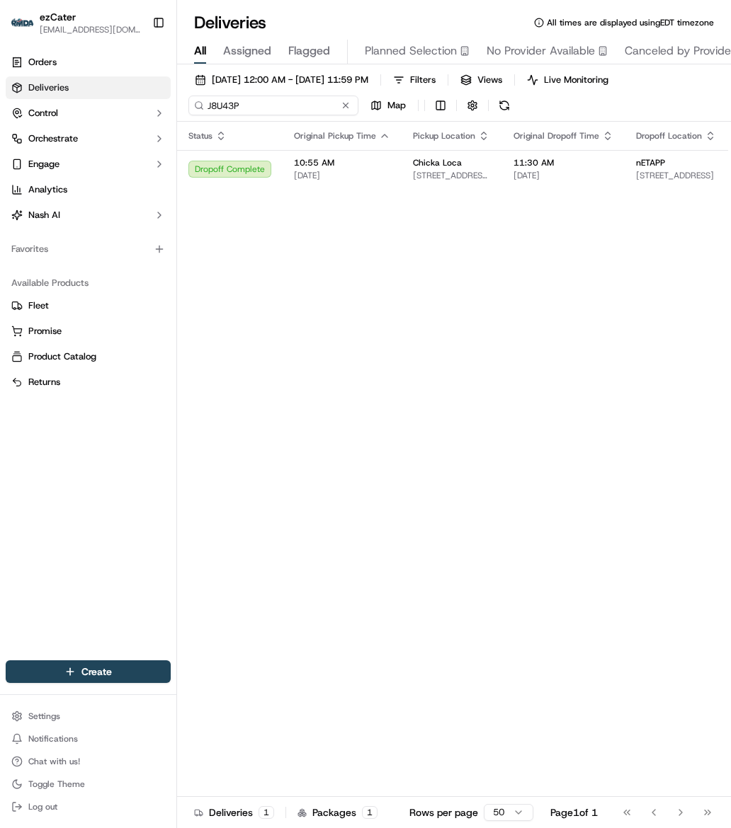
click at [222, 110] on input "J8U43P" at bounding box center [273, 106] width 170 height 20
paste input "CRR0M5"
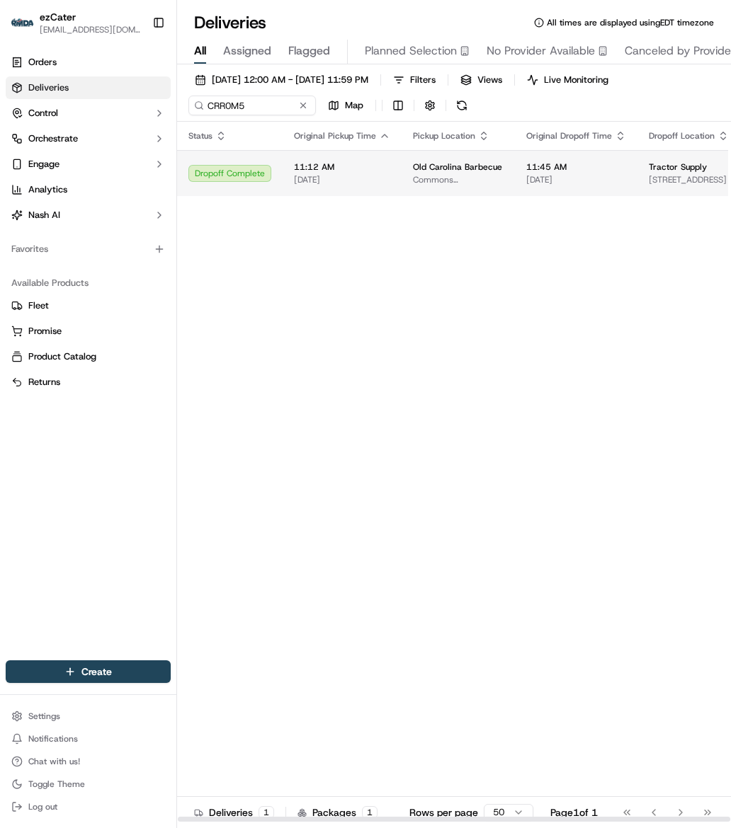
click at [329, 184] on span "[DATE]" at bounding box center [342, 179] width 96 height 11
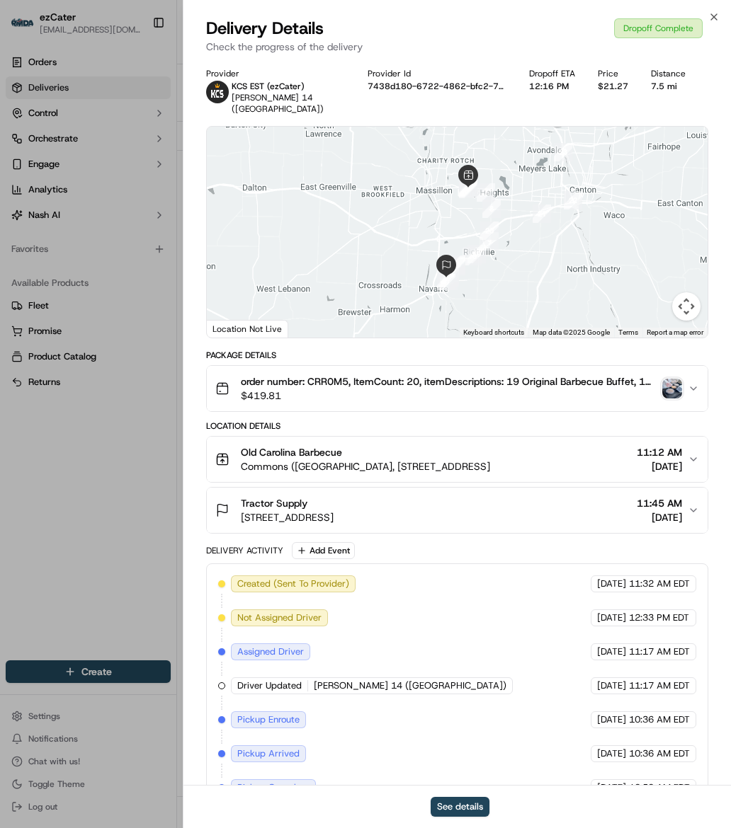
scroll to position [140, 0]
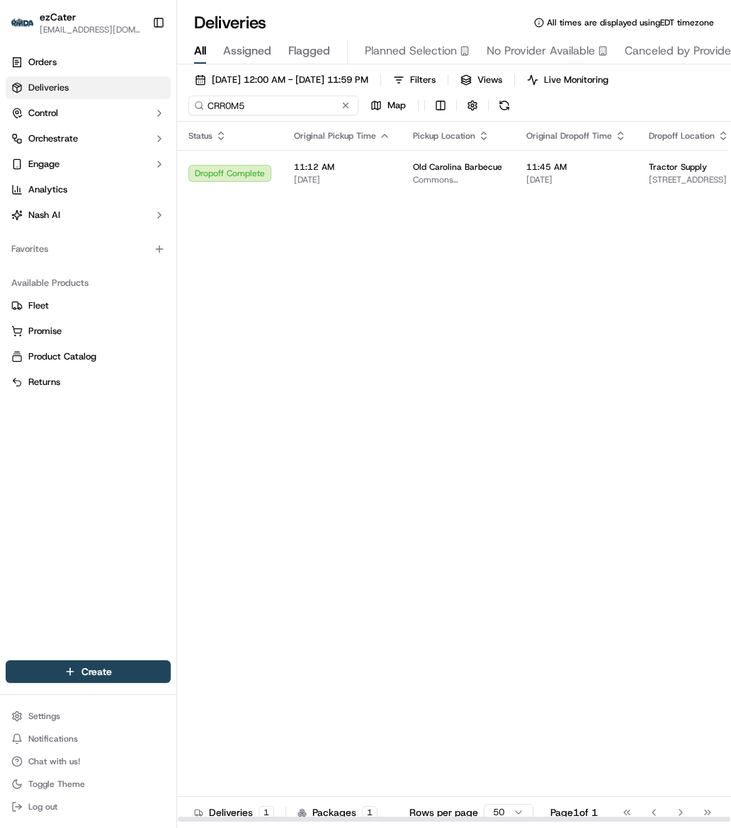
click at [250, 100] on input "CRR0M5" at bounding box center [273, 106] width 170 height 20
paste input "GXX554"
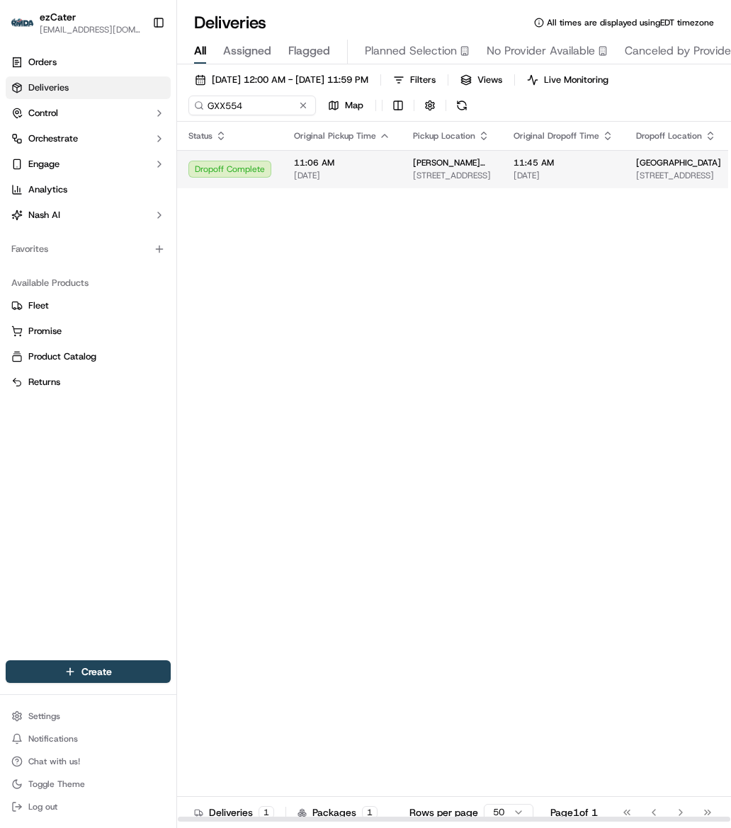
click at [329, 173] on span "[DATE]" at bounding box center [342, 175] width 96 height 11
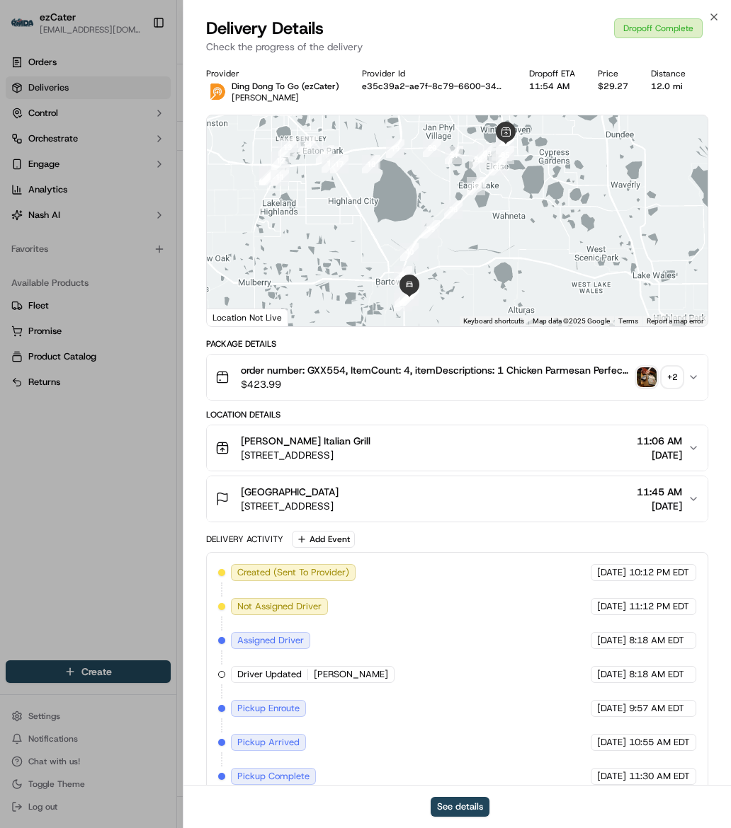
scroll to position [129, 0]
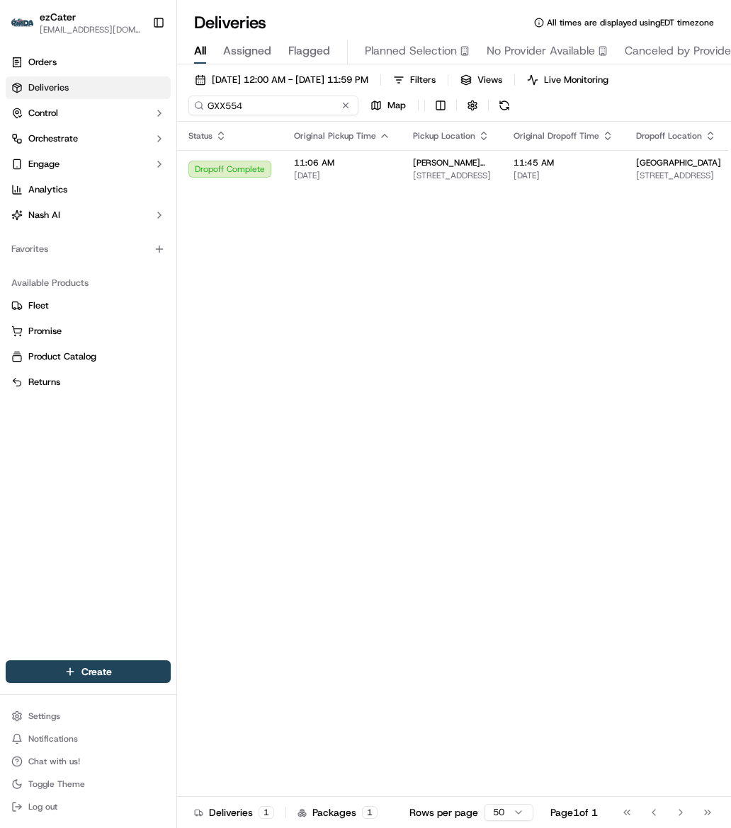
click at [224, 103] on input "GXX554" at bounding box center [273, 106] width 170 height 20
paste input "YMYY2G"
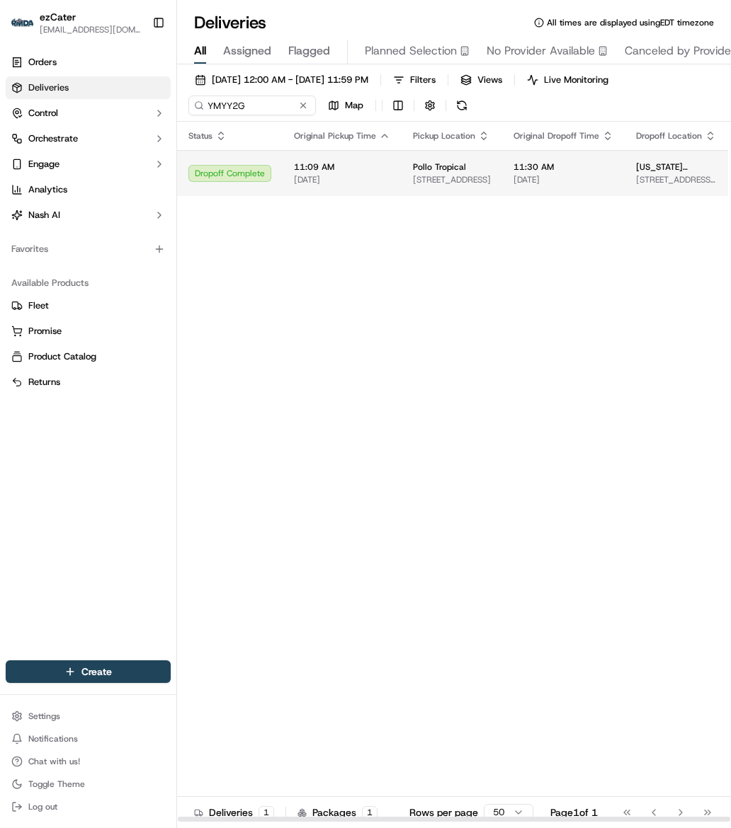
click at [380, 174] on span "[DATE]" at bounding box center [342, 179] width 96 height 11
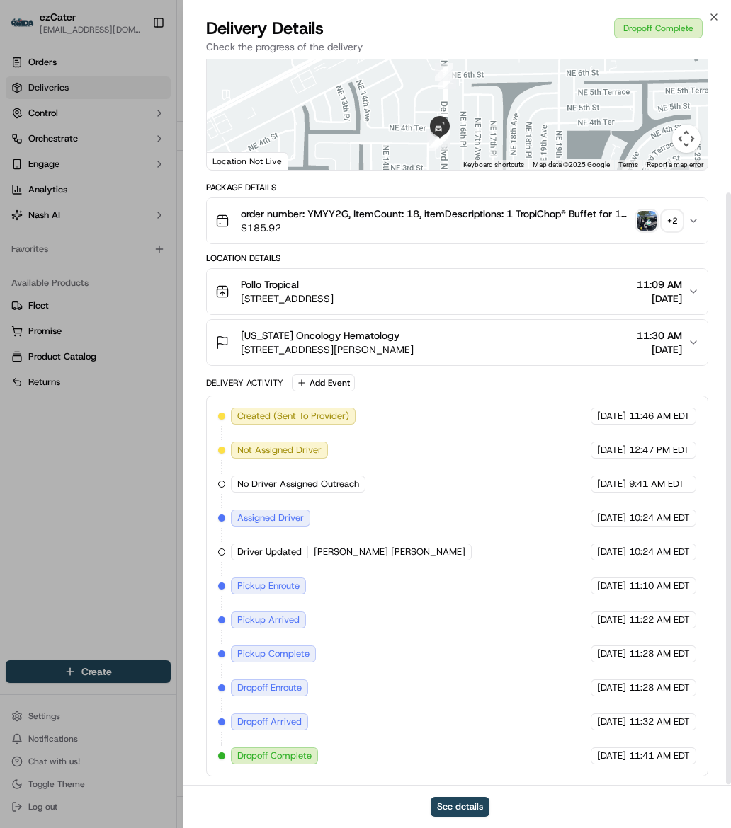
scroll to position [163, 0]
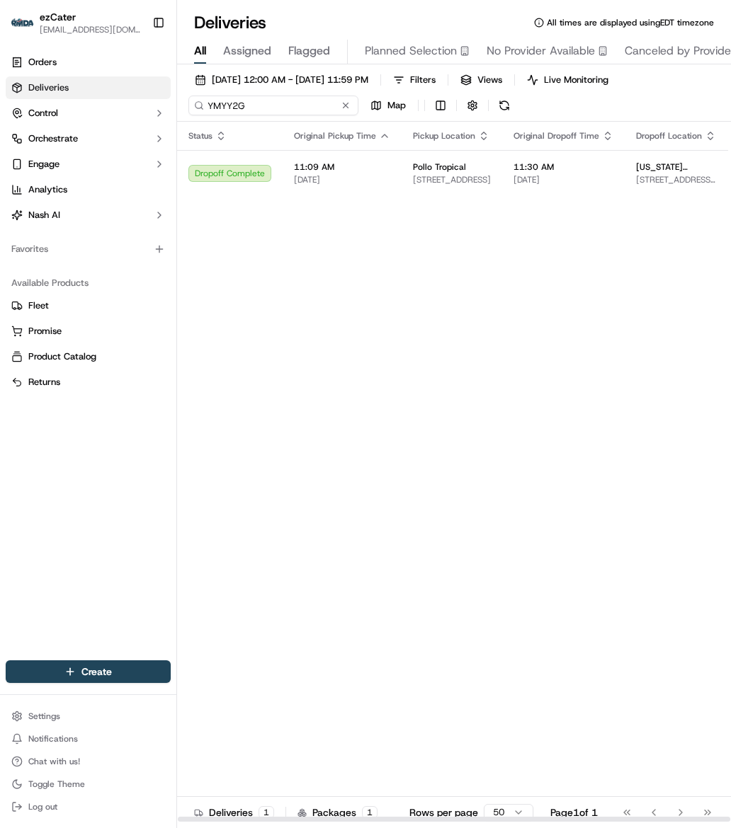
click at [231, 108] on input "YMYY2G" at bounding box center [273, 106] width 170 height 20
paste input "REL-KH07Z8"
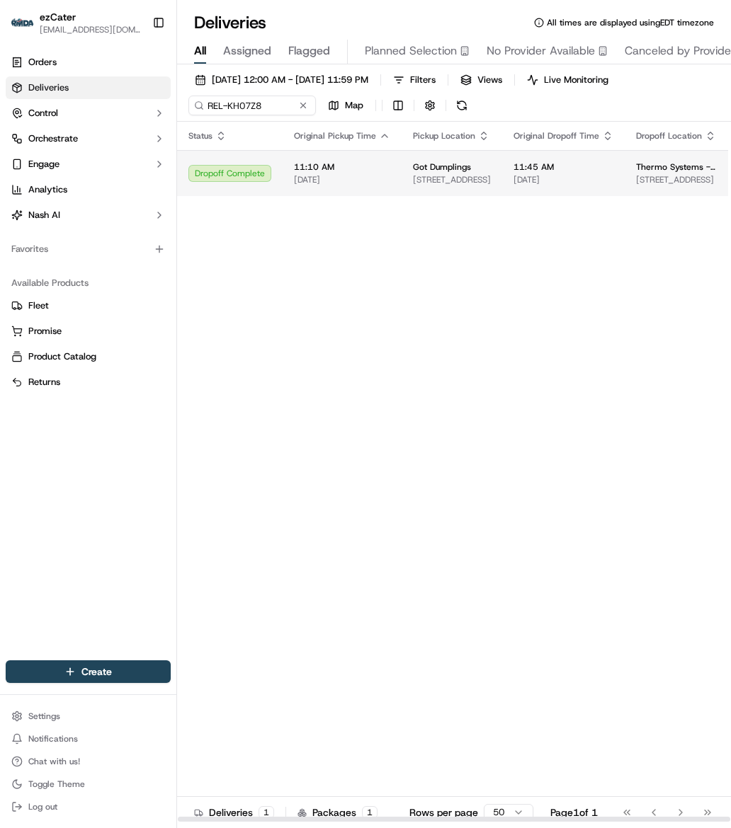
click at [295, 190] on td "11:10 AM [DATE]" at bounding box center [342, 173] width 119 height 46
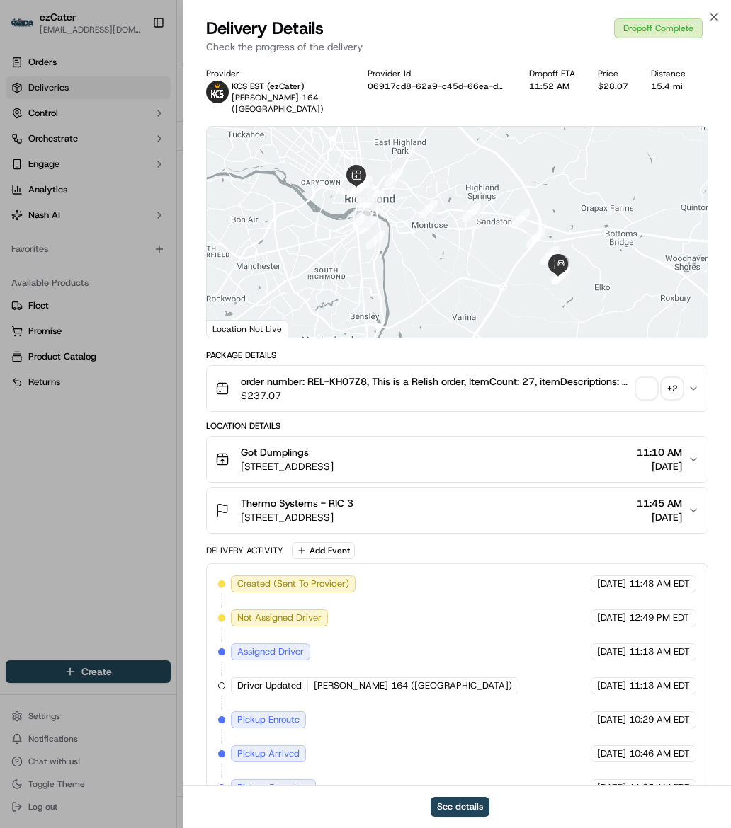
scroll to position [140, 0]
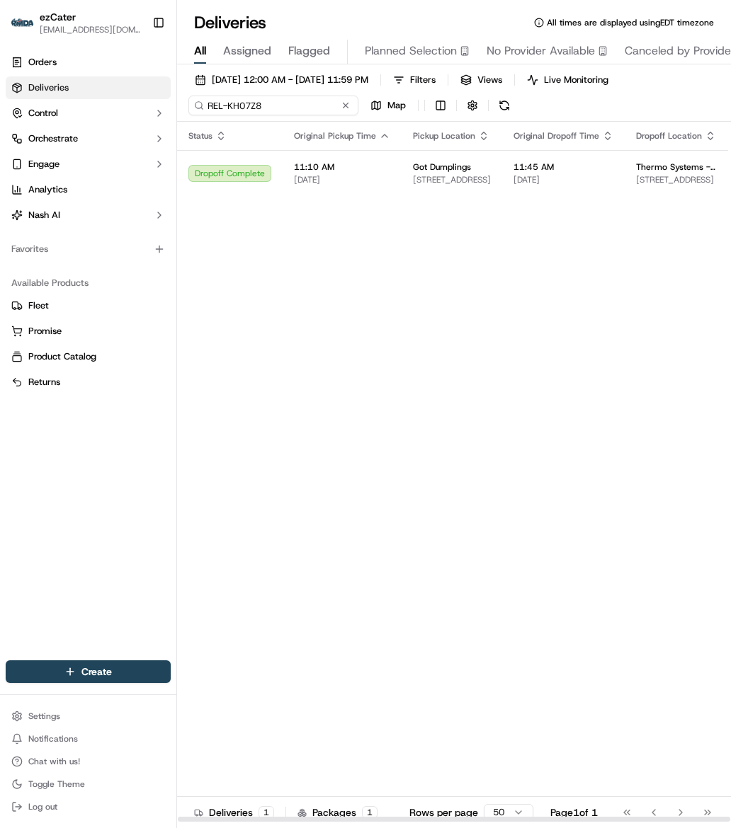
click at [236, 105] on input "REL-KH07Z8" at bounding box center [273, 106] width 170 height 20
paste input "8RG0J5"
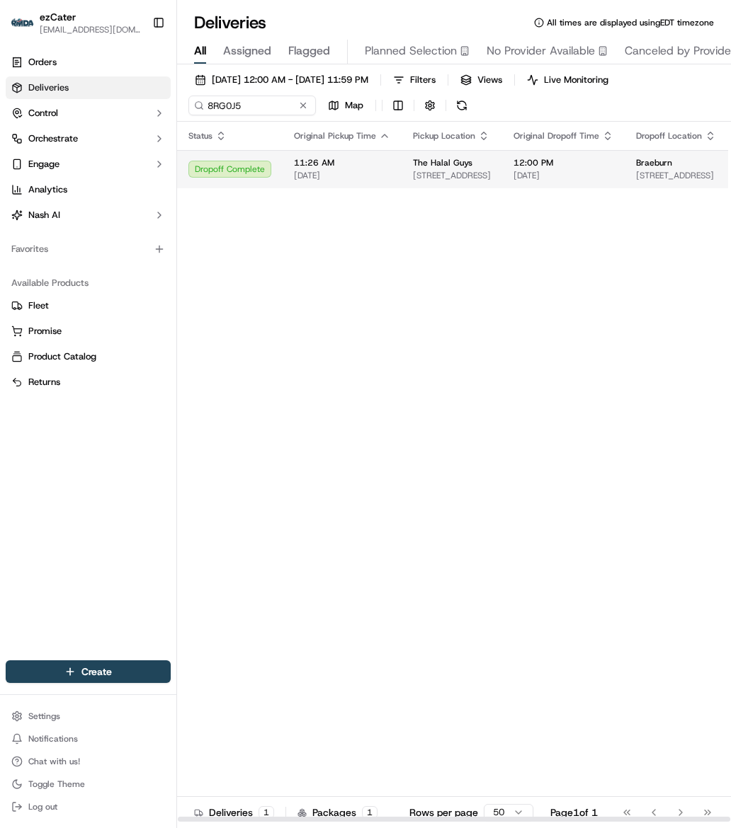
click at [290, 185] on td "11:26 AM [DATE]" at bounding box center [342, 169] width 119 height 38
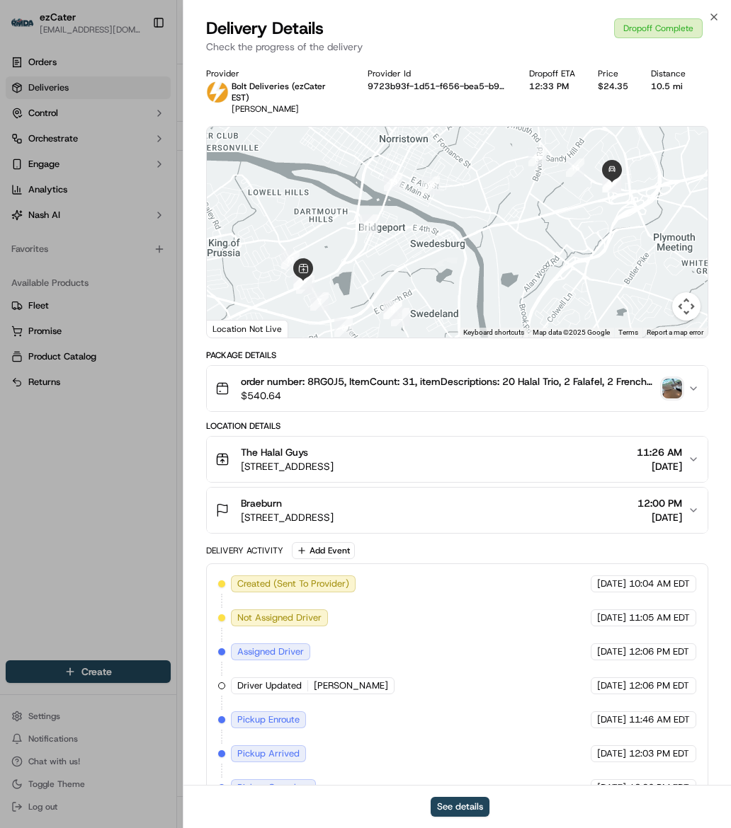
scroll to position [129, 0]
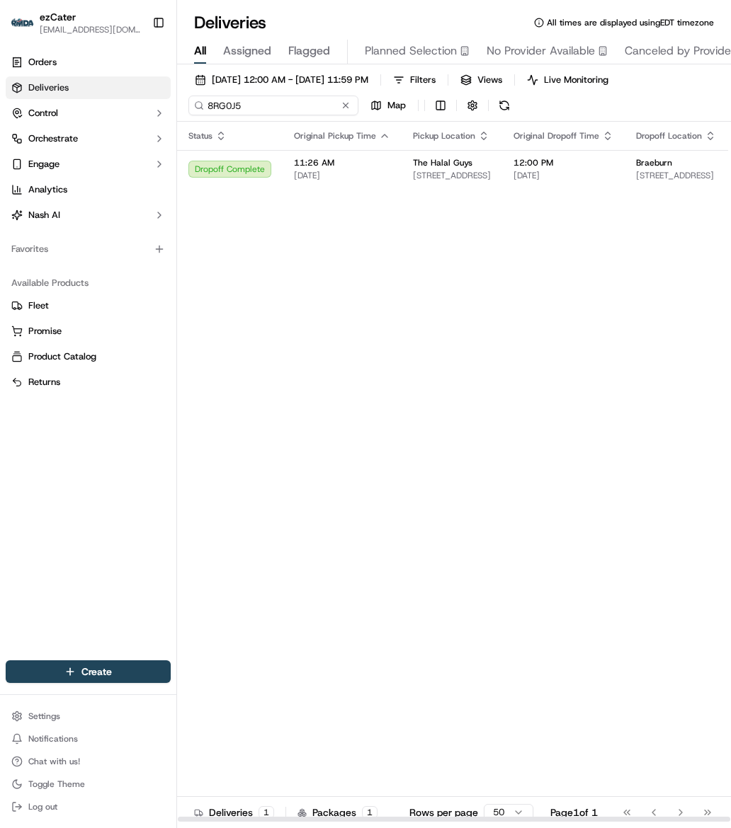
click at [245, 113] on input "8RG0J5" at bounding box center [273, 106] width 170 height 20
paste input "YTM09"
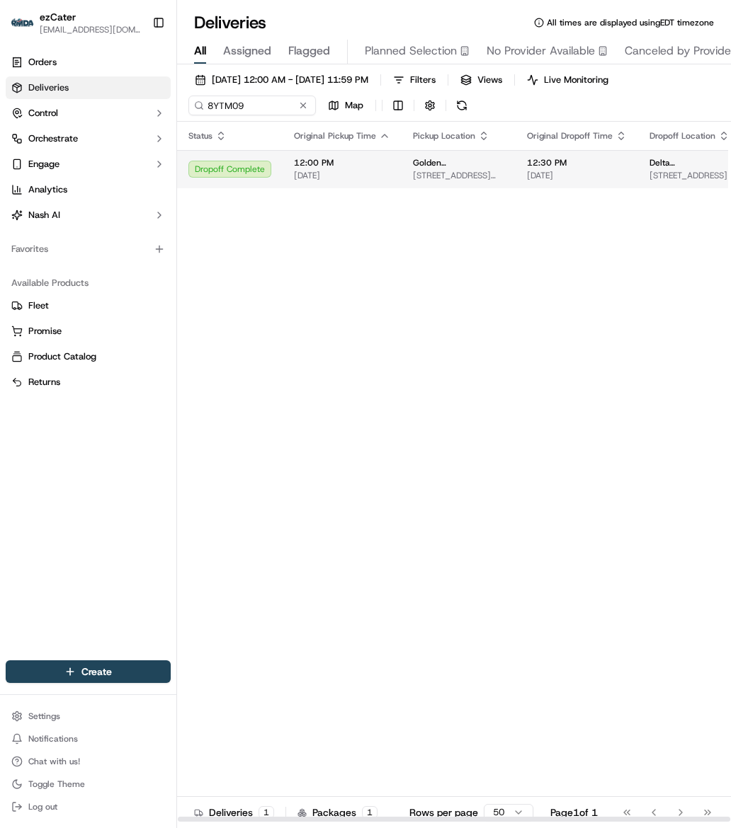
click at [436, 174] on span "[STREET_ADDRESS][PERSON_NAME]" at bounding box center [458, 175] width 91 height 11
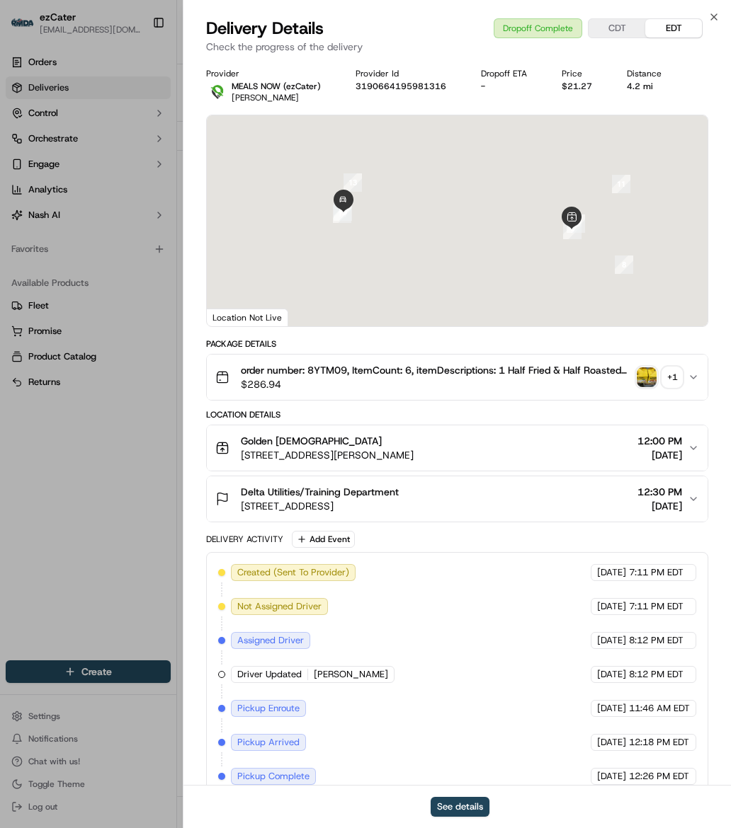
scroll to position [129, 0]
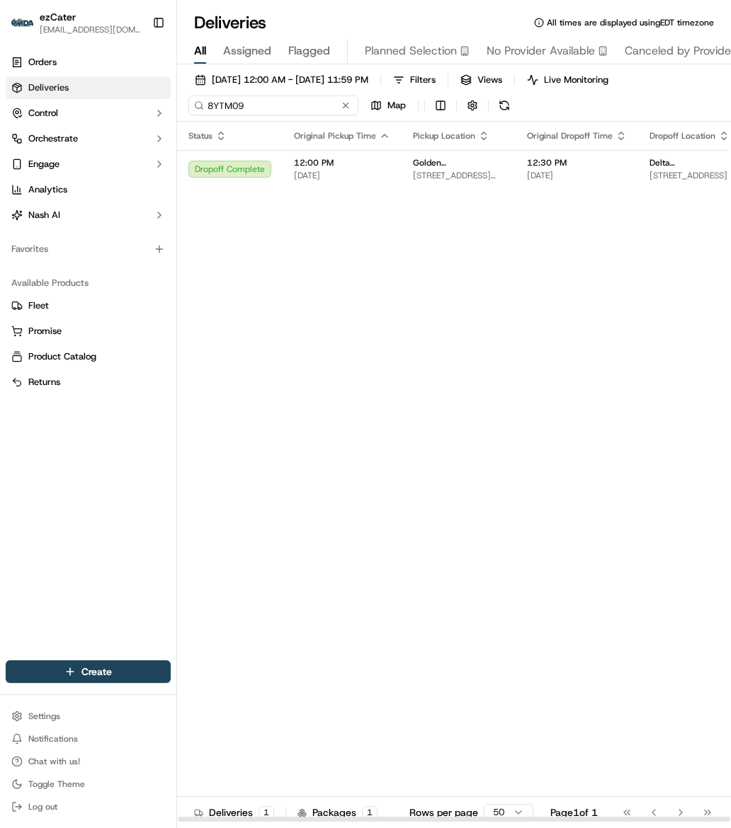
click at [227, 103] on input "8YTM09" at bounding box center [273, 106] width 170 height 20
paste input "MAM2K0"
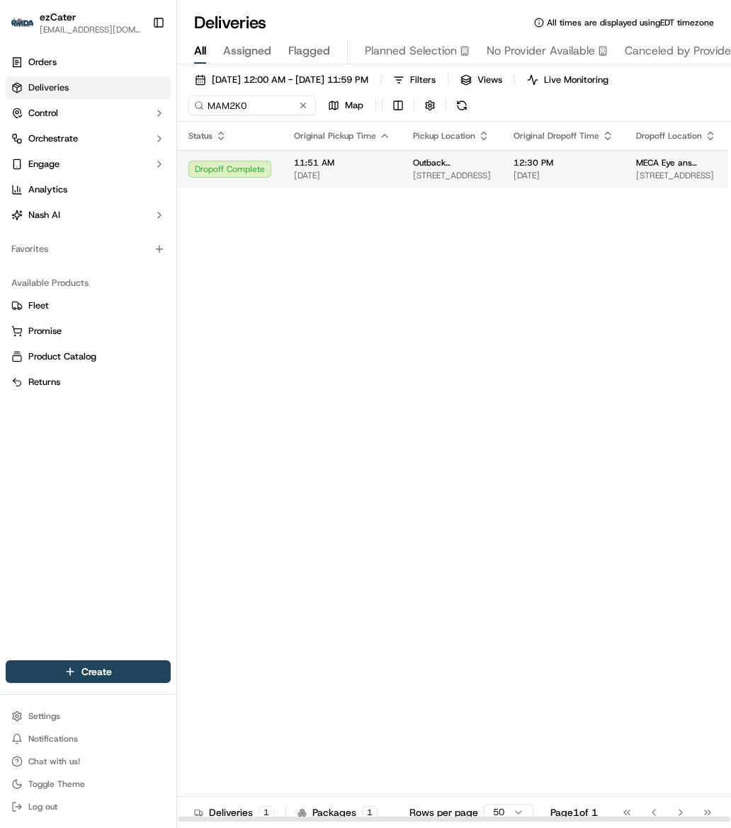
click at [302, 168] on span "11:51 AM" at bounding box center [342, 162] width 96 height 11
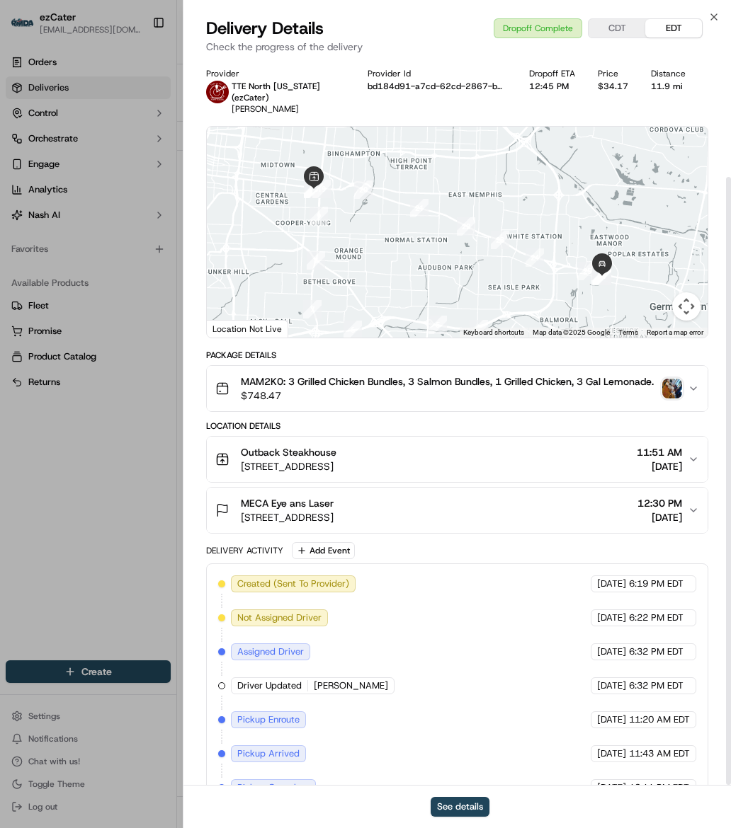
scroll to position [140, 0]
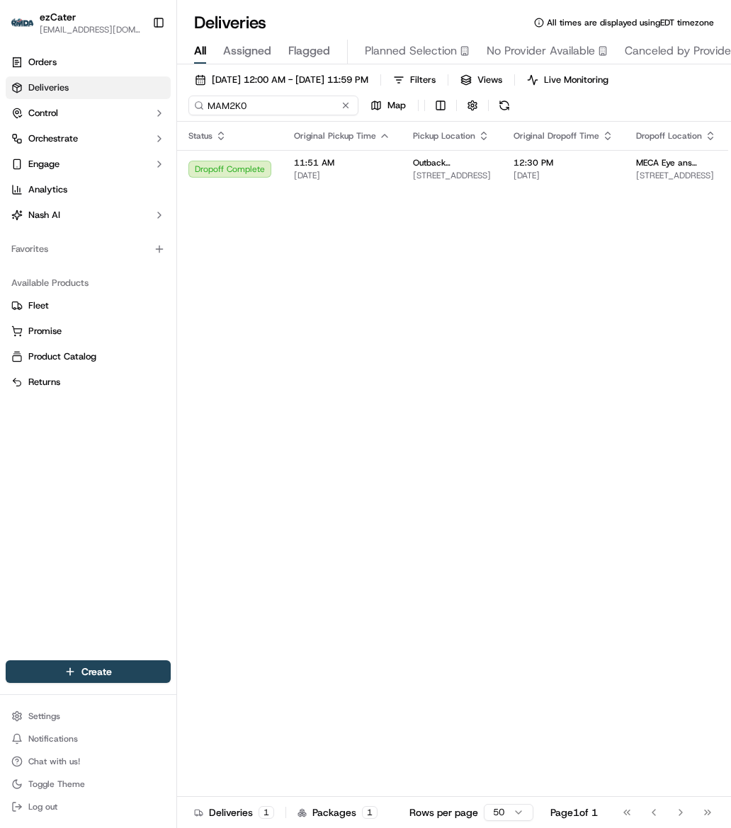
click at [227, 99] on input "MAM2K0" at bounding box center [273, 106] width 170 height 20
paste input "YKX-VV9"
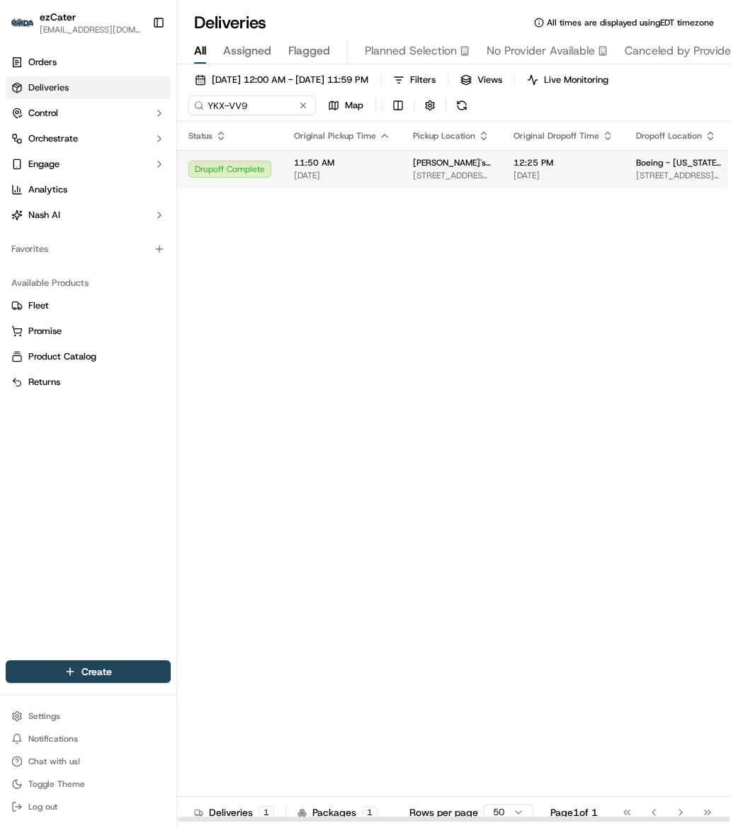
click at [346, 178] on span "[DATE]" at bounding box center [342, 175] width 96 height 11
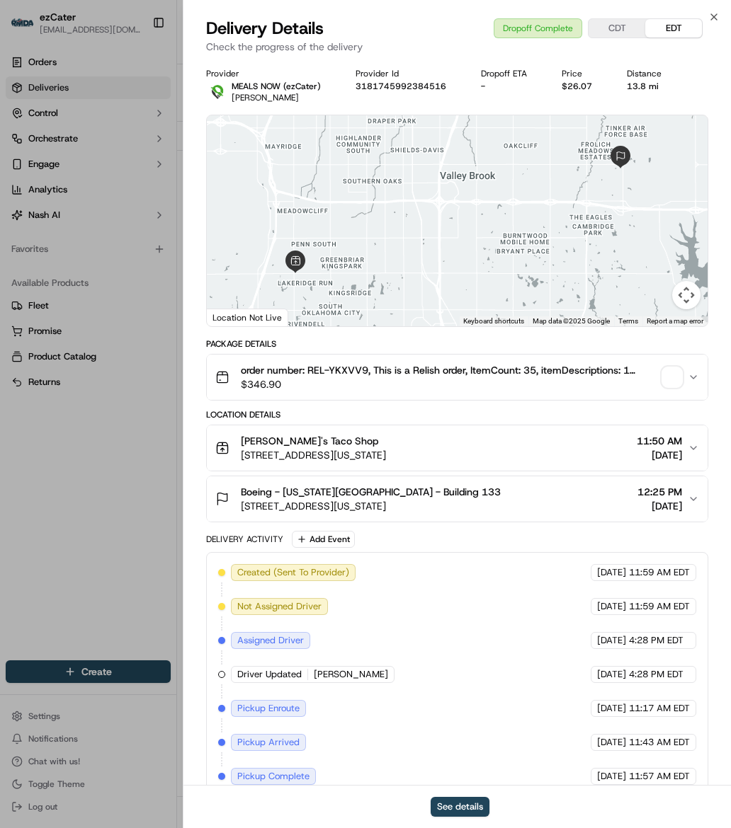
scroll to position [129, 0]
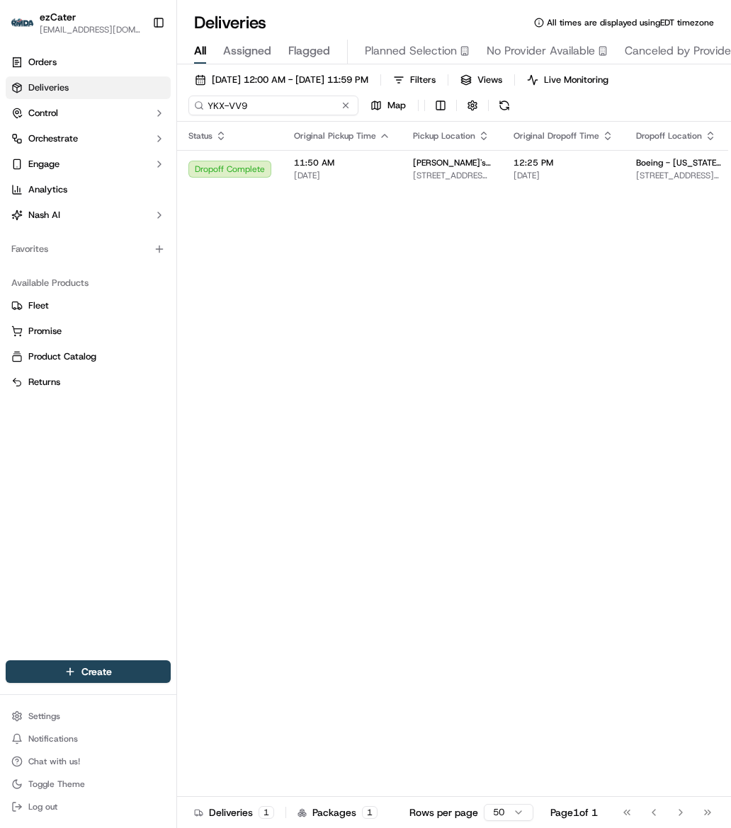
click at [227, 102] on input "YKX-VV9" at bounding box center [273, 106] width 170 height 20
paste input "4VGPJF"
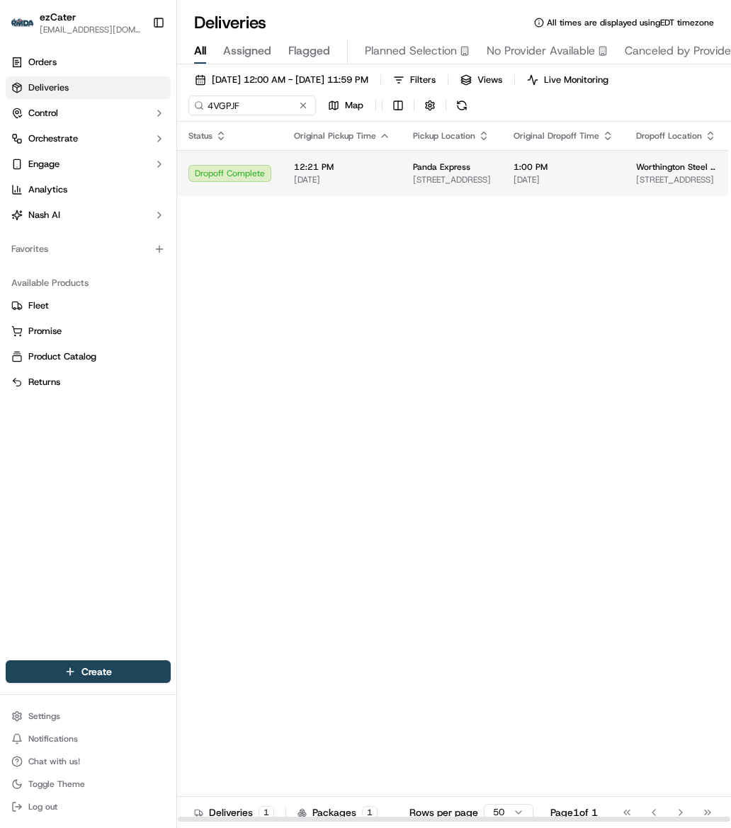
click at [401, 173] on td "Panda Express [STREET_ADDRESS]" at bounding box center [451, 173] width 101 height 46
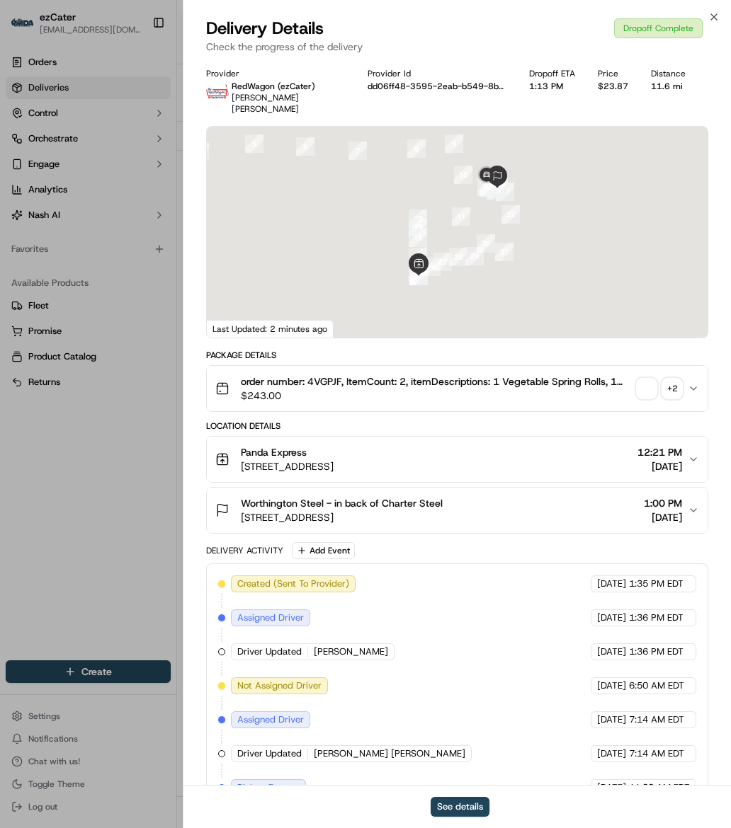
scroll to position [198, 0]
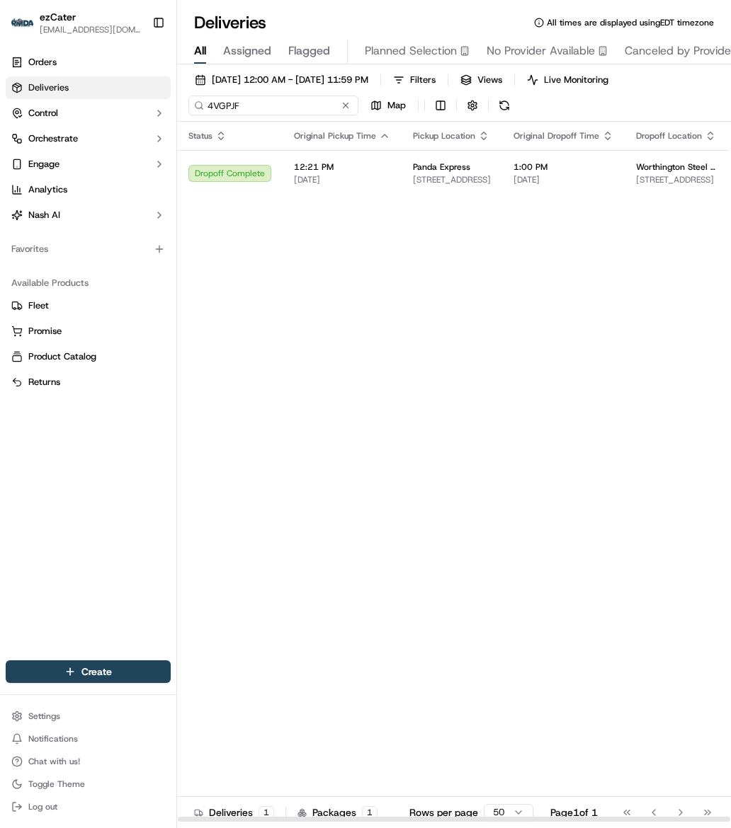
click at [219, 105] on input "4VGPJF" at bounding box center [273, 106] width 170 height 20
paste input "T9UKW6"
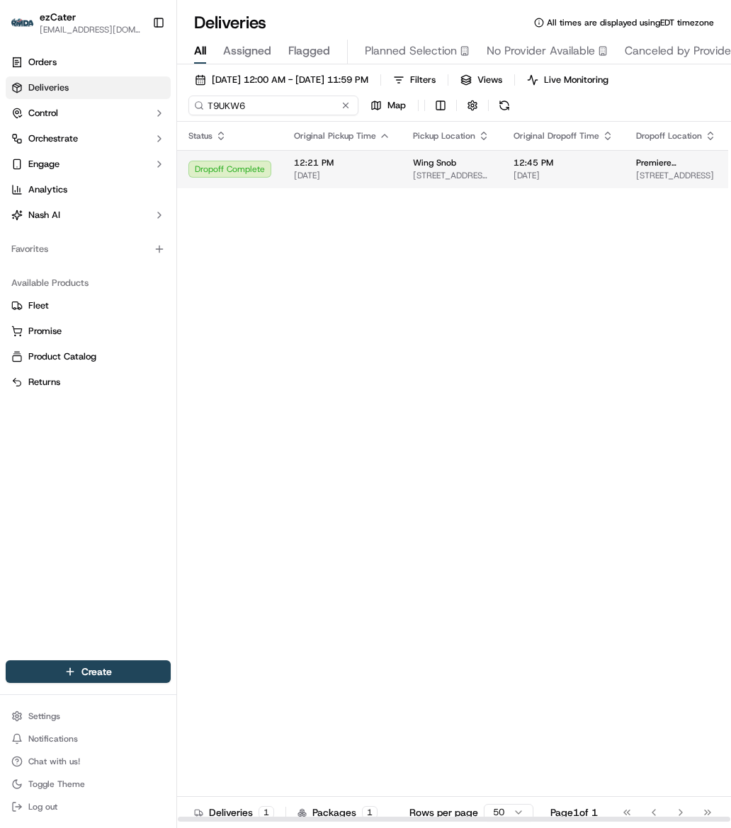
type input "T9UKW6"
click at [313, 169] on span "12:21 PM" at bounding box center [342, 162] width 96 height 11
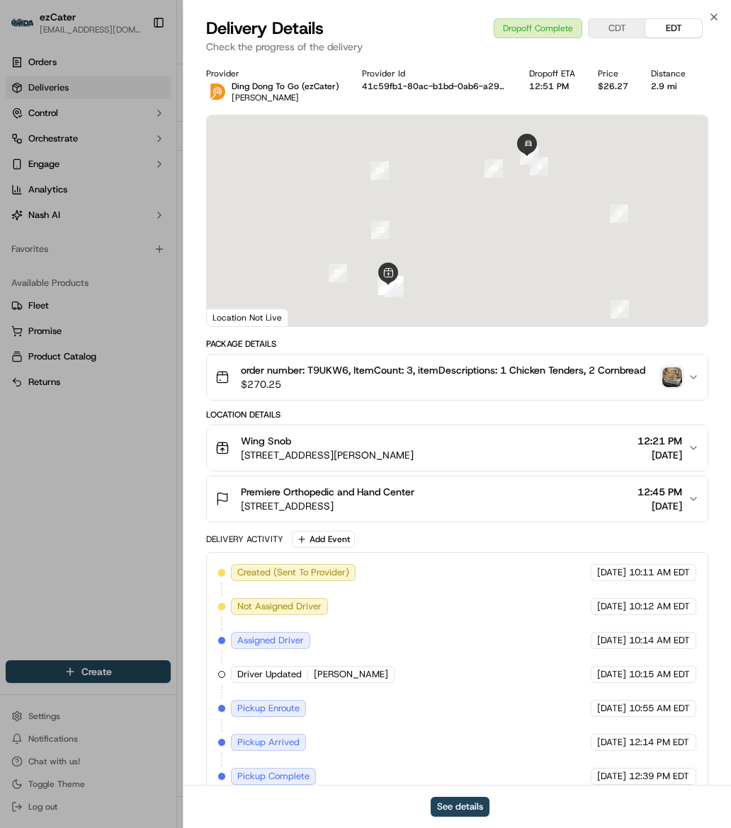
scroll to position [129, 0]
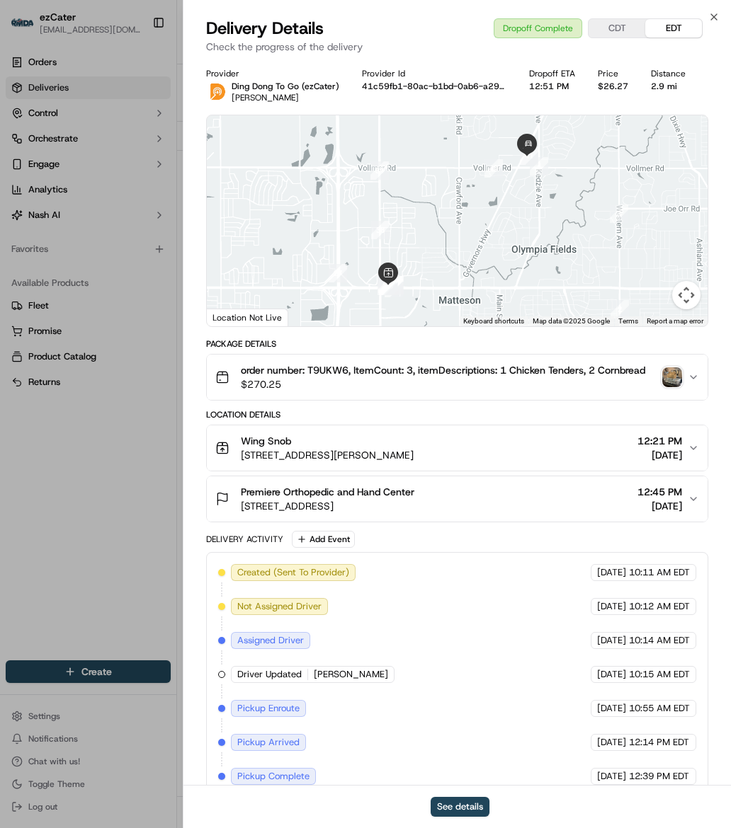
scroll to position [129, 0]
